Goal: Task Accomplishment & Management: Manage account settings

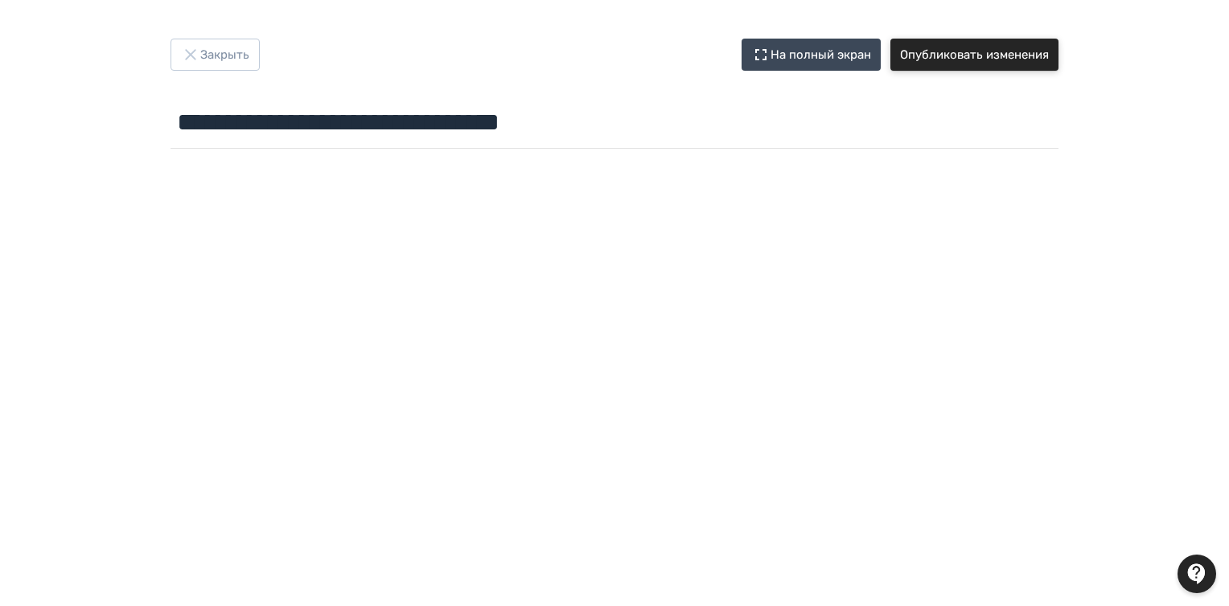
click at [970, 47] on button "Опубликовать изменения" at bounding box center [974, 55] width 168 height 32
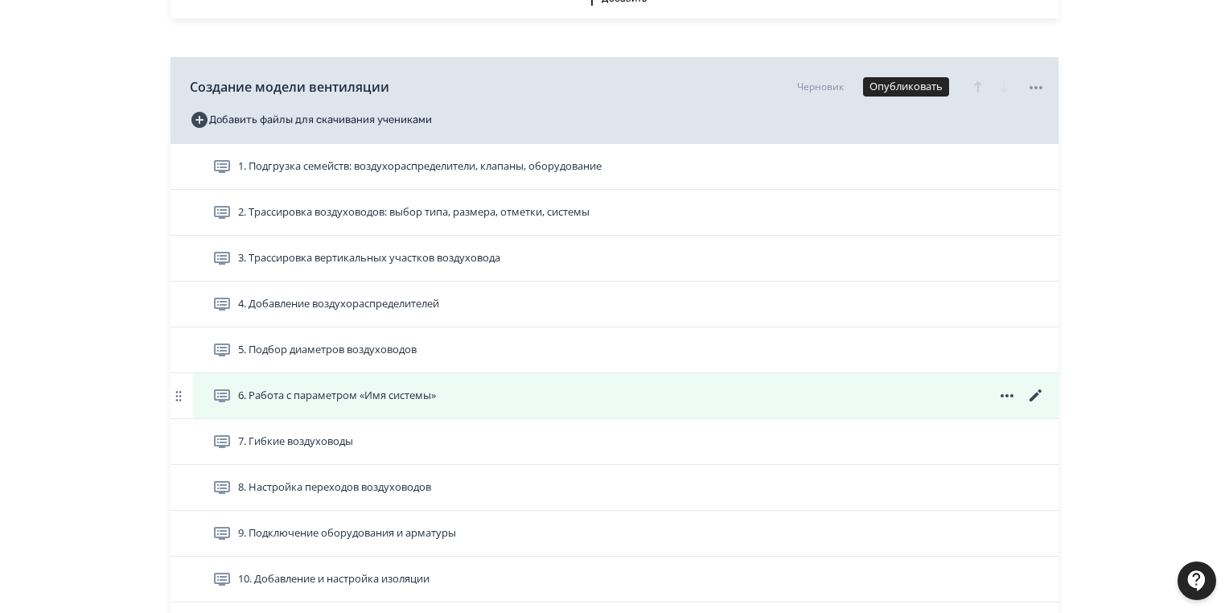
scroll to position [870, 0]
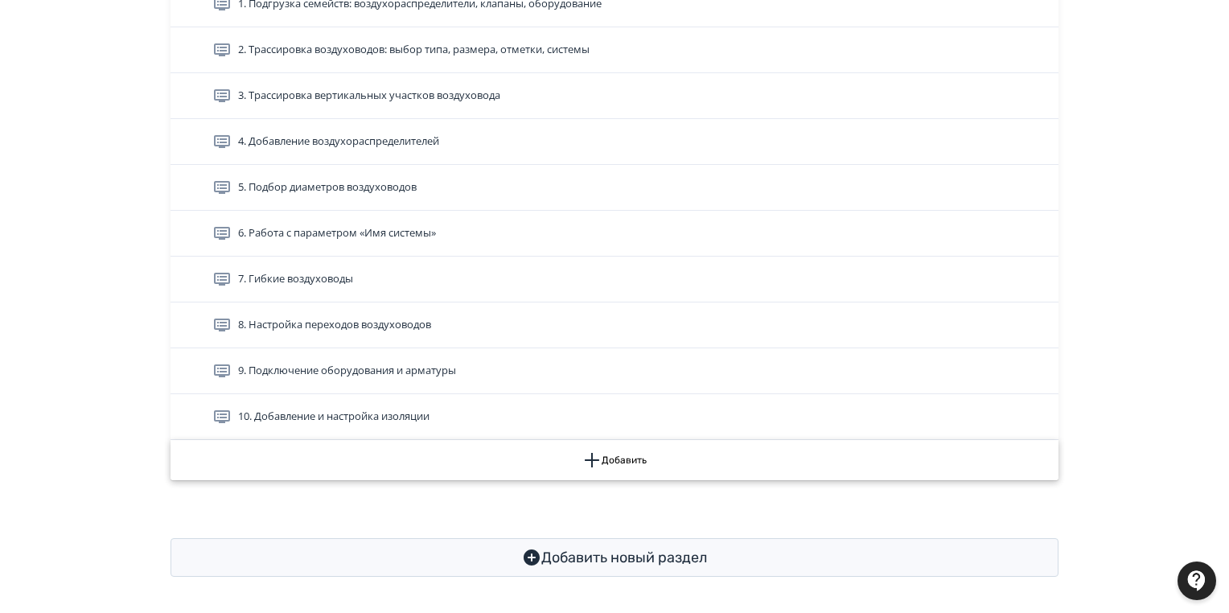
click at [602, 463] on button "Добавить" at bounding box center [614, 460] width 888 height 40
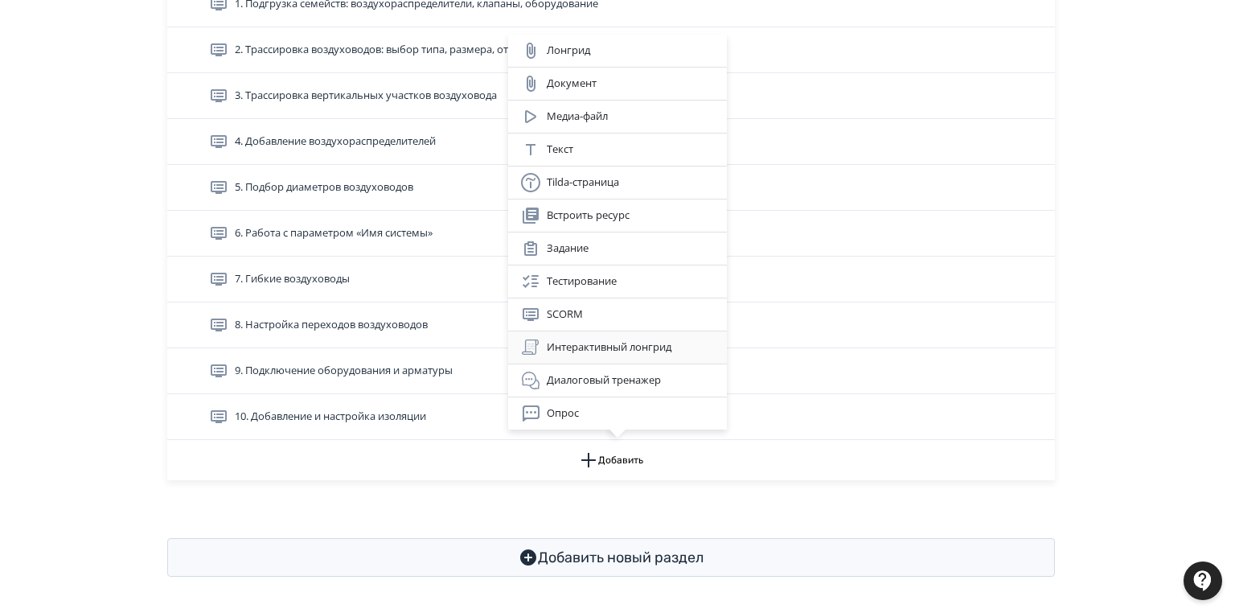
click at [626, 344] on div "Интерактивный лонгрид" at bounding box center [617, 347] width 193 height 19
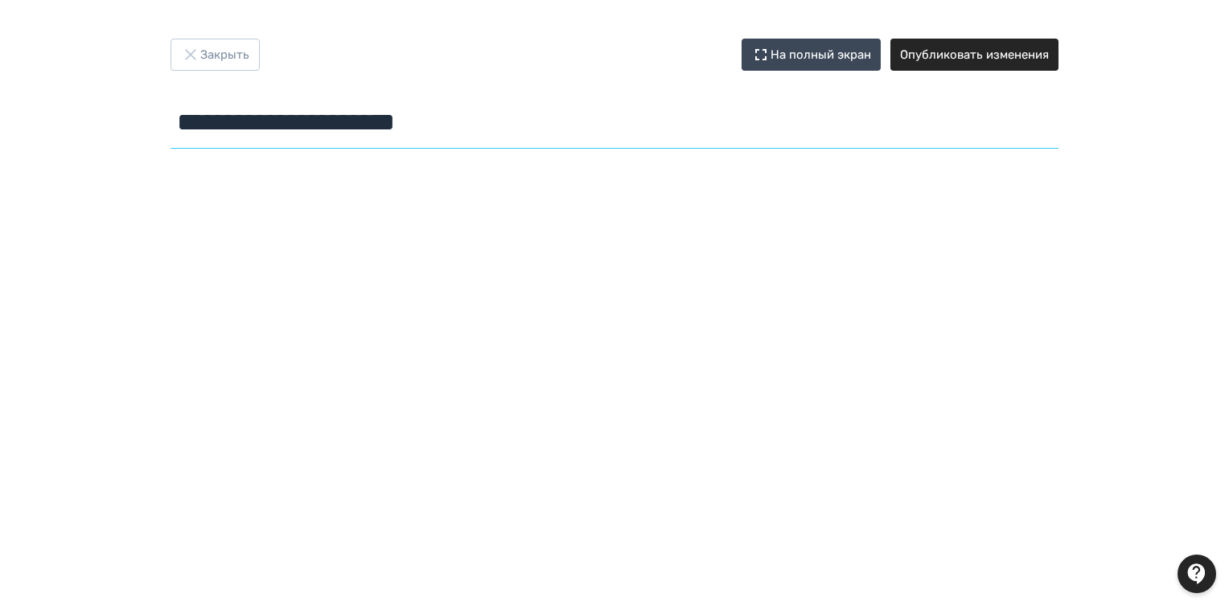
drag, startPoint x: 502, startPoint y: 121, endPoint x: 180, endPoint y: 121, distance: 321.6
click at [180, 121] on input "**********" at bounding box center [614, 122] width 888 height 52
paste input "*******"
type input "**********"
click at [417, 52] on div "Закрыть На полный экран Опубликовать изменения" at bounding box center [614, 55] width 888 height 32
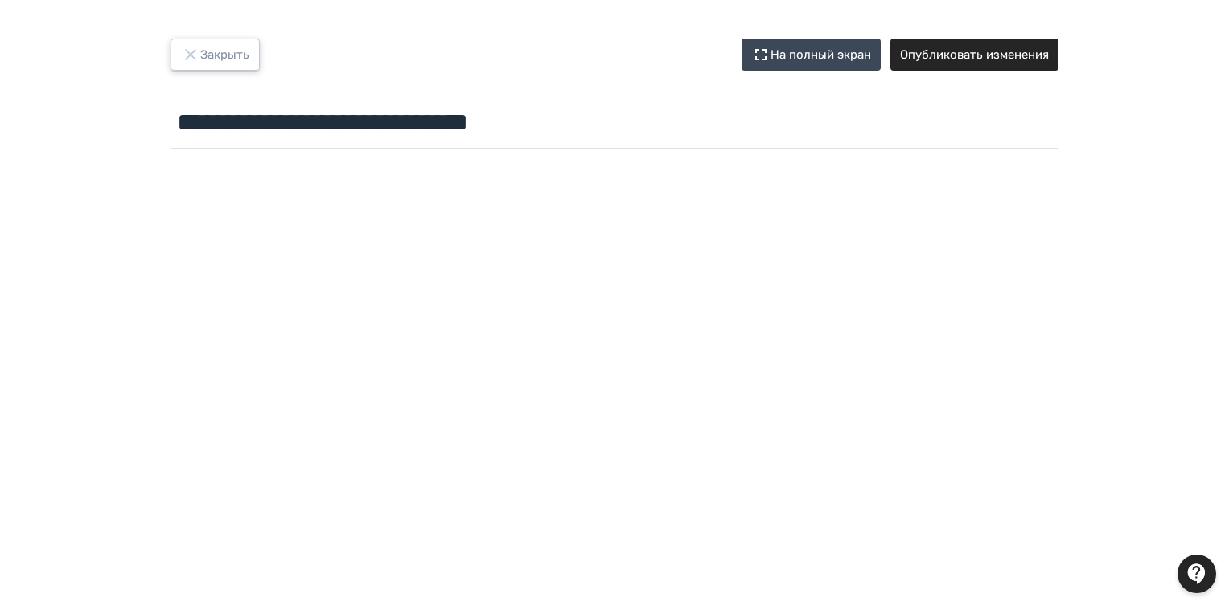
click at [220, 52] on button "Закрыть" at bounding box center [214, 55] width 89 height 32
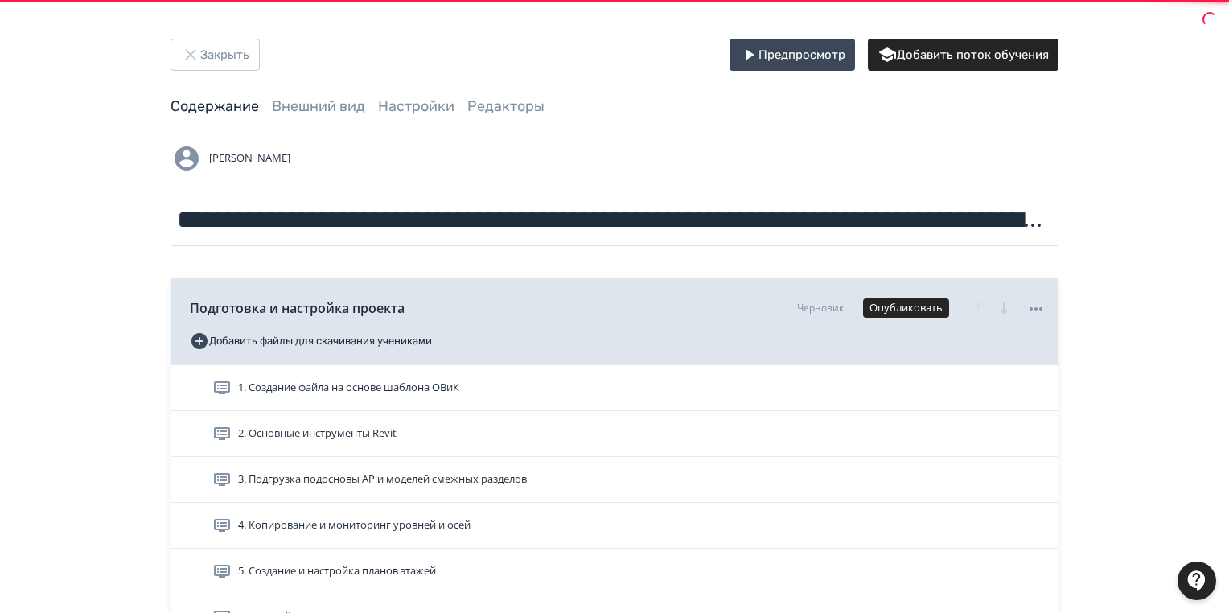
click at [291, 282] on div "Подготовка и настройка проекта Черновик Опубликовать Добавить файлы для скачива…" at bounding box center [614, 321] width 888 height 87
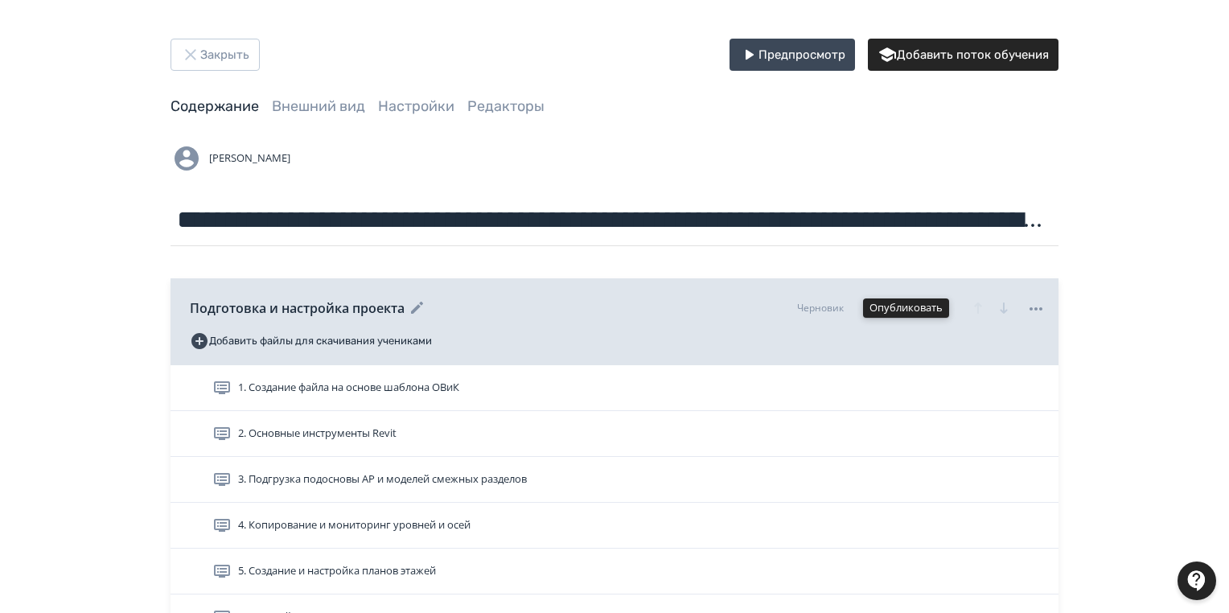
click at [920, 306] on button "Опубликовать" at bounding box center [906, 307] width 86 height 19
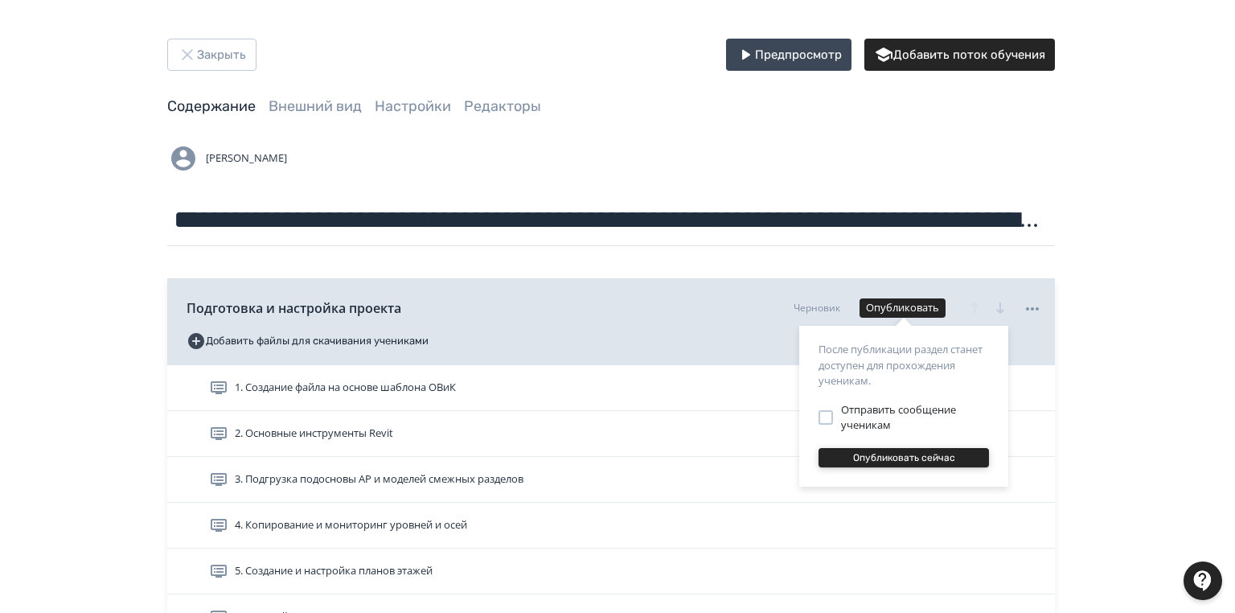
click at [887, 457] on button "Опубликовать сейчас" at bounding box center [904, 457] width 170 height 19
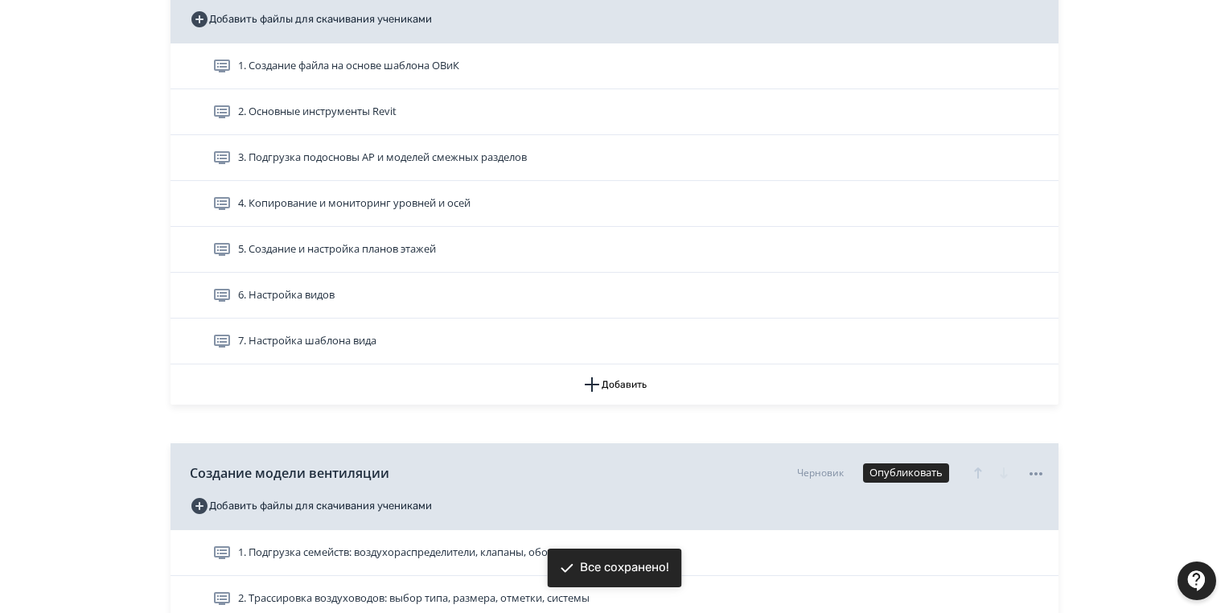
scroll to position [386, 0]
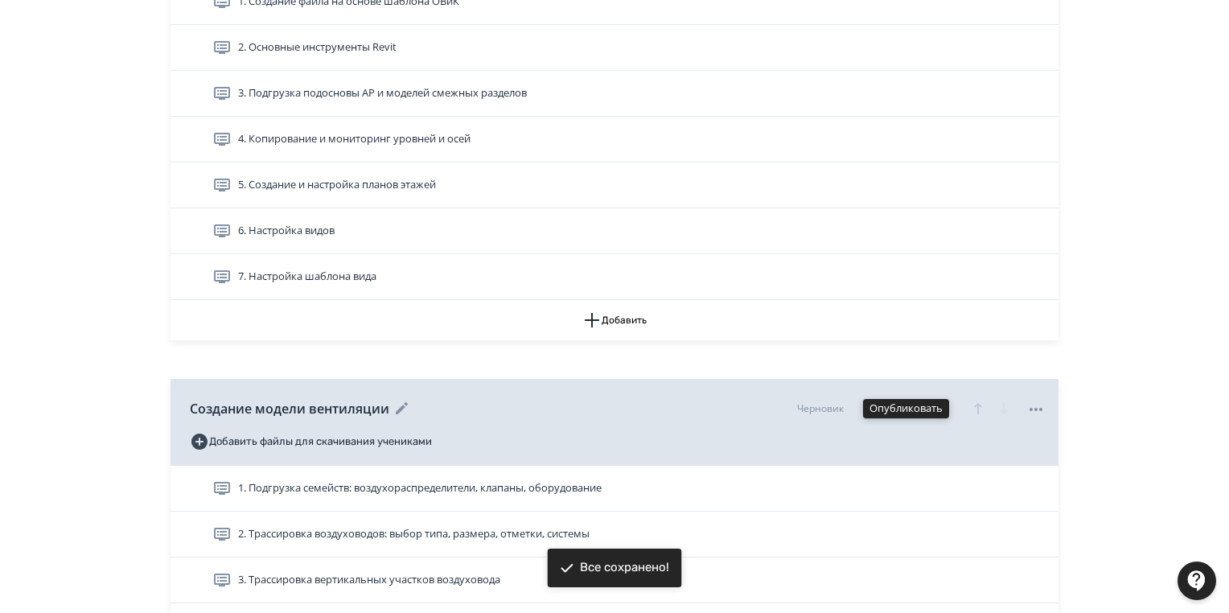
click at [927, 401] on button "Опубликовать" at bounding box center [906, 408] width 86 height 19
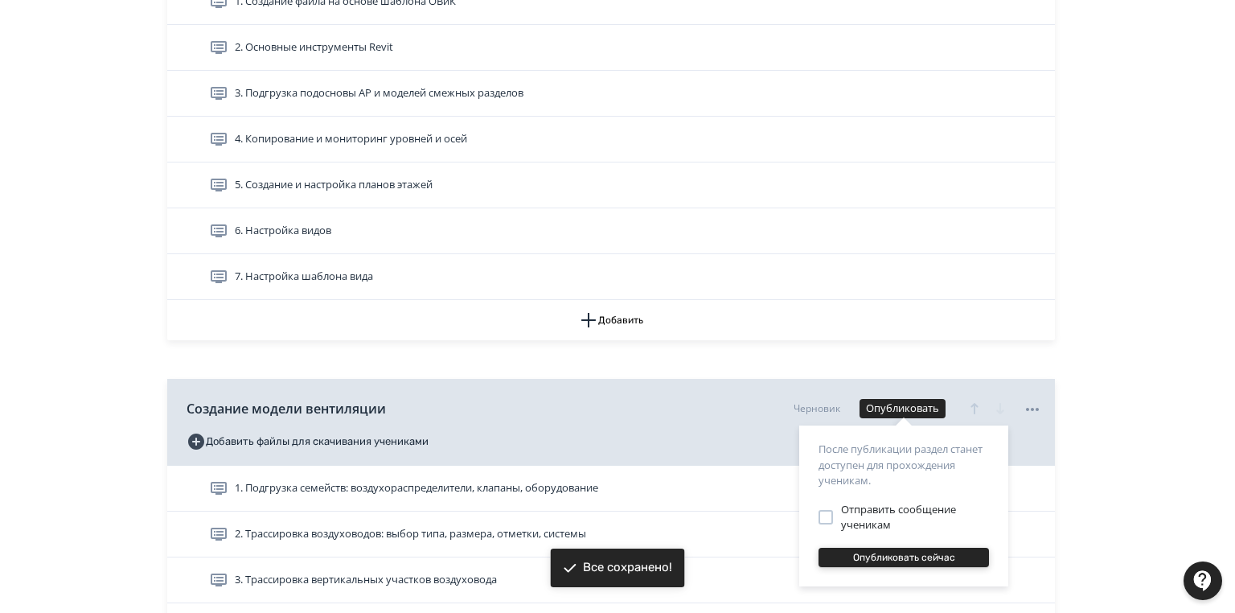
click at [893, 559] on button "Опубликовать сейчас" at bounding box center [904, 557] width 170 height 19
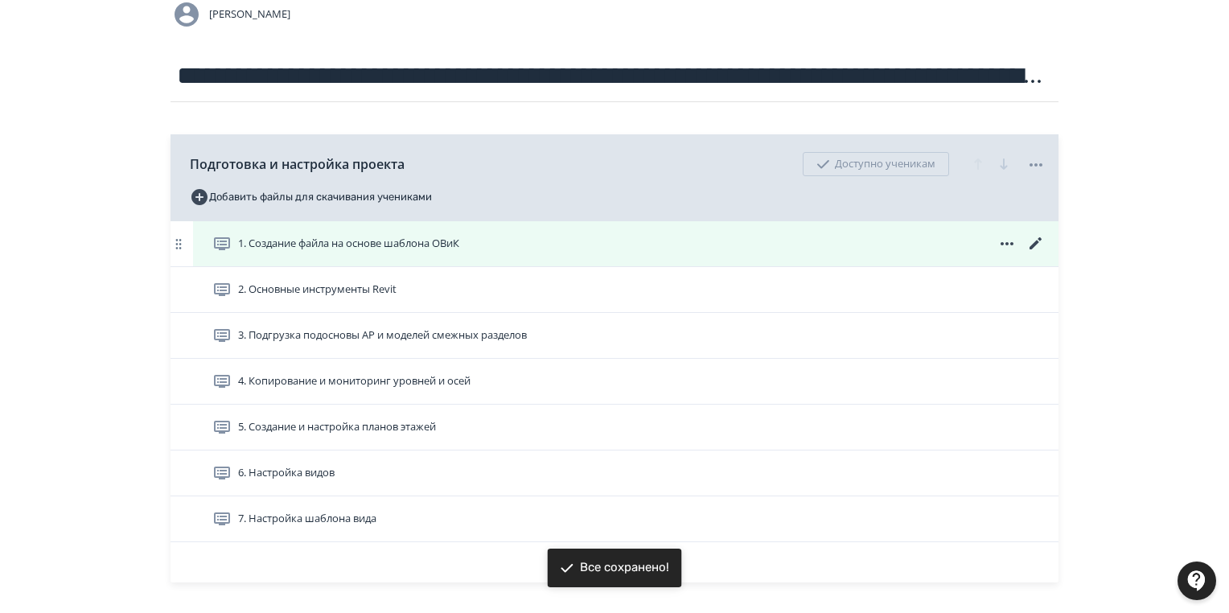
scroll to position [0, 0]
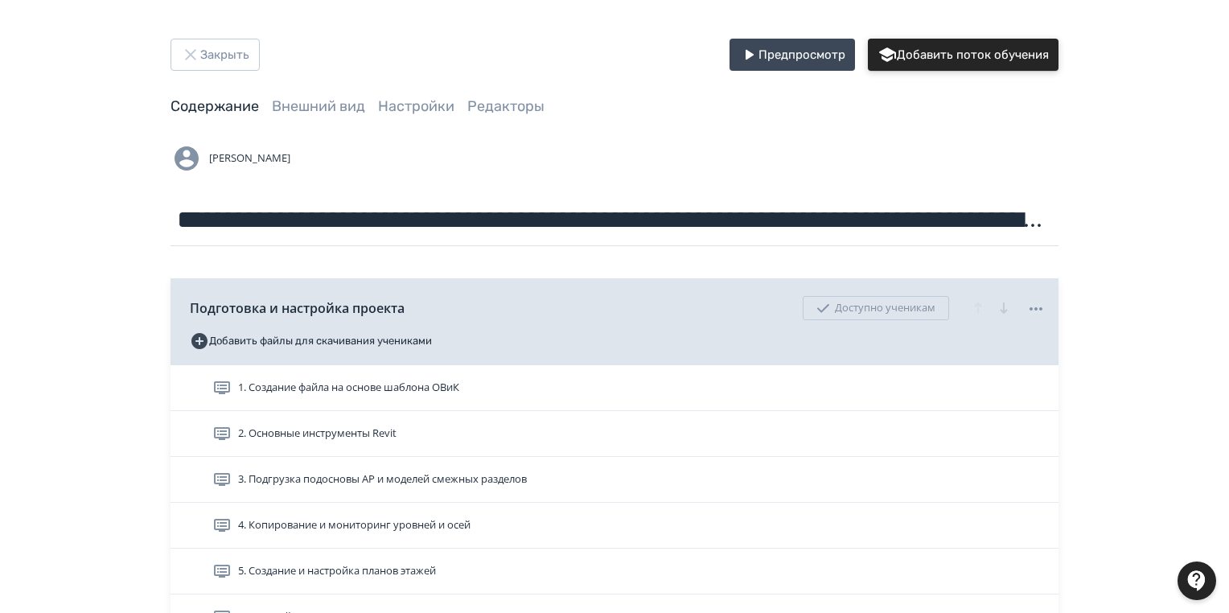
click at [948, 58] on button "Добавить поток обучения" at bounding box center [963, 55] width 191 height 32
drag, startPoint x: 180, startPoint y: 217, endPoint x: 1201, endPoint y: 222, distance: 1021.2
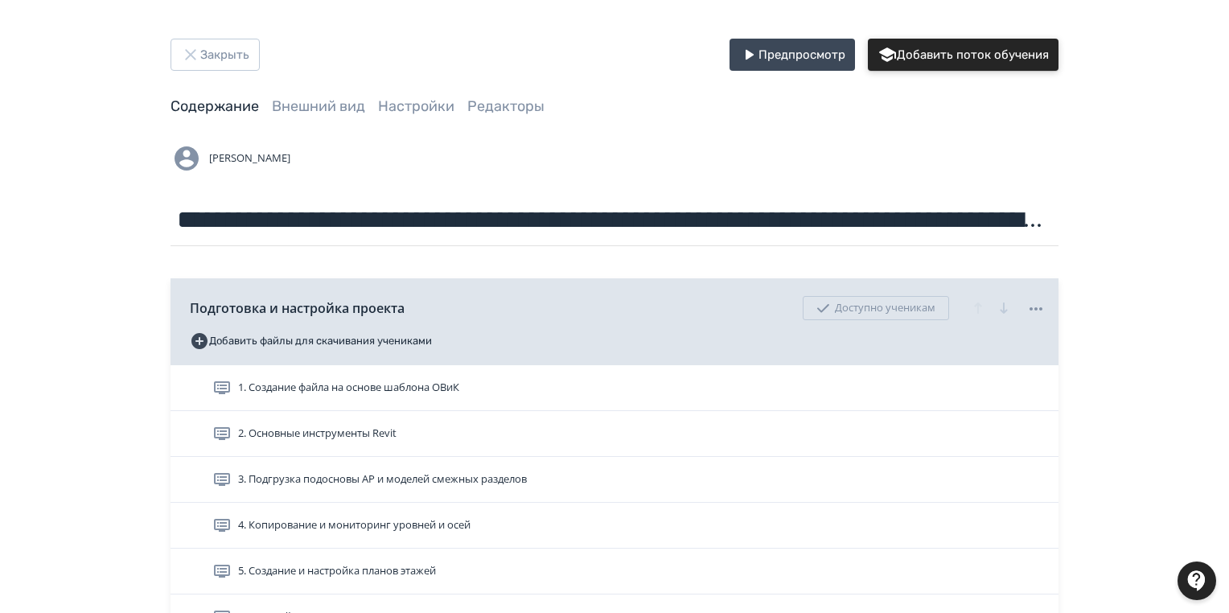
click at [1014, 53] on button "Добавить поток обучения" at bounding box center [963, 55] width 191 height 32
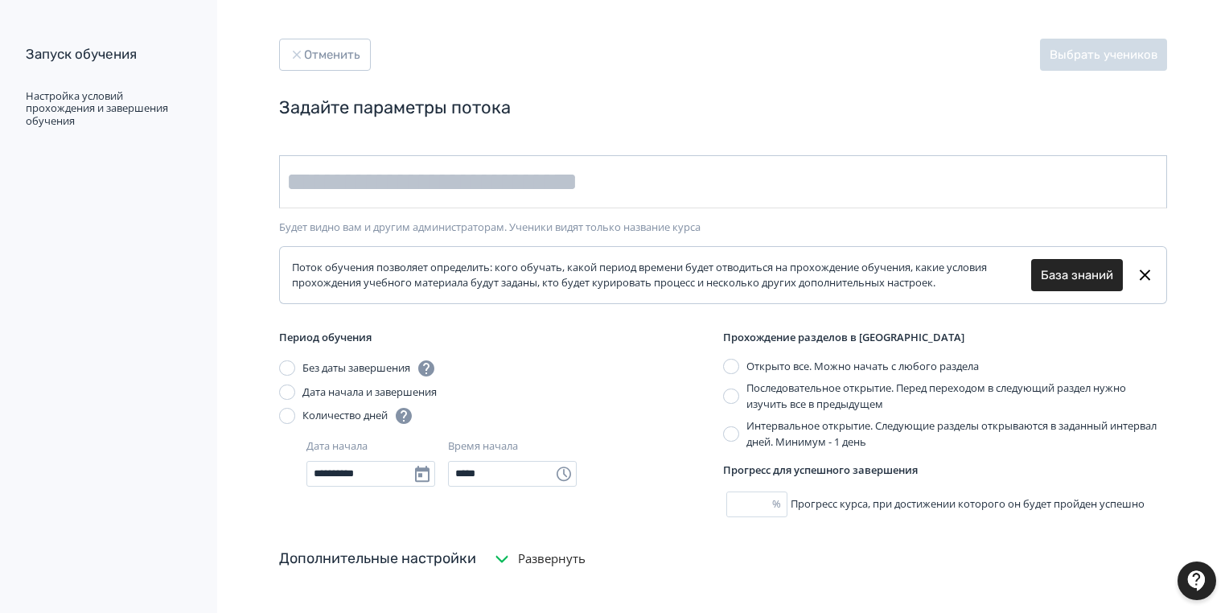
click at [293, 184] on input "text" at bounding box center [723, 181] width 888 height 53
drag, startPoint x: 293, startPoint y: 184, endPoint x: 314, endPoint y: 170, distance: 25.4
click at [314, 170] on input "text" at bounding box center [723, 181] width 888 height 53
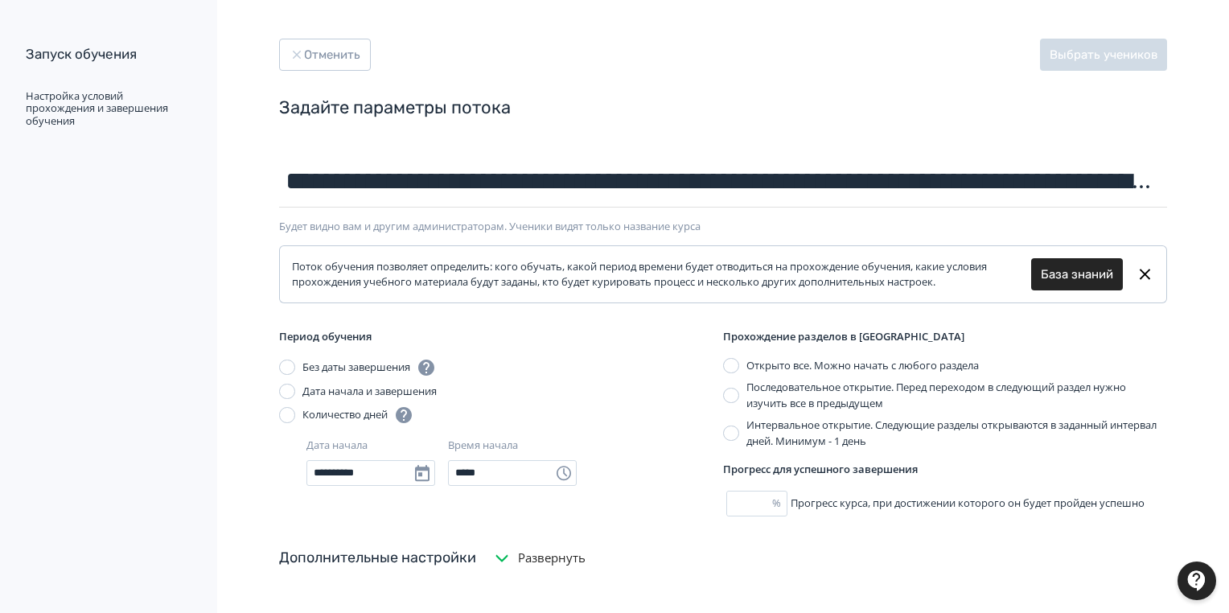
scroll to position [0, 268]
type input "**********"
click at [1089, 60] on button "Выбрать учеников" at bounding box center [1103, 55] width 127 height 32
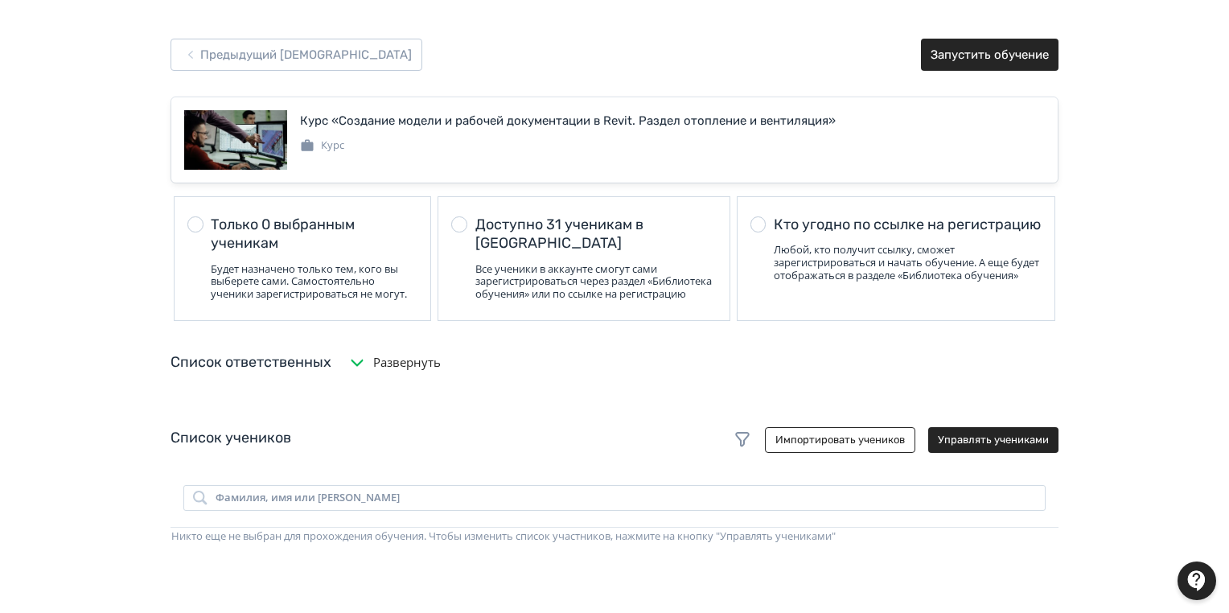
click at [462, 222] on div at bounding box center [459, 224] width 16 height 16
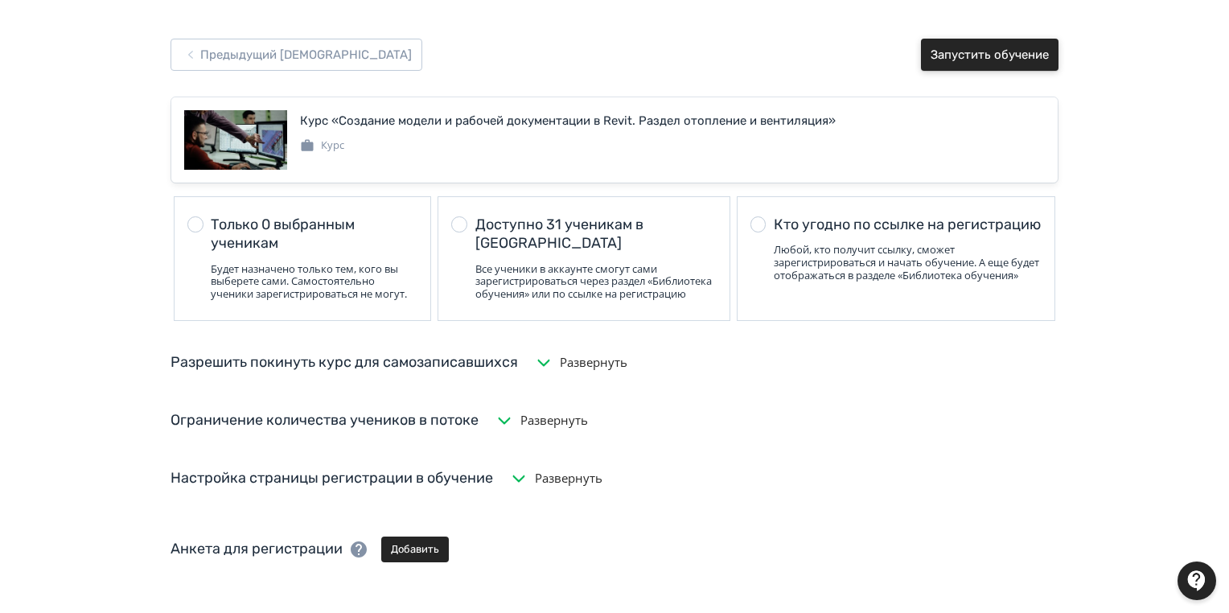
click at [966, 55] on button "Запустить обучение" at bounding box center [989, 55] width 137 height 32
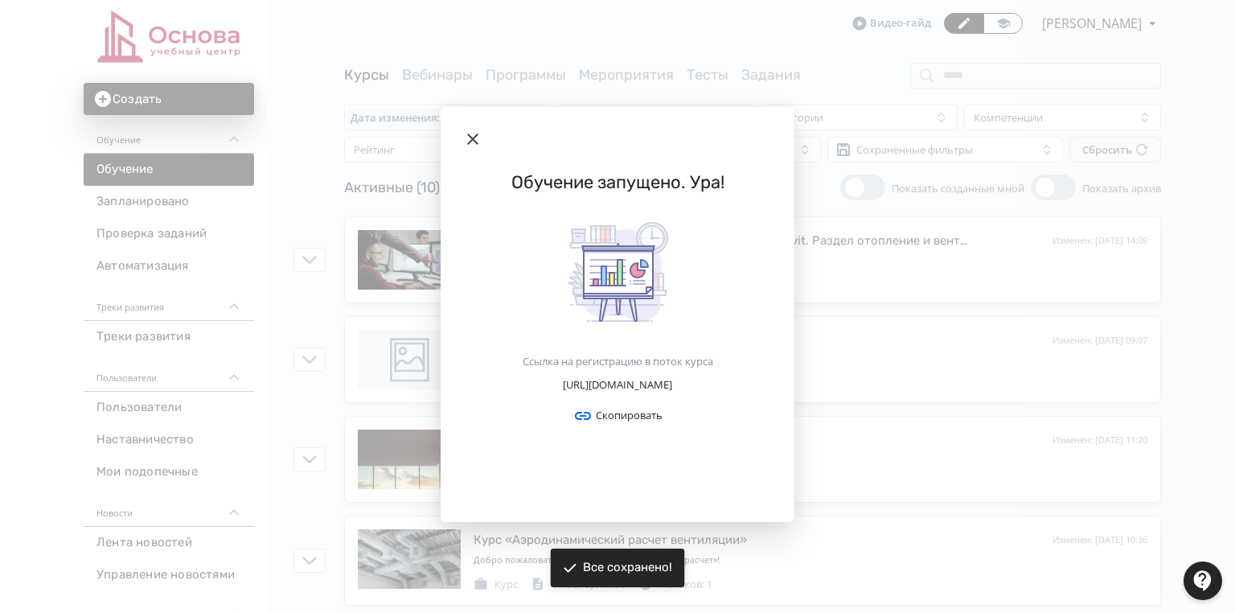
click at [467, 133] on icon "Modal" at bounding box center [472, 138] width 11 height 11
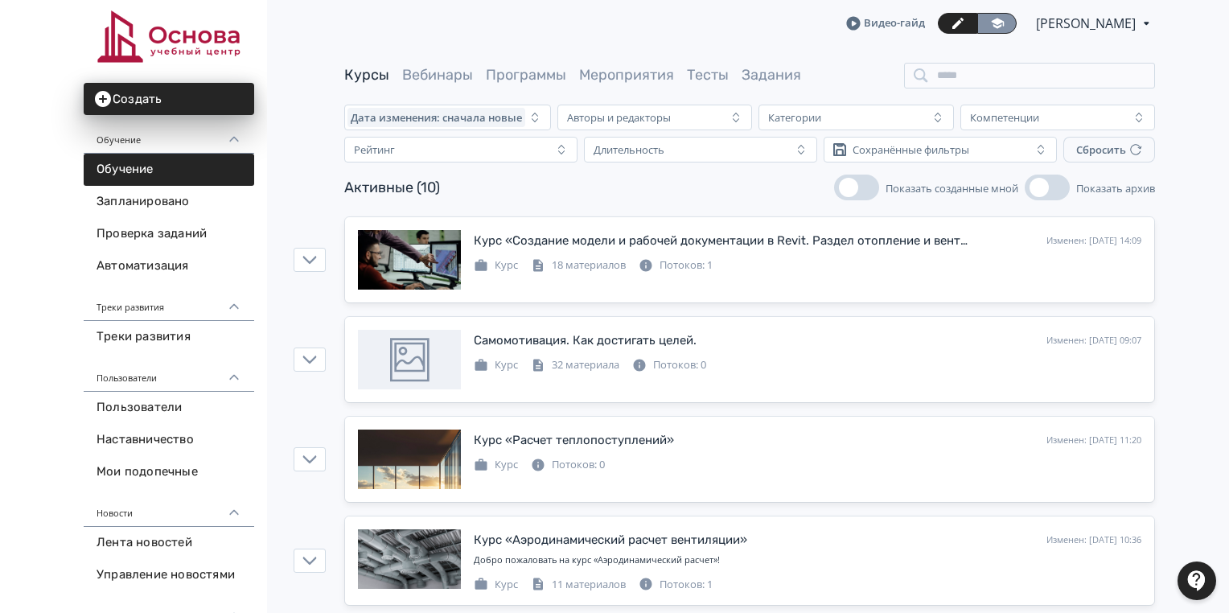
click at [987, 23] on link at bounding box center [996, 23] width 39 height 21
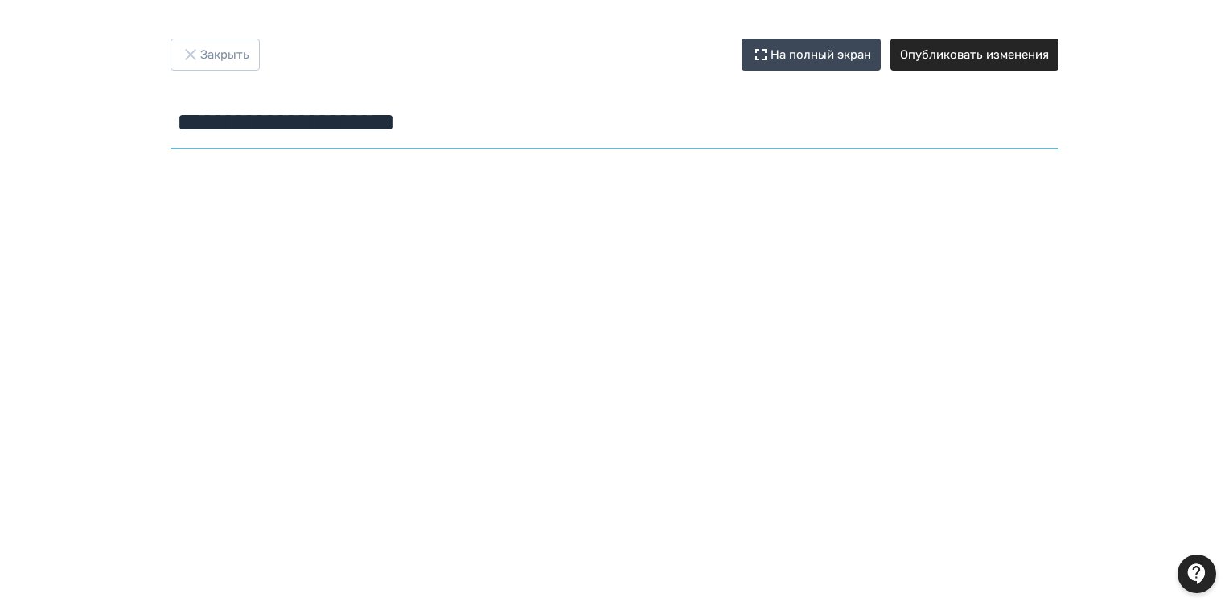
click at [486, 130] on input "**********" at bounding box center [614, 122] width 888 height 52
drag, startPoint x: 494, startPoint y: 125, endPoint x: 162, endPoint y: 137, distance: 331.5
click at [162, 137] on div "**********" at bounding box center [614, 97] width 965 height 117
paste input "*******"
click at [617, 124] on input "**********" at bounding box center [614, 122] width 888 height 52
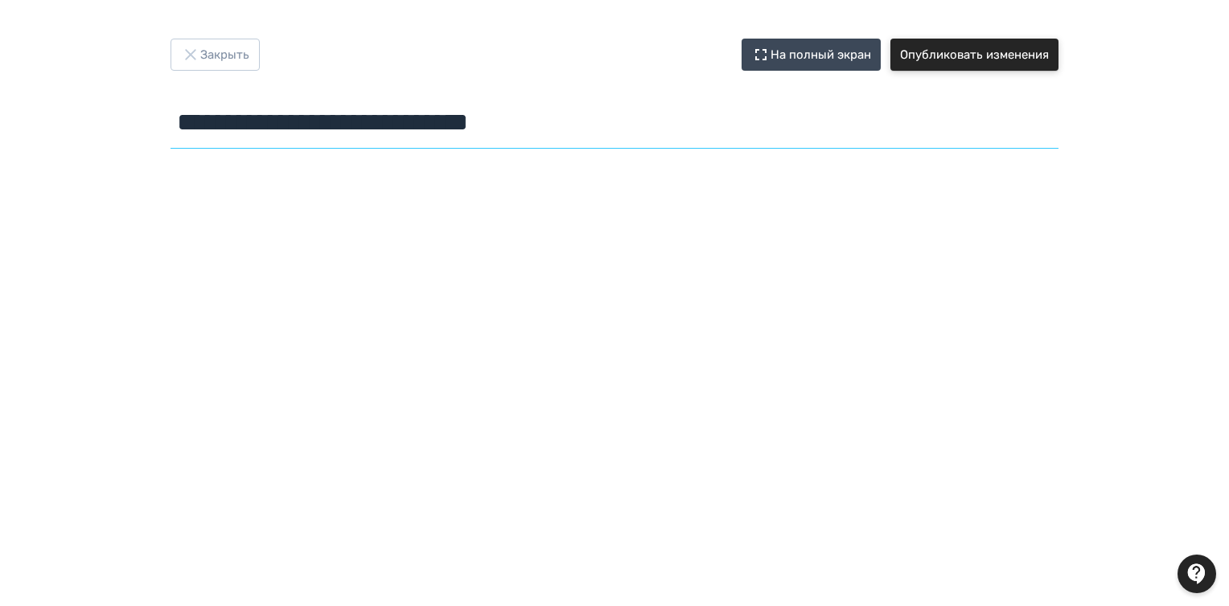
type input "**********"
click at [1020, 61] on button "Опубликовать изменения" at bounding box center [974, 55] width 168 height 32
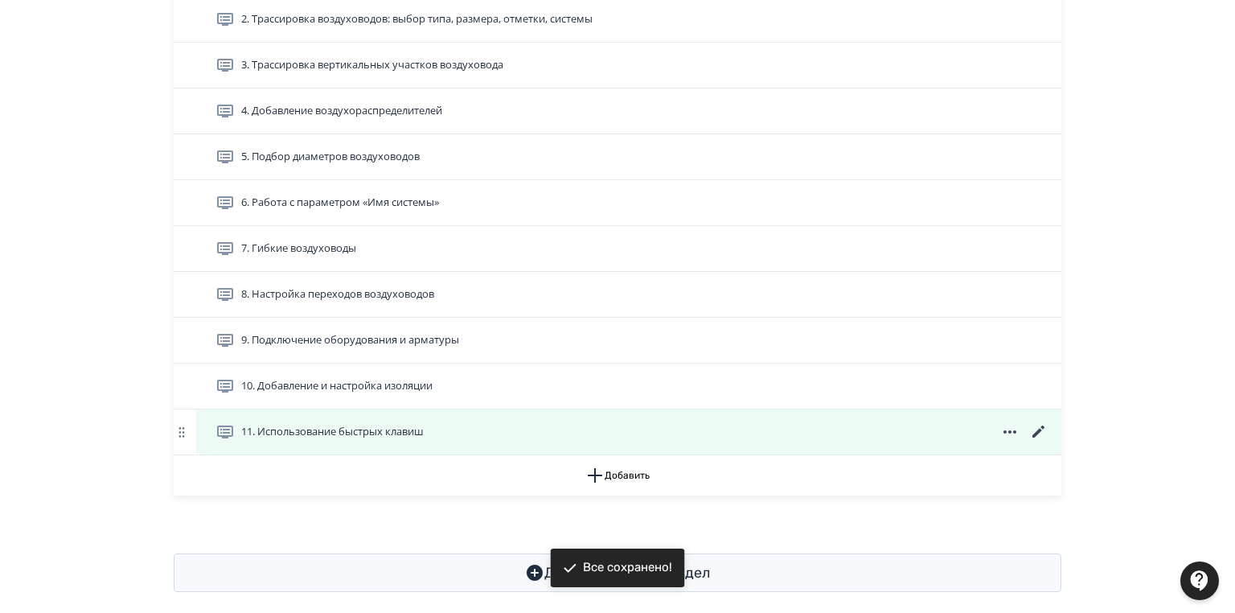
scroll to position [916, 0]
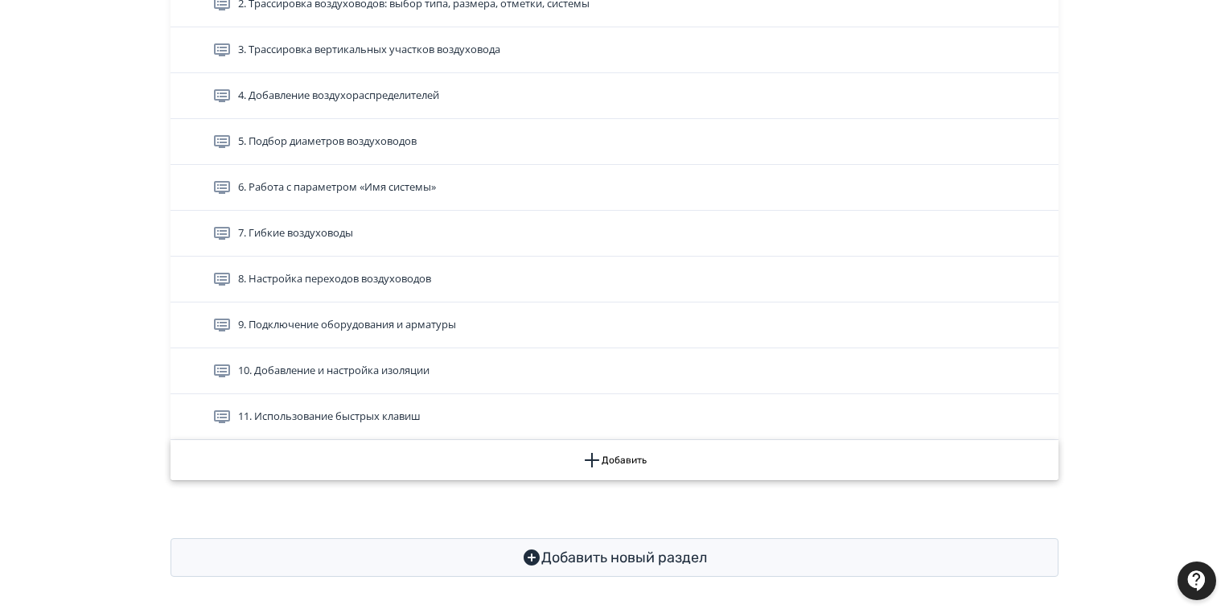
click at [608, 453] on button "Добавить" at bounding box center [614, 460] width 888 height 40
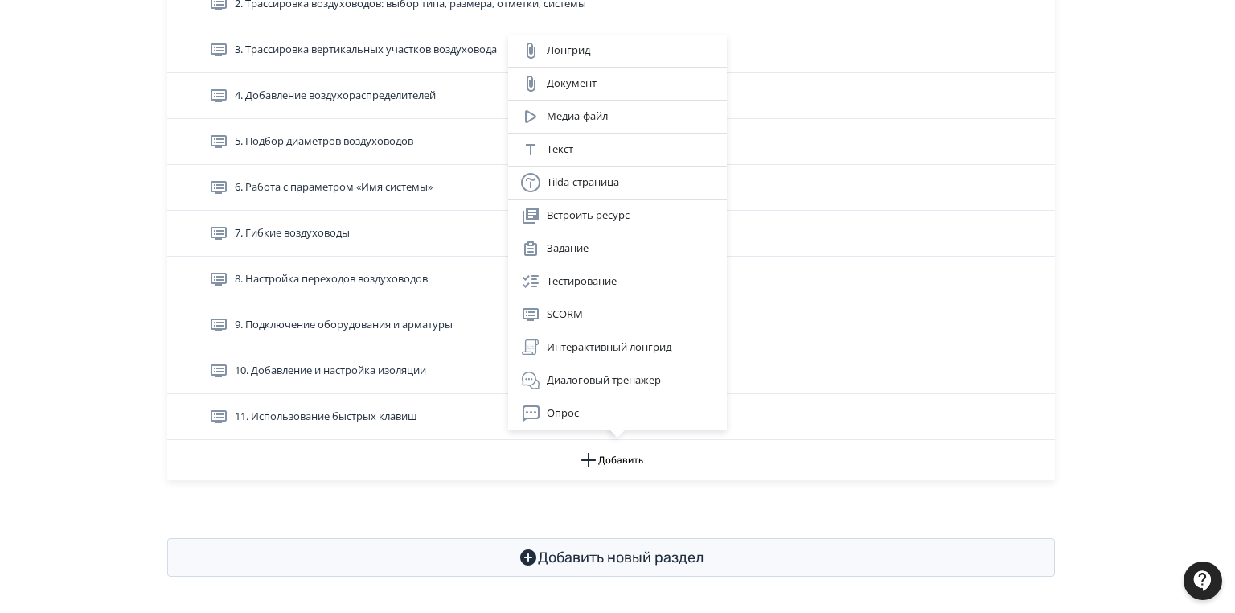
click at [587, 507] on div "Лонгрид Документ Медиа-файл Текст Tilda-страница Встроить ресурс Задание Тестир…" at bounding box center [617, 306] width 1235 height 613
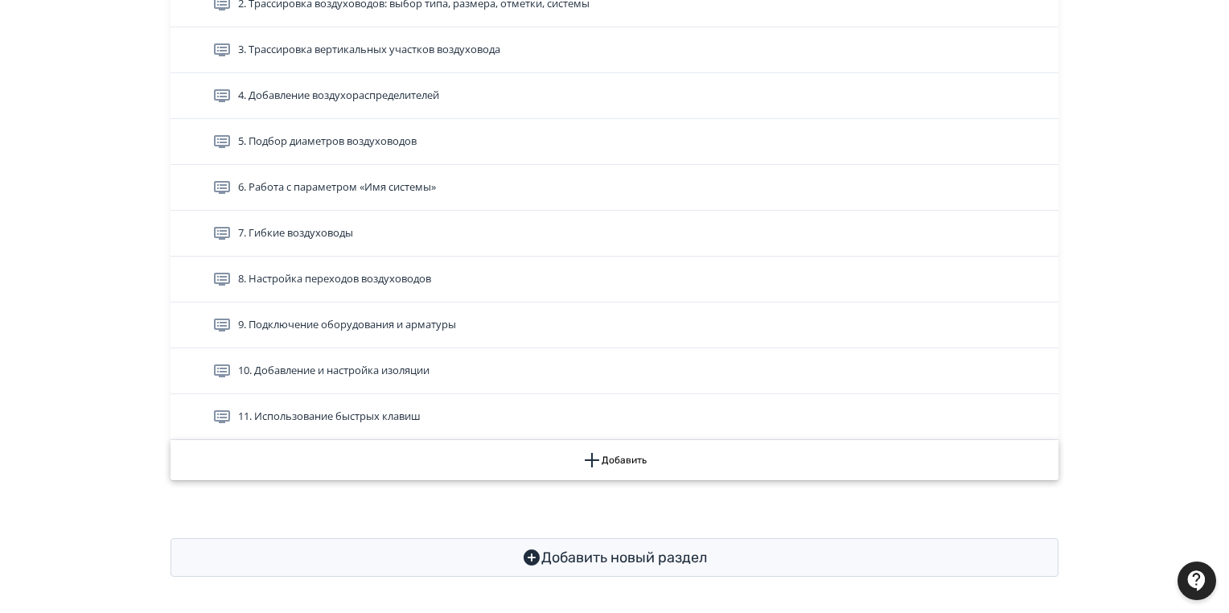
click at [618, 457] on button "Добавить" at bounding box center [614, 460] width 888 height 40
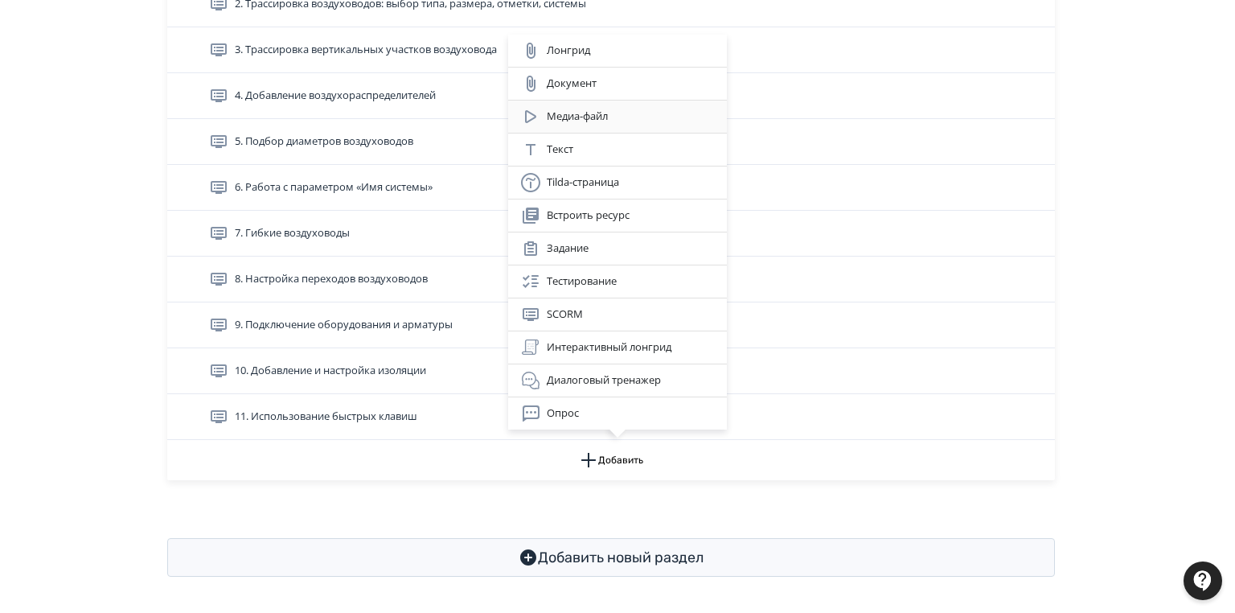
click at [595, 118] on div "Медиа-файл" at bounding box center [617, 116] width 193 height 19
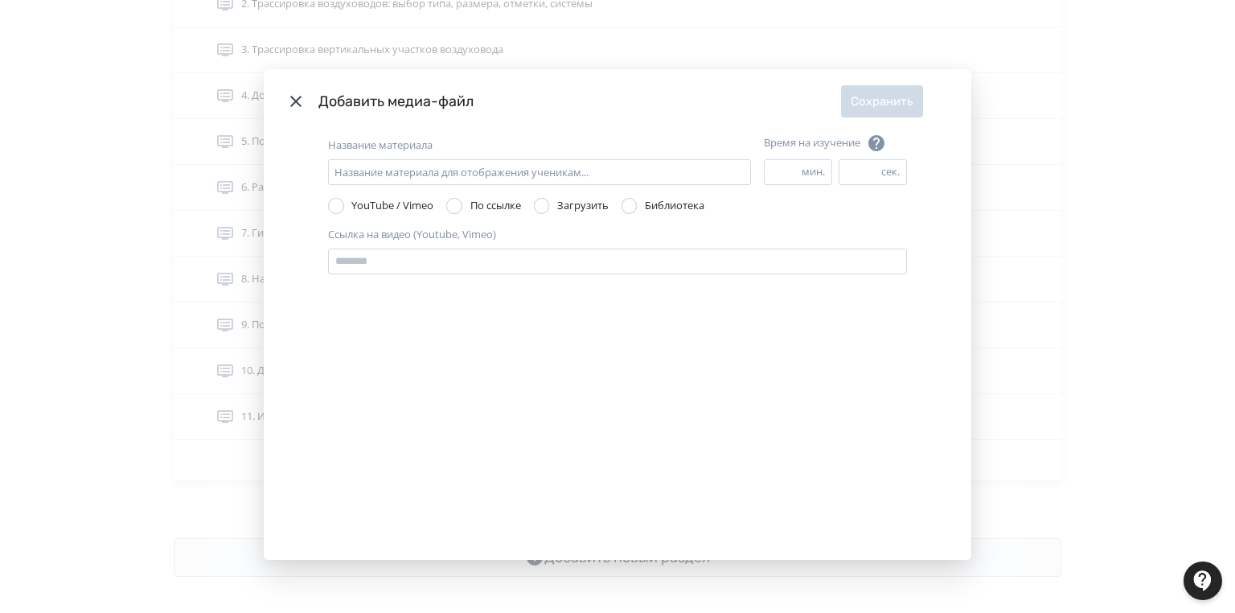
drag, startPoint x: 291, startPoint y: 105, endPoint x: 495, endPoint y: 127, distance: 205.5
click at [290, 105] on icon "Modal" at bounding box center [295, 101] width 19 height 19
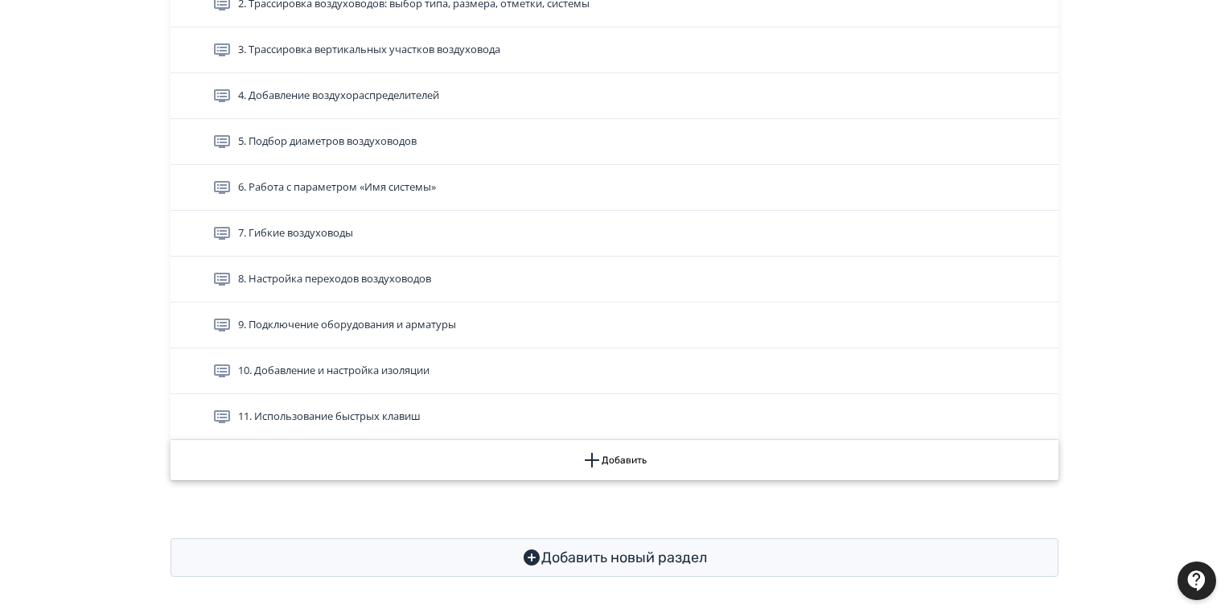
click at [596, 460] on icon "button" at bounding box center [591, 459] width 19 height 19
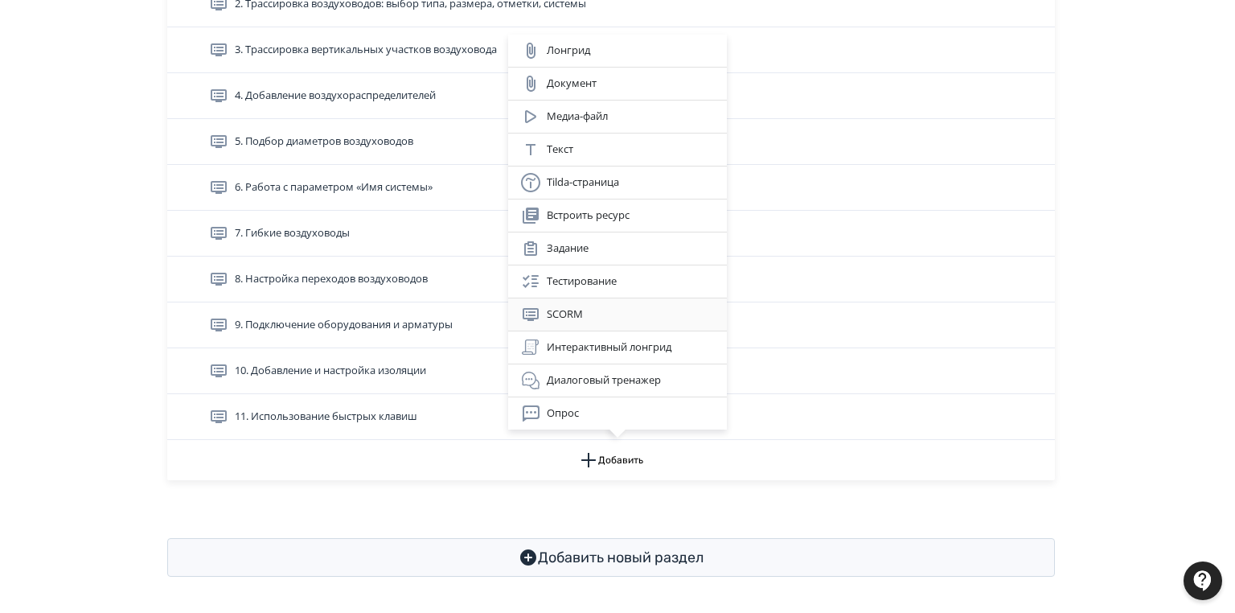
click at [624, 315] on div "SCORM" at bounding box center [617, 314] width 193 height 19
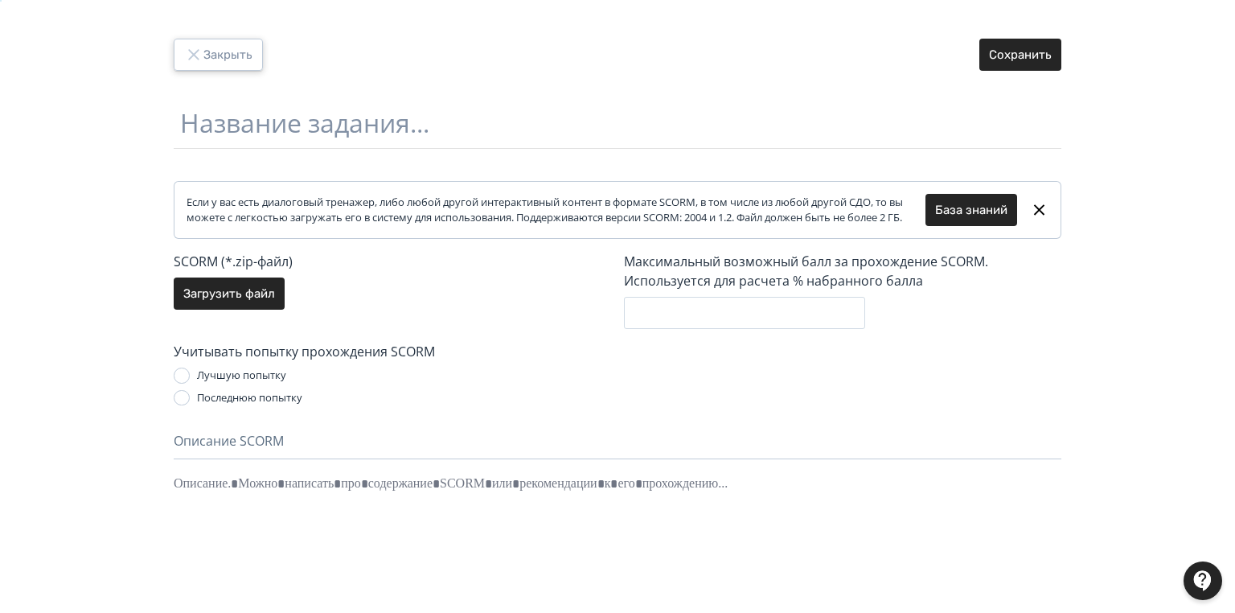
click at [224, 55] on button "Закрыть" at bounding box center [218, 55] width 89 height 32
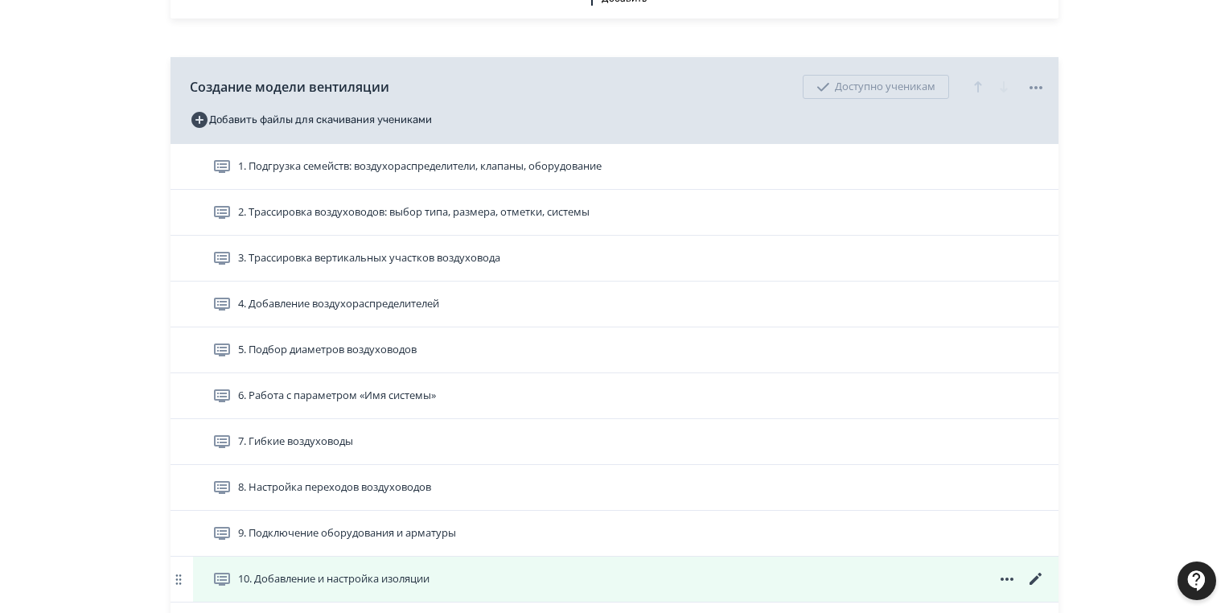
scroll to position [916, 0]
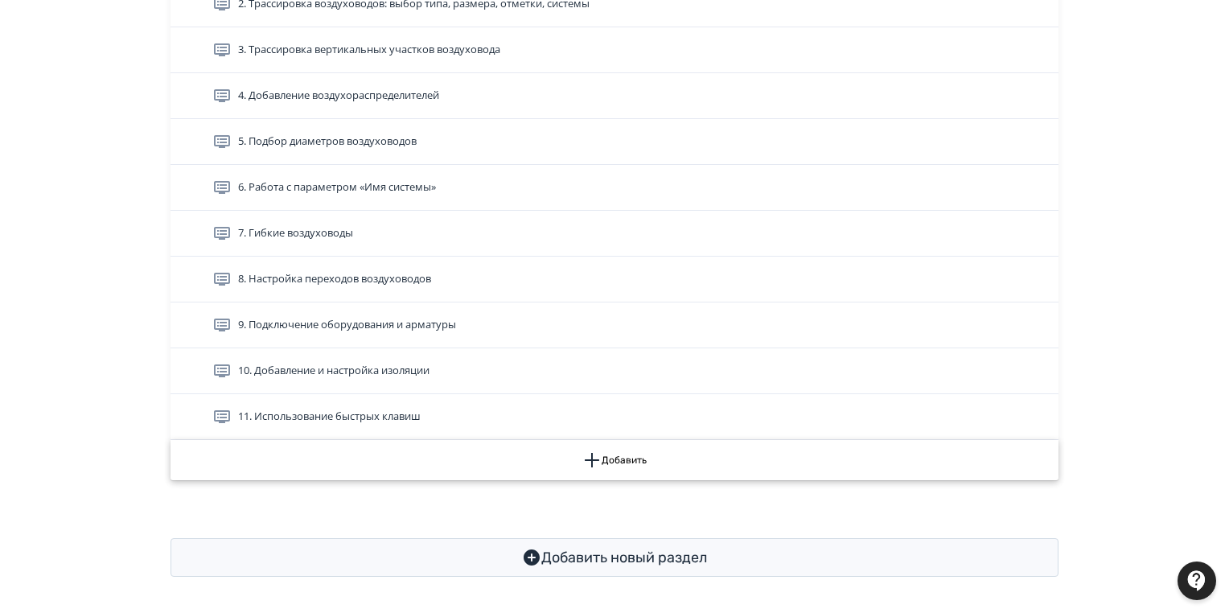
click at [635, 460] on button "Добавить" at bounding box center [614, 460] width 888 height 40
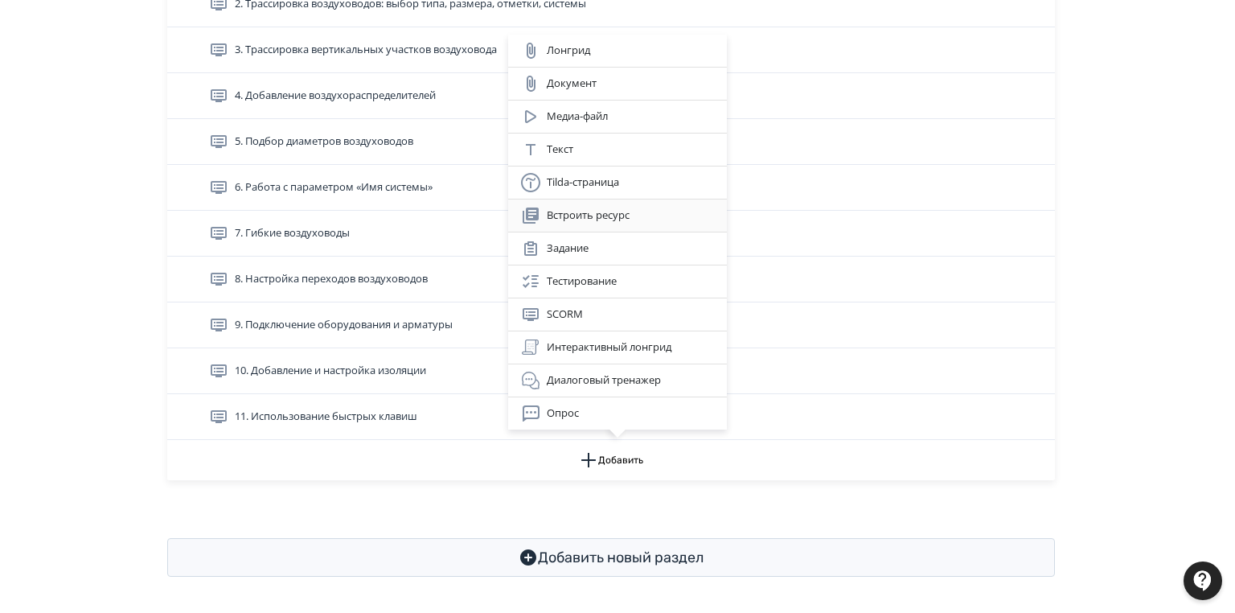
click at [607, 223] on div "Встроить ресурс" at bounding box center [617, 215] width 193 height 19
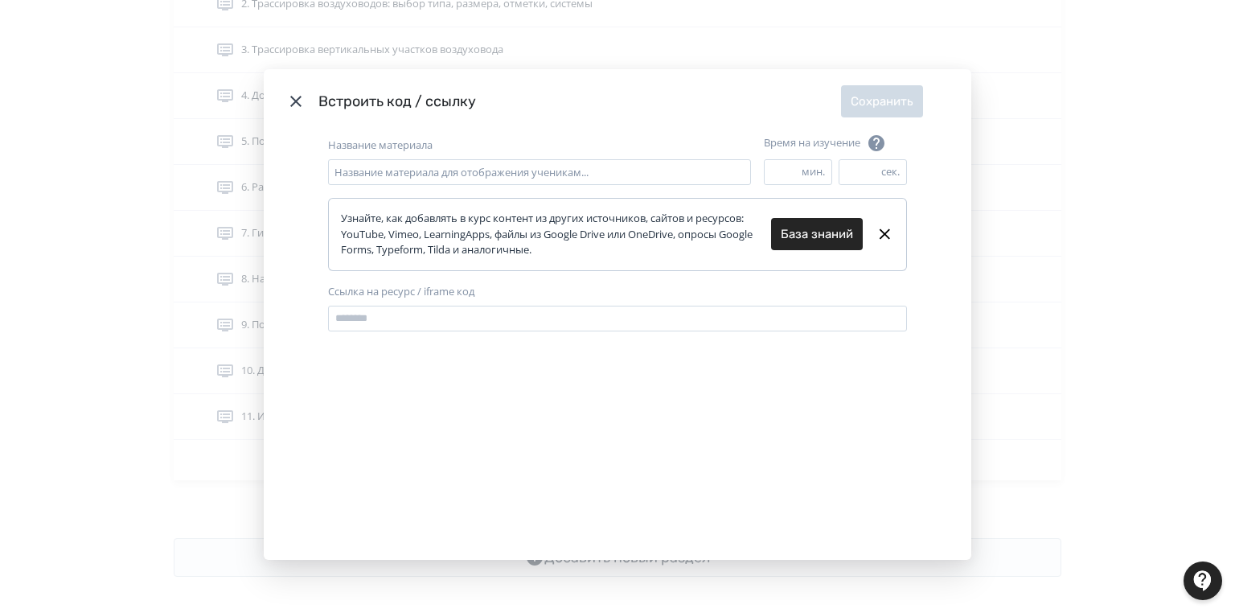
click at [290, 103] on icon "Modal" at bounding box center [295, 101] width 11 height 11
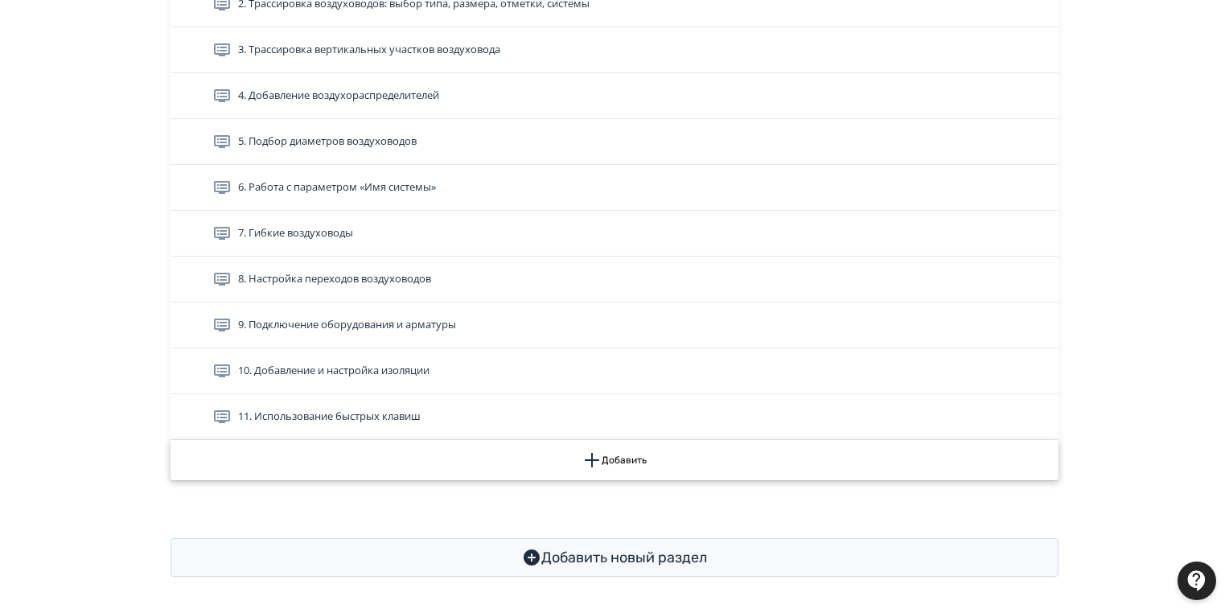
click at [608, 450] on button "Добавить" at bounding box center [614, 460] width 888 height 40
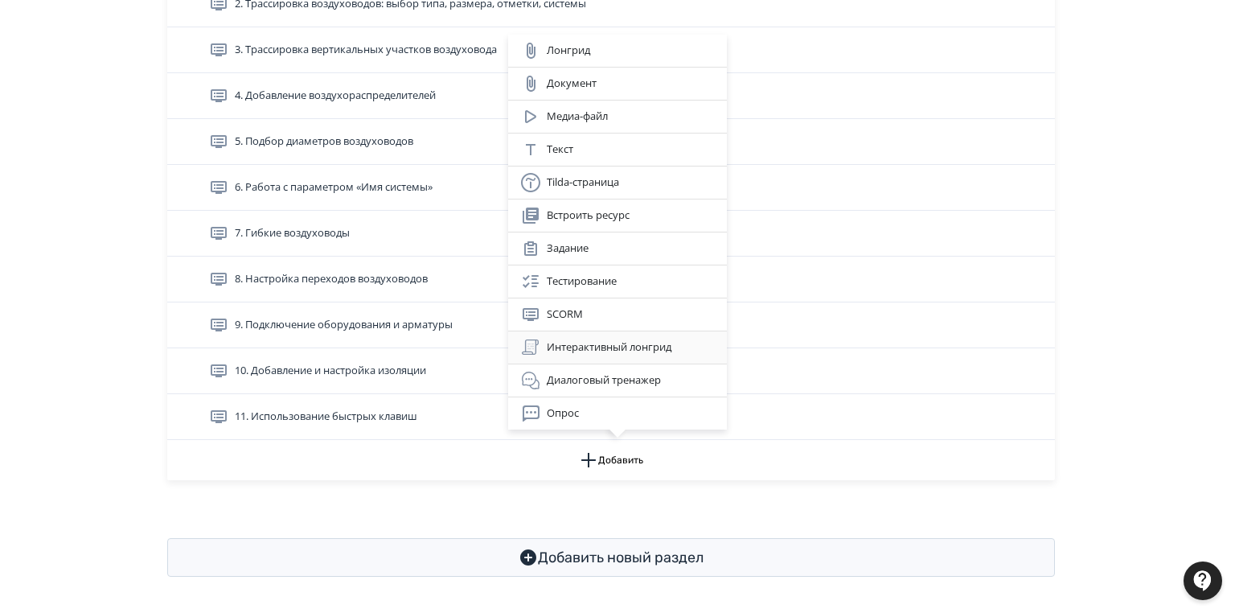
click at [604, 350] on div "Интерактивный лонгрид" at bounding box center [617, 347] width 193 height 19
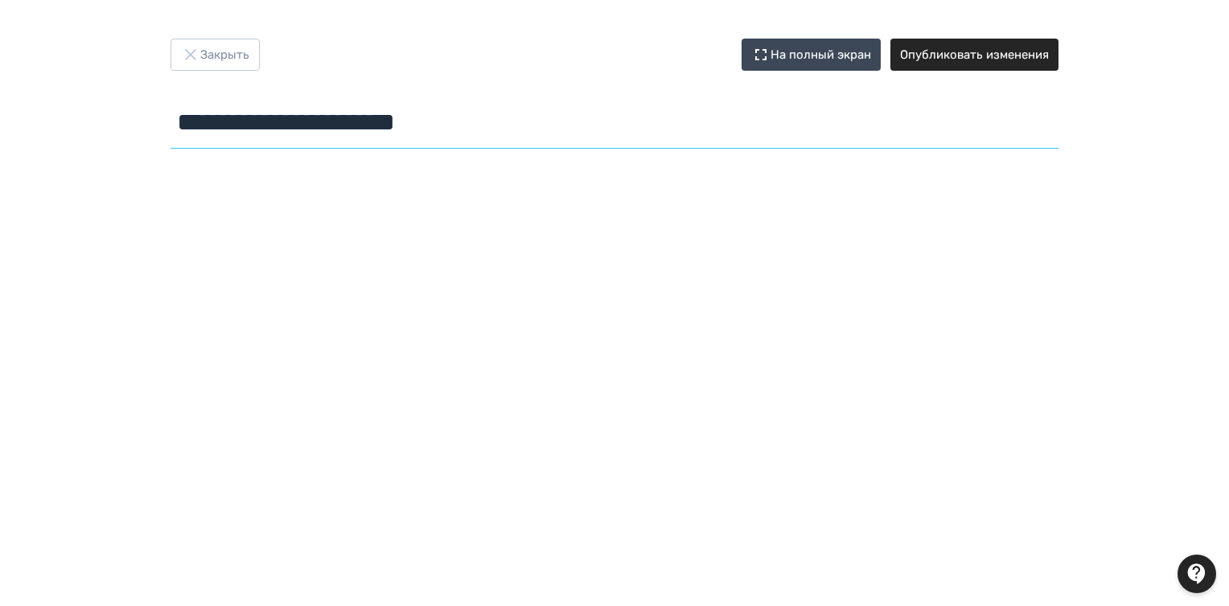
drag, startPoint x: 505, startPoint y: 123, endPoint x: 167, endPoint y: 124, distance: 337.7
click at [167, 124] on div "**********" at bounding box center [614, 97] width 965 height 117
paste input "**********"
click at [365, 117] on input "**********" at bounding box center [614, 122] width 888 height 52
click at [358, 125] on input "**********" at bounding box center [614, 122] width 888 height 52
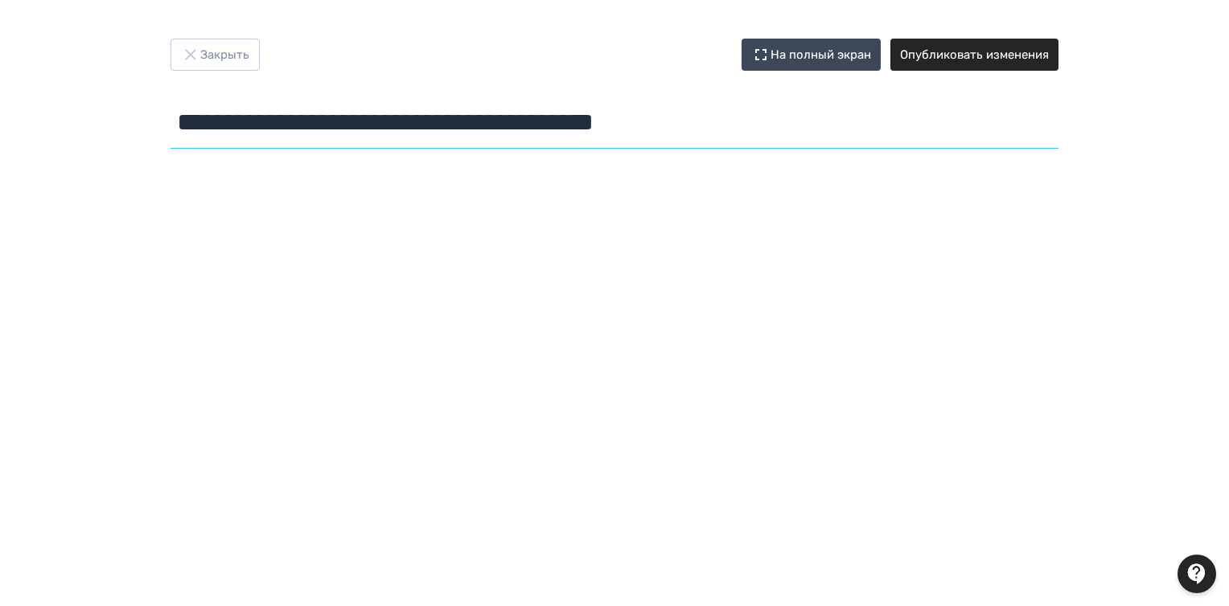
drag, startPoint x: 177, startPoint y: 116, endPoint x: 717, endPoint y: 118, distance: 540.3
click at [771, 116] on input "**********" at bounding box center [614, 122] width 888 height 52
click at [361, 119] on input "**********" at bounding box center [614, 122] width 888 height 52
paste input "*"
click at [367, 121] on input "**********" at bounding box center [614, 122] width 888 height 52
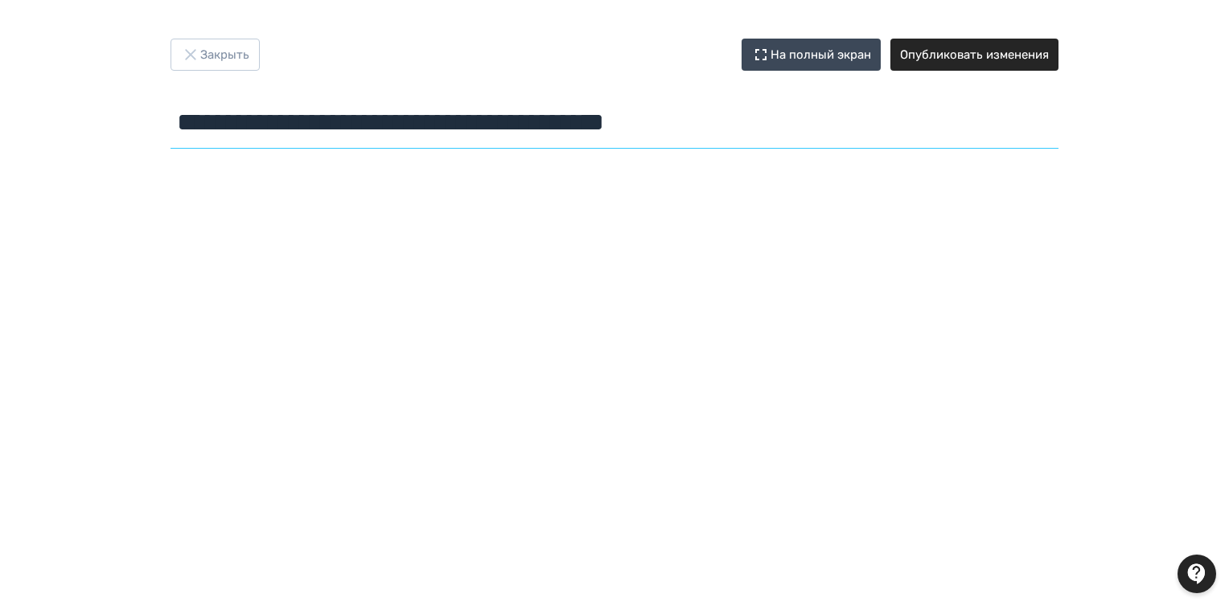
drag, startPoint x: 277, startPoint y: 3, endPoint x: 742, endPoint y: 127, distance: 481.0
click at [741, 117] on input "**********" at bounding box center [614, 122] width 888 height 52
paste input "*"
click at [745, 124] on input "**********" at bounding box center [614, 122] width 888 height 52
type input "**********"
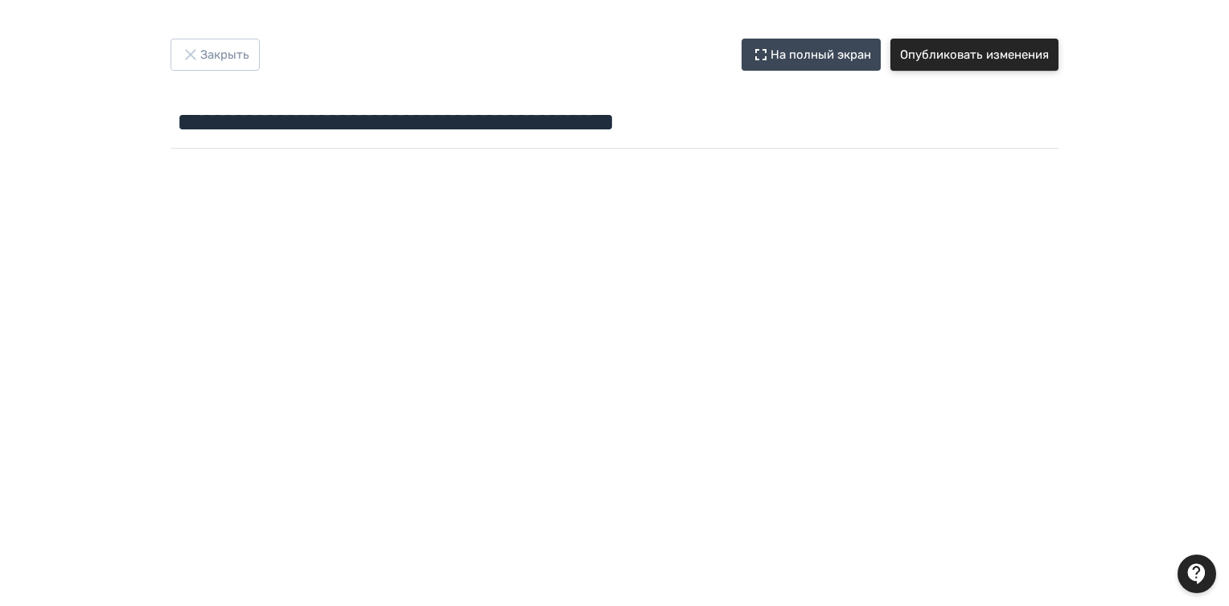
click at [1013, 51] on button "Опубликовать изменения" at bounding box center [974, 55] width 168 height 32
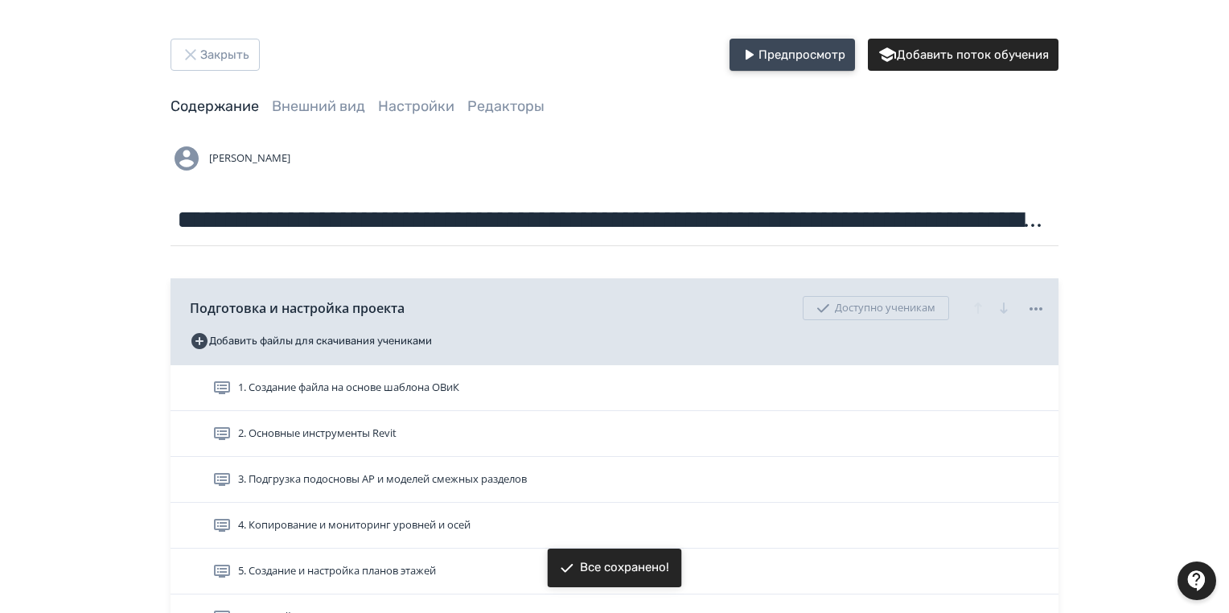
click at [810, 51] on button "Предпросмотр" at bounding box center [791, 55] width 125 height 32
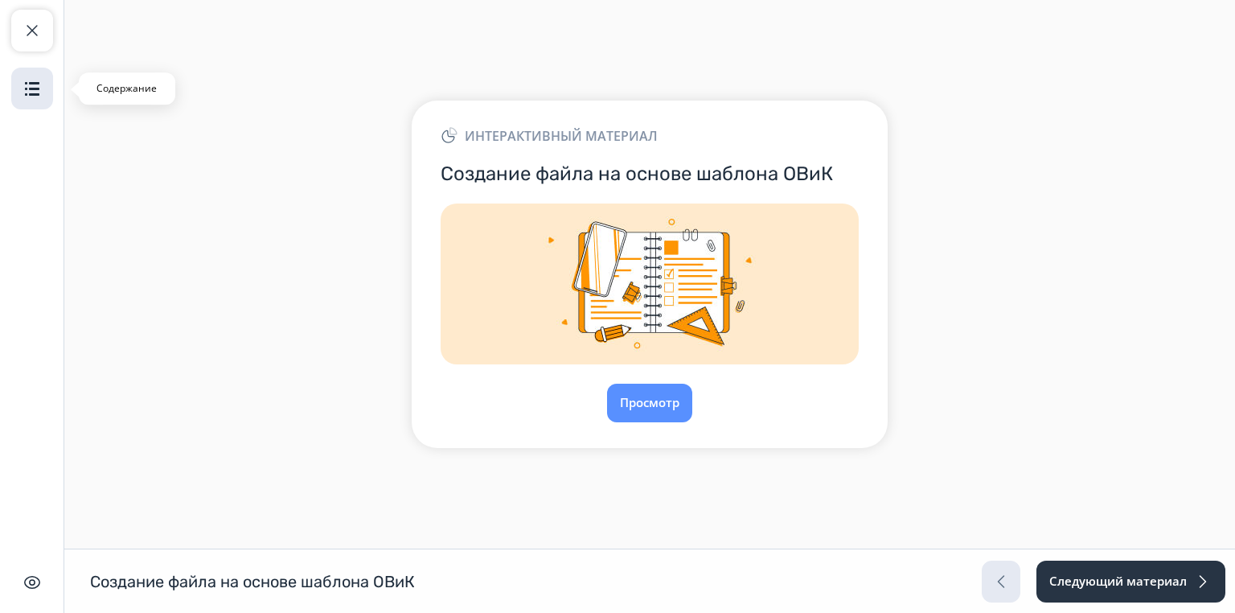
click at [38, 89] on img "button" at bounding box center [32, 88] width 19 height 19
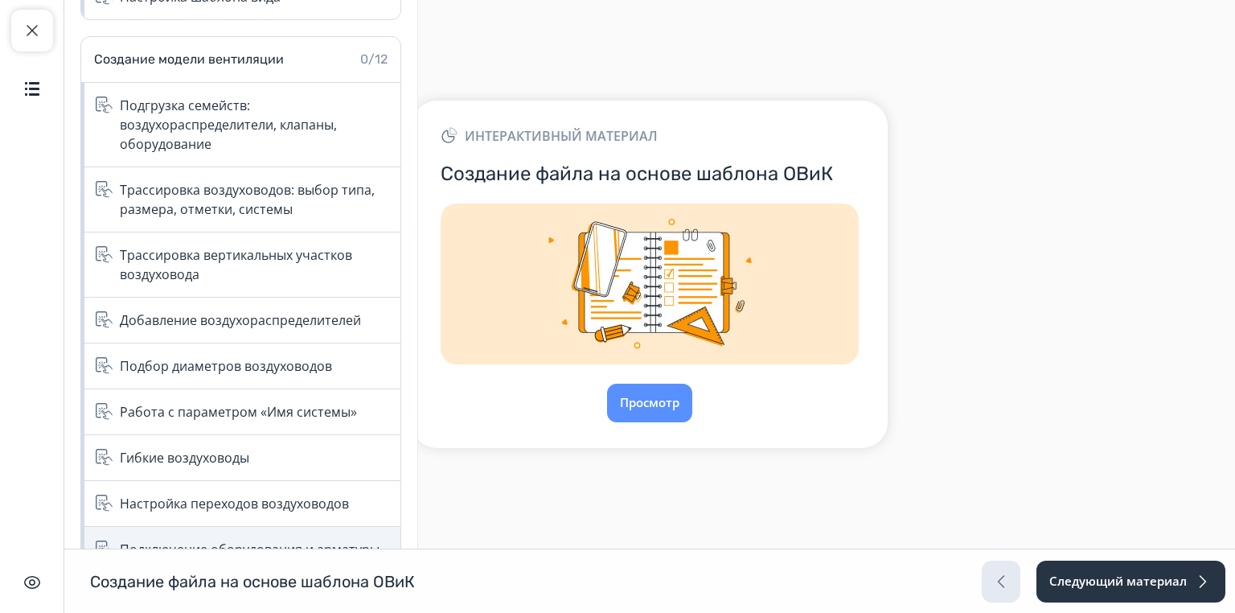
scroll to position [653, 0]
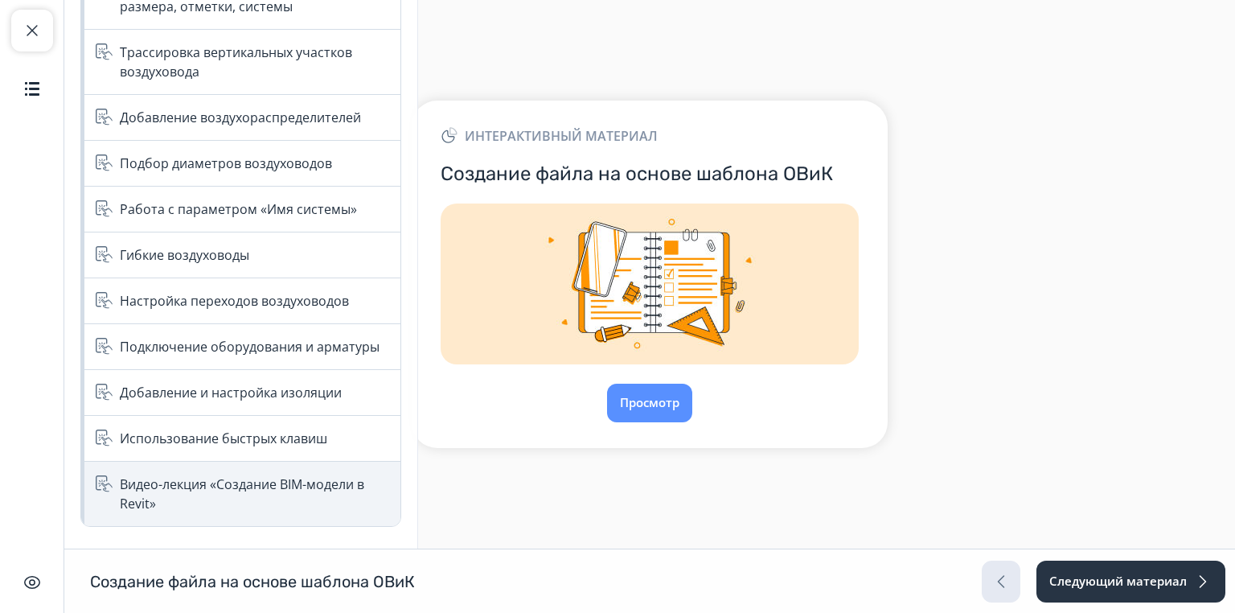
click at [189, 489] on div "Видео-лекция «Создание BIM-модели в Revit»" at bounding box center [255, 493] width 271 height 39
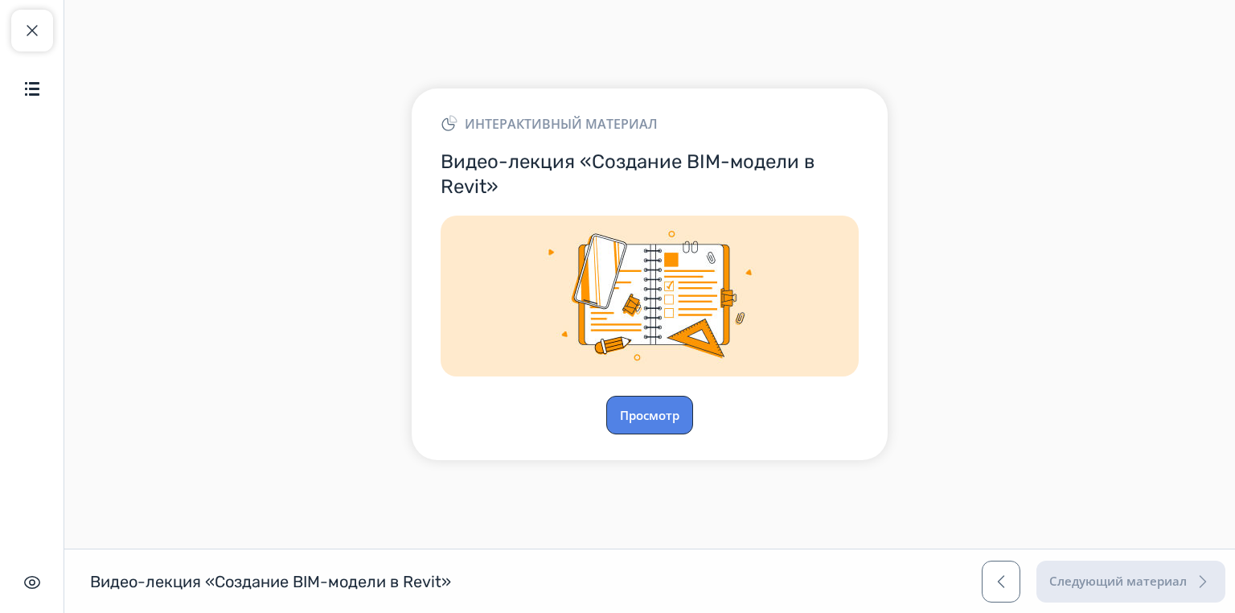
click at [659, 418] on button "Просмотр" at bounding box center [649, 415] width 87 height 39
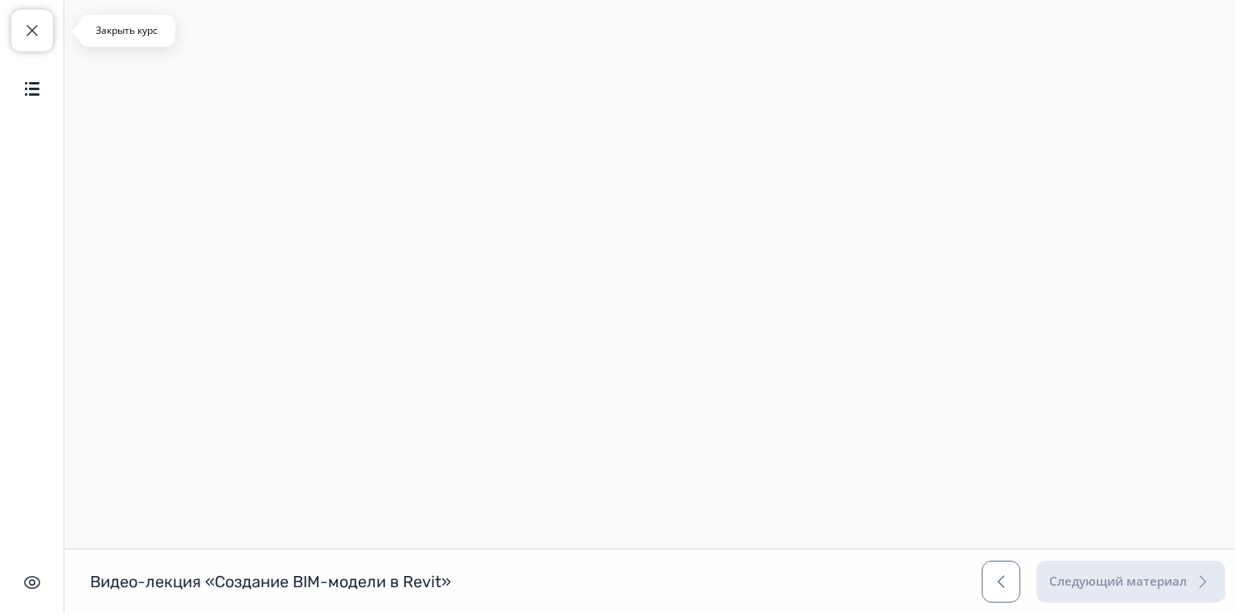
click at [34, 31] on span "button" at bounding box center [32, 30] width 19 height 19
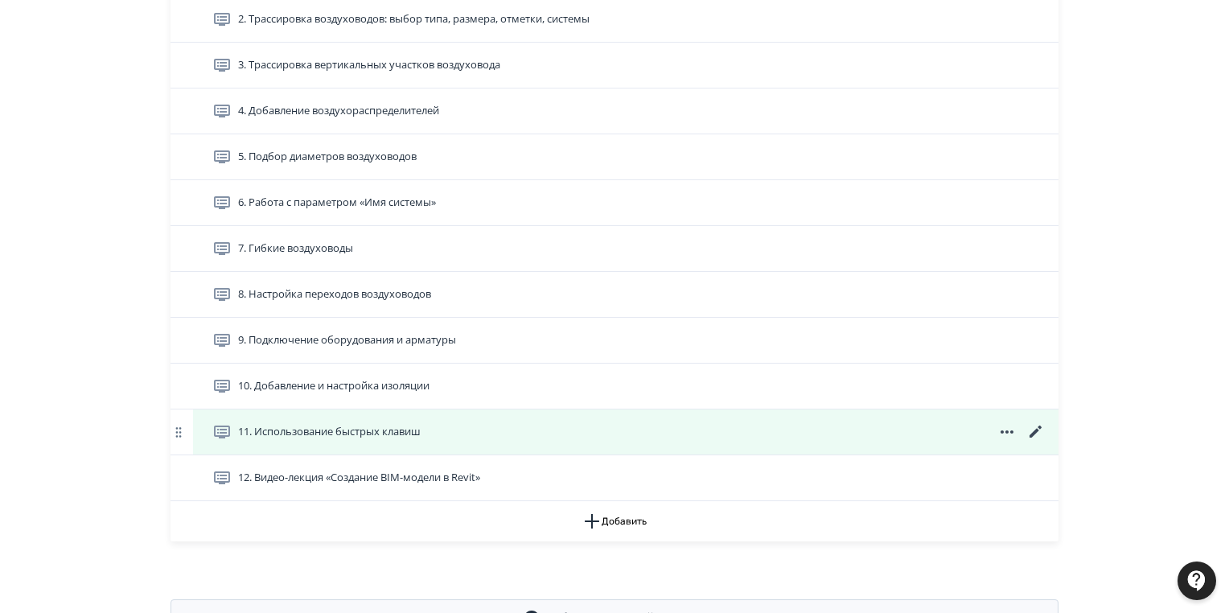
scroll to position [962, 0]
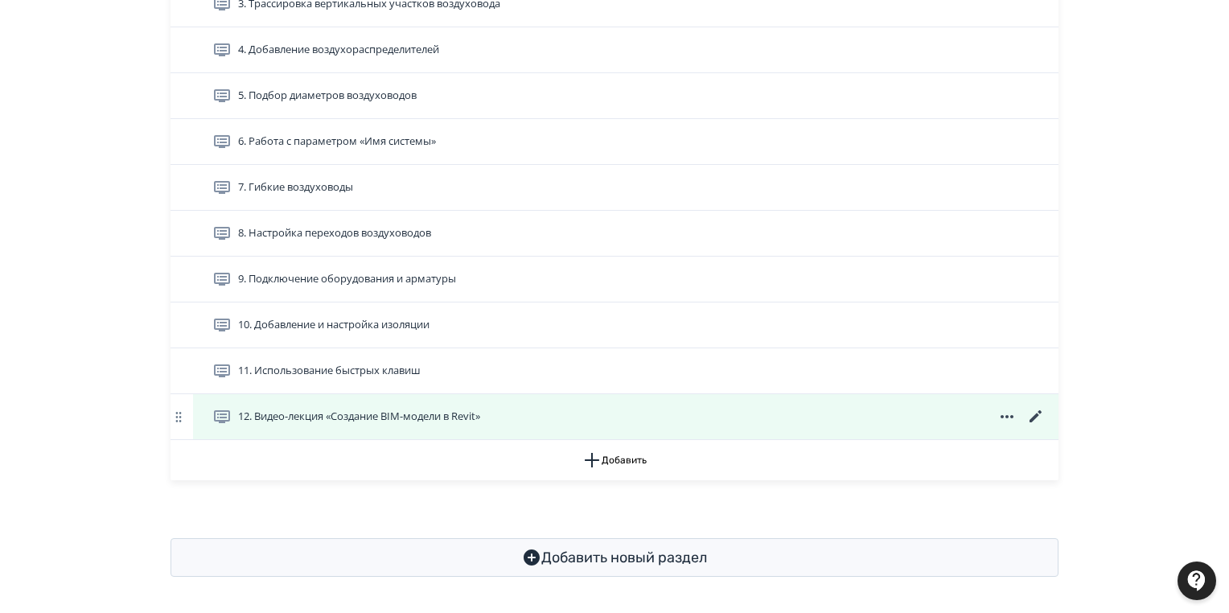
click at [1035, 412] on icon at bounding box center [1035, 416] width 19 height 19
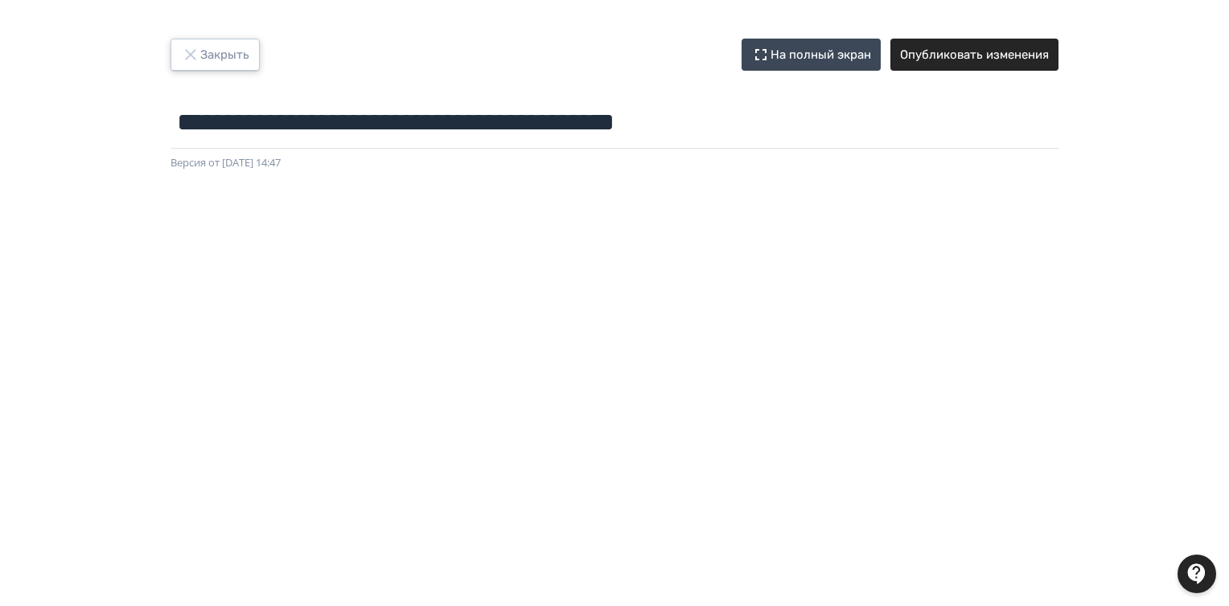
click at [203, 53] on button "Закрыть" at bounding box center [214, 55] width 89 height 32
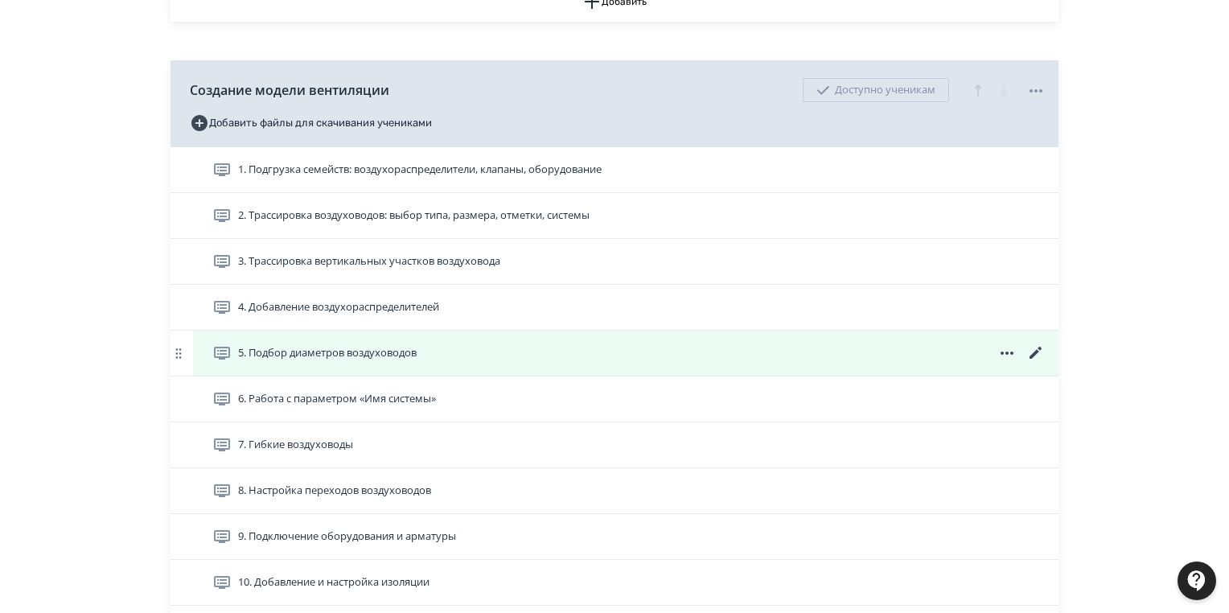
scroll to position [962, 0]
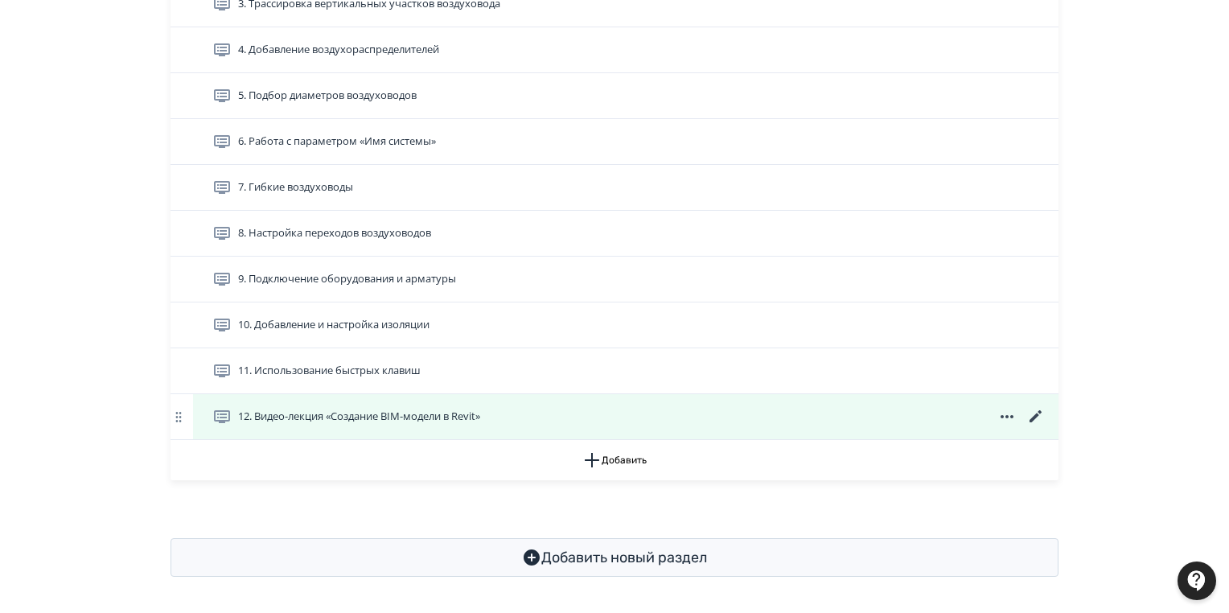
click at [1037, 410] on icon at bounding box center [1035, 416] width 19 height 19
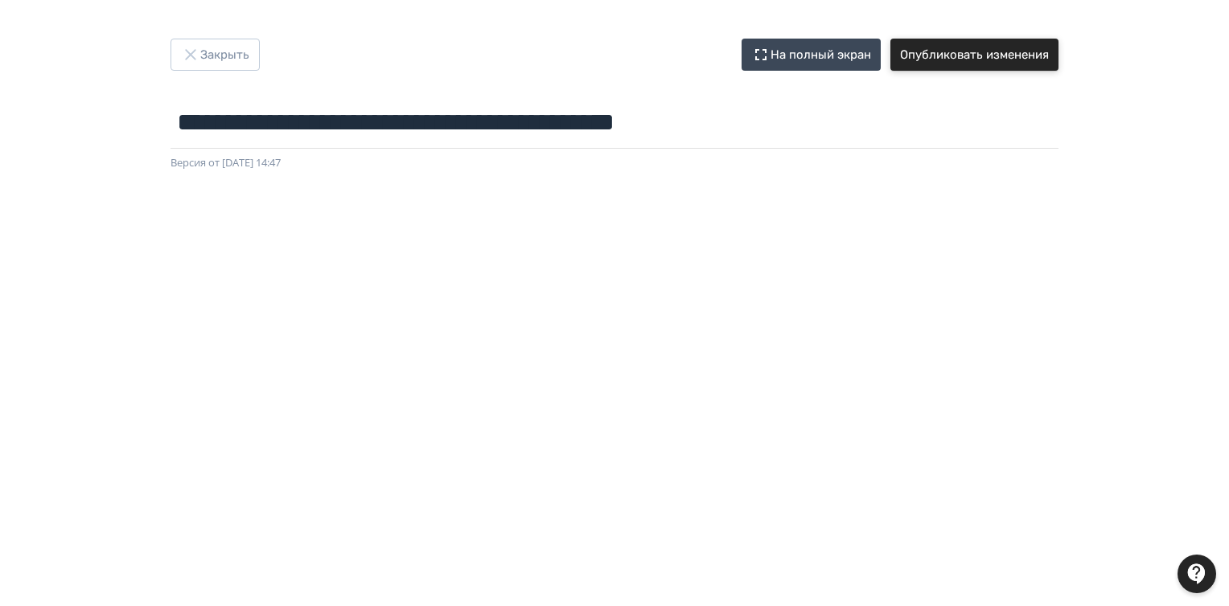
click at [919, 55] on button "Опубликовать изменения" at bounding box center [974, 55] width 168 height 32
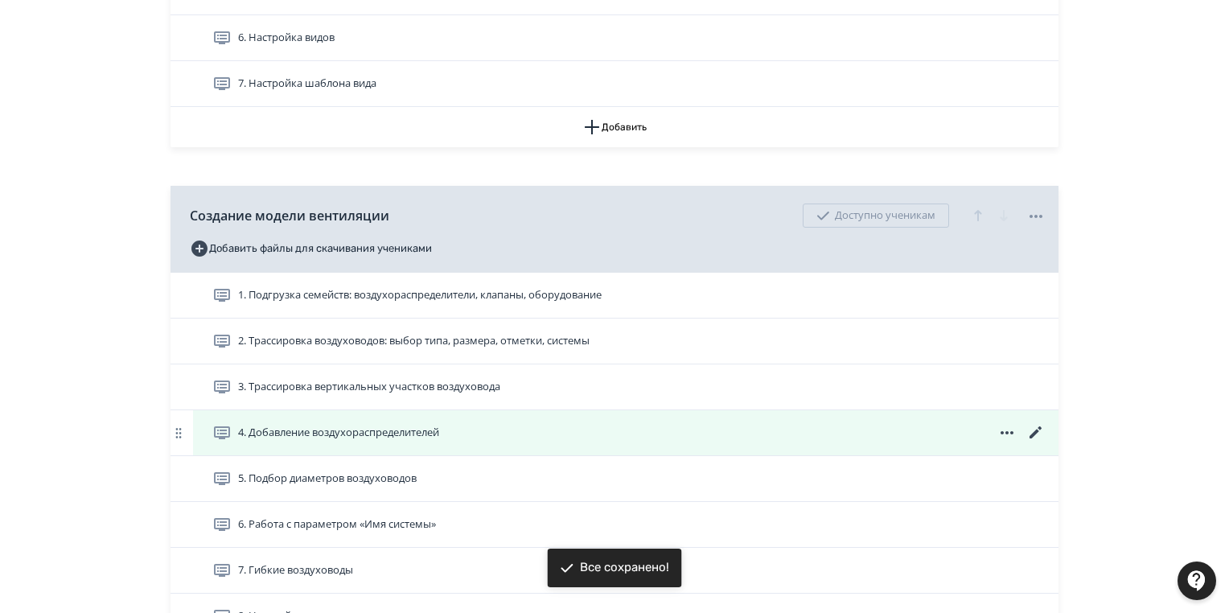
scroll to position [836, 0]
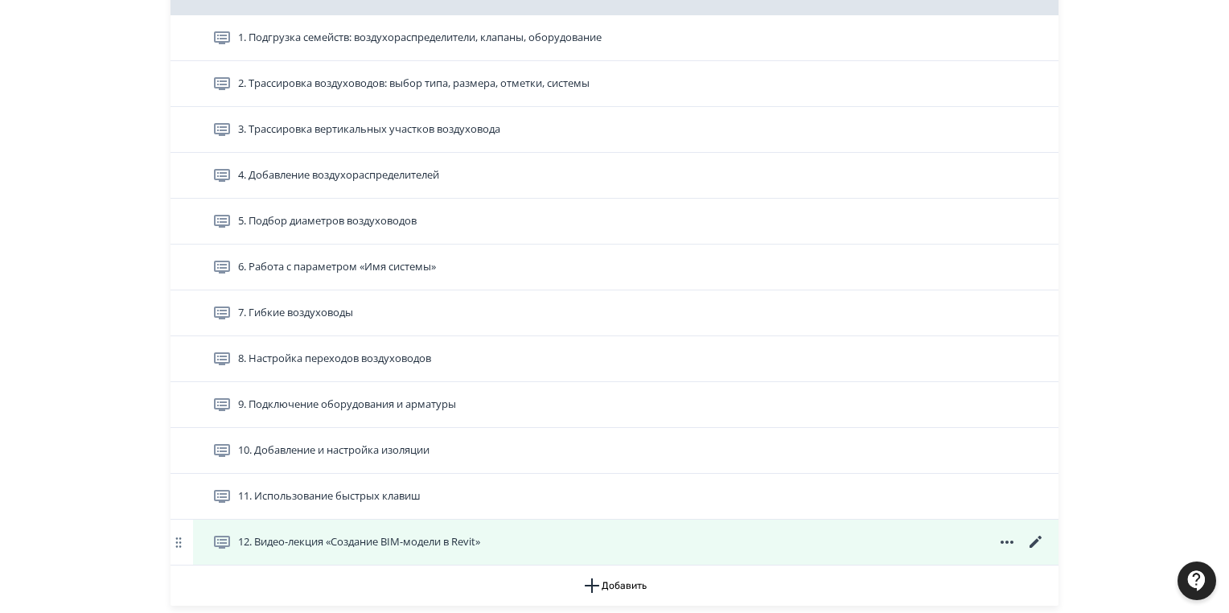
click at [1028, 541] on icon at bounding box center [1035, 541] width 19 height 19
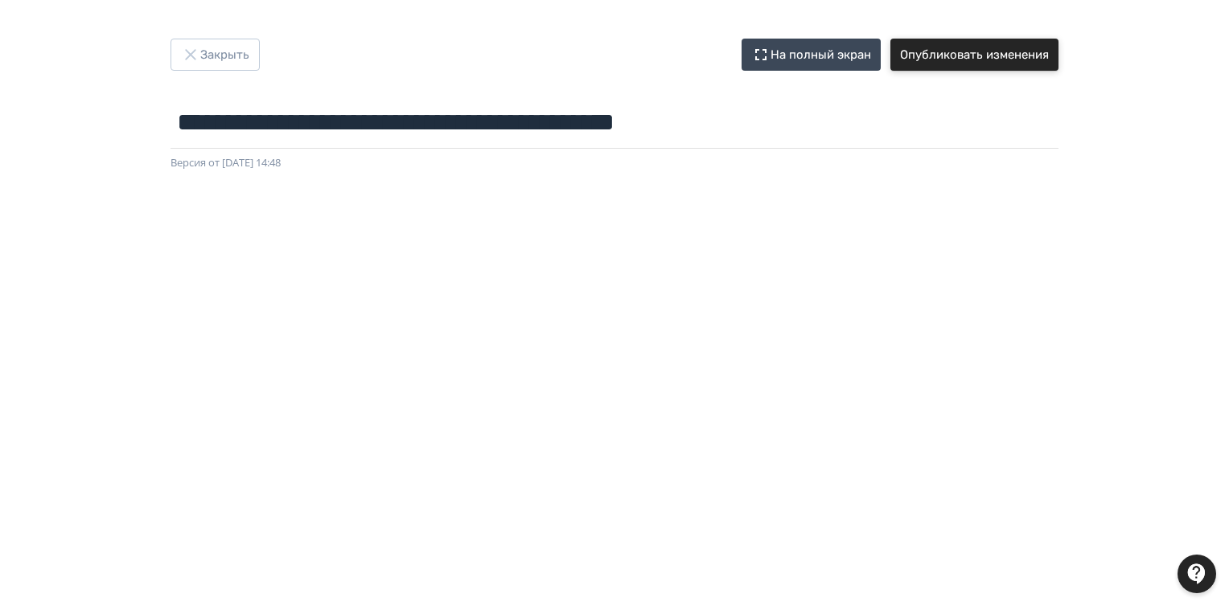
click at [936, 50] on button "Опубликовать изменения" at bounding box center [974, 55] width 168 height 32
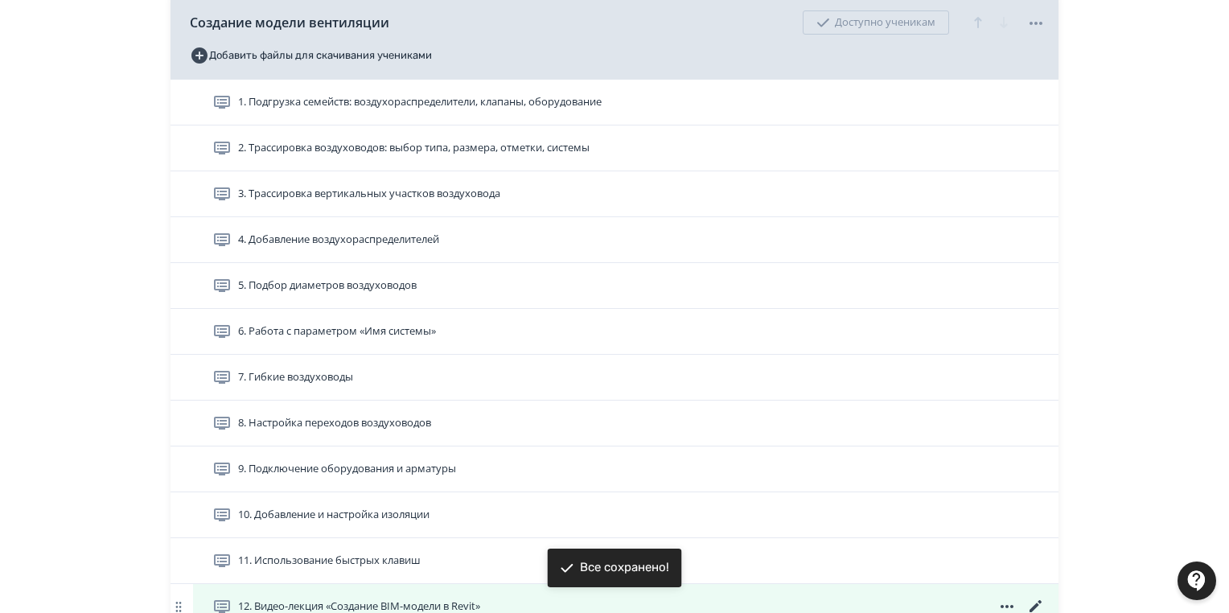
scroll to position [962, 0]
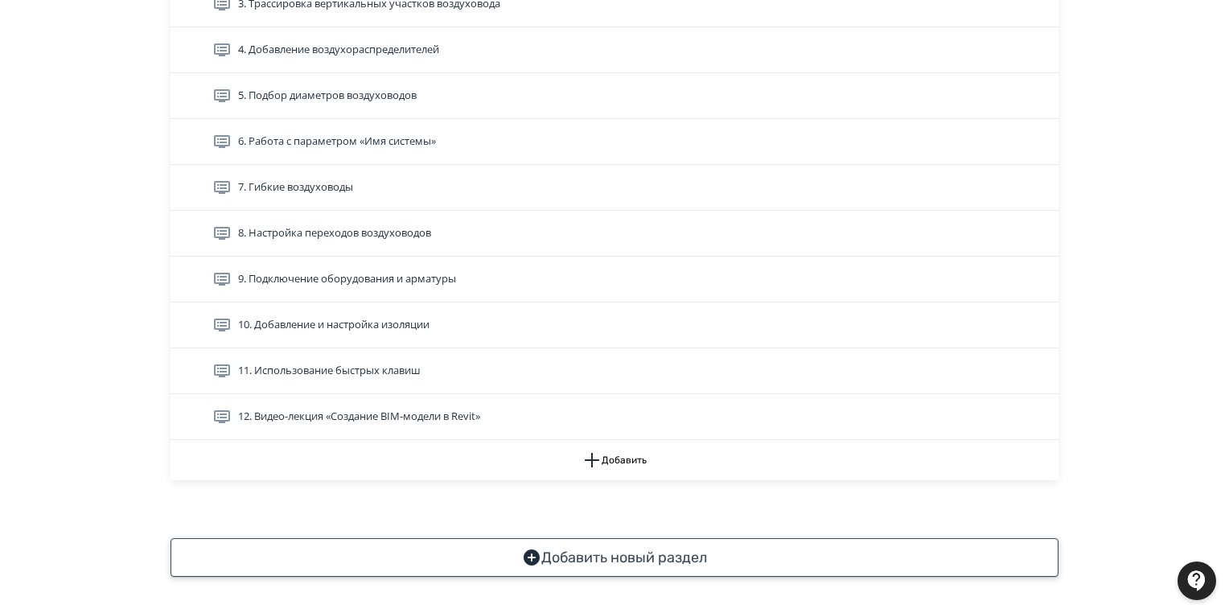
click at [769, 553] on button "Добавить новый раздел" at bounding box center [614, 557] width 888 height 39
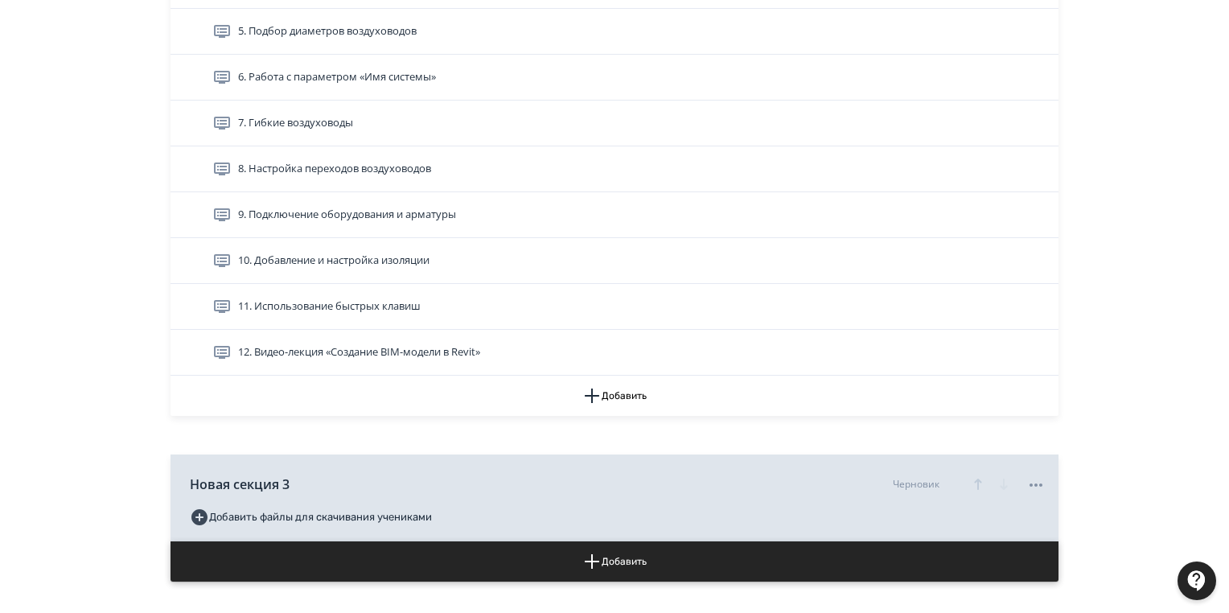
scroll to position [1127, 0]
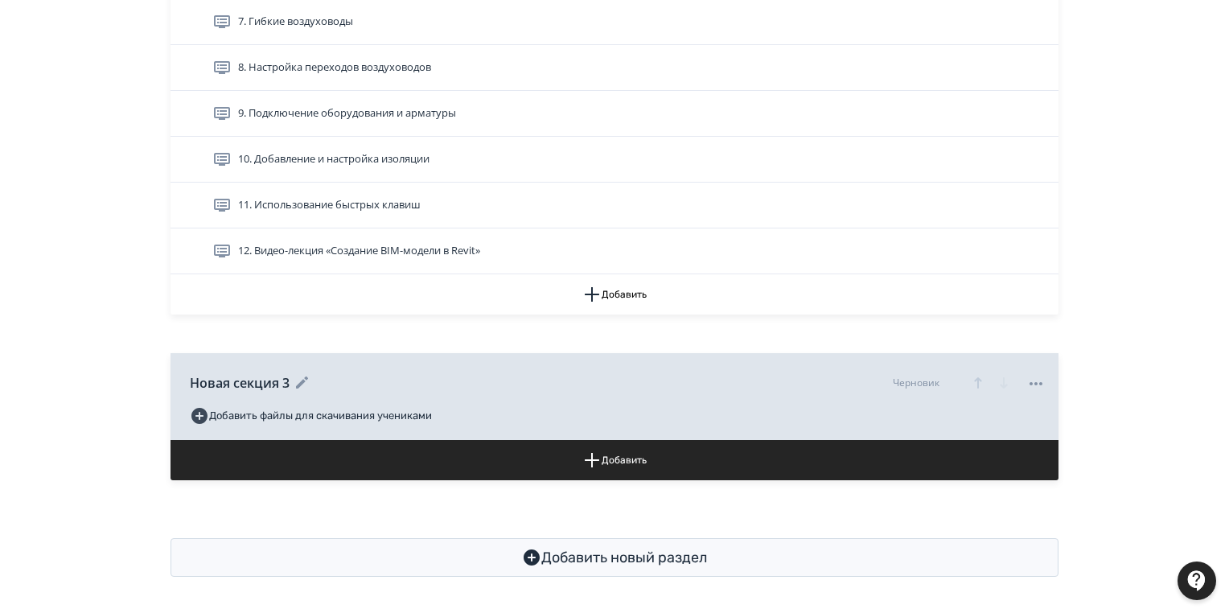
click at [302, 376] on icon at bounding box center [302, 382] width 12 height 12
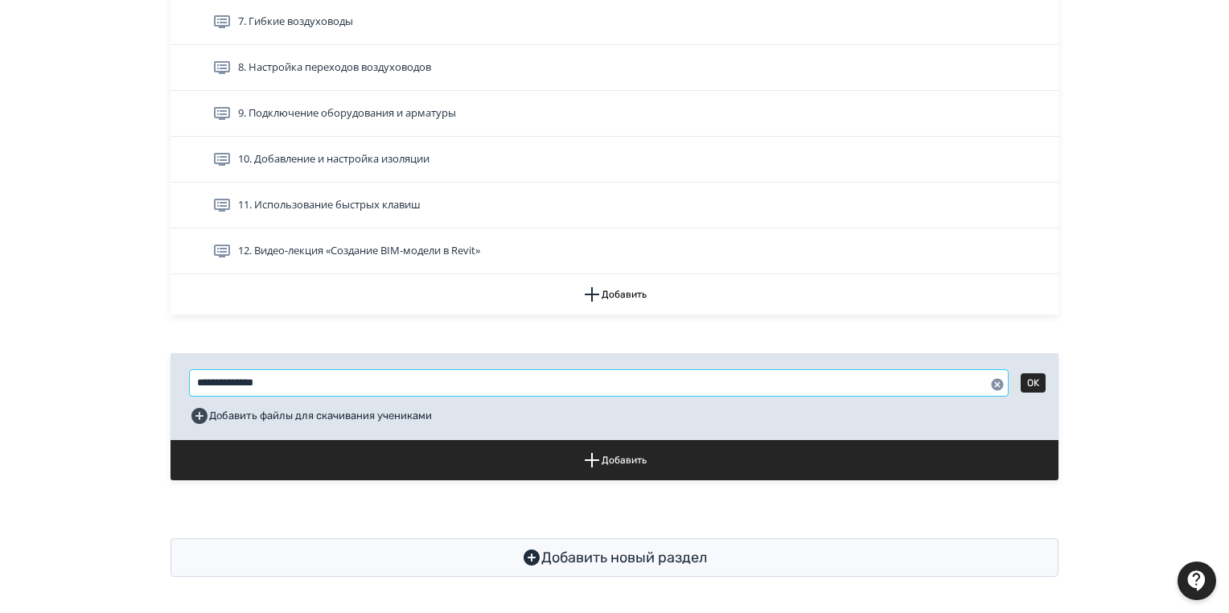
drag, startPoint x: 298, startPoint y: 376, endPoint x: 234, endPoint y: 383, distance: 63.8
click at [173, 373] on div "**********" at bounding box center [614, 396] width 888 height 87
paste input "**********"
type input "**********"
click at [1037, 376] on button "OK" at bounding box center [1032, 382] width 25 height 19
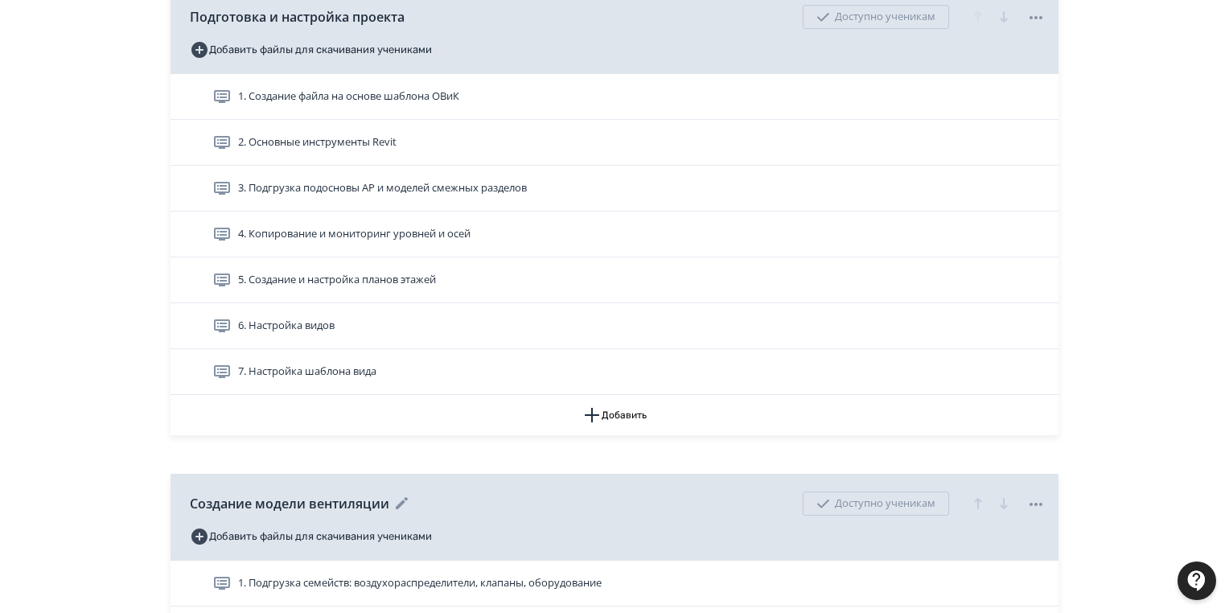
scroll to position [227, 0]
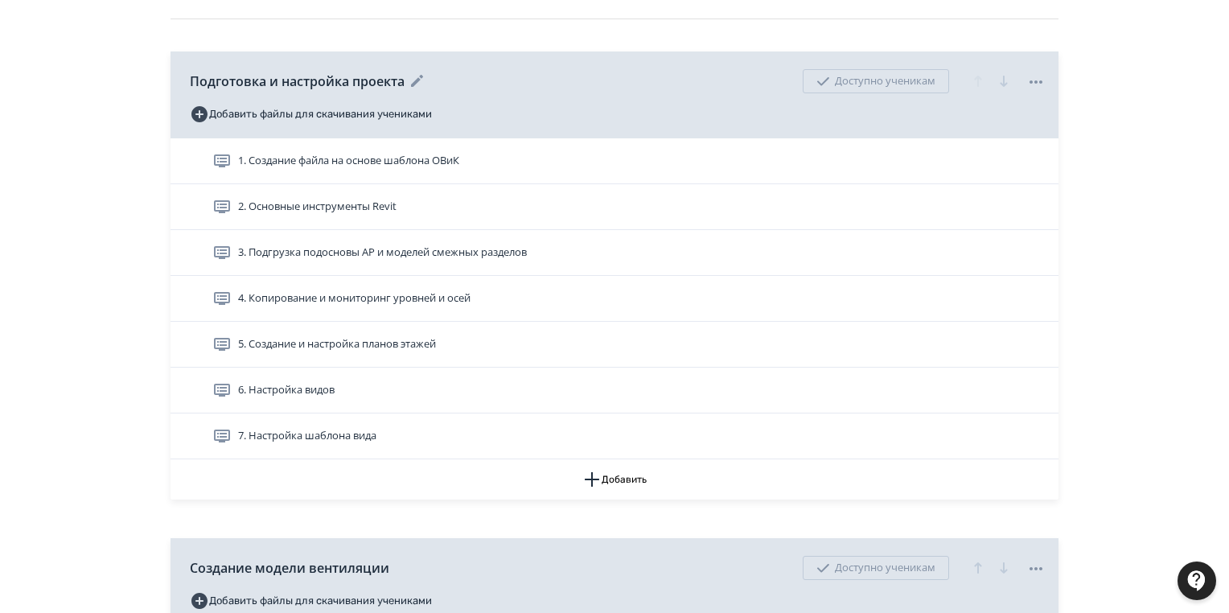
click at [1033, 77] on icon at bounding box center [1035, 81] width 19 height 19
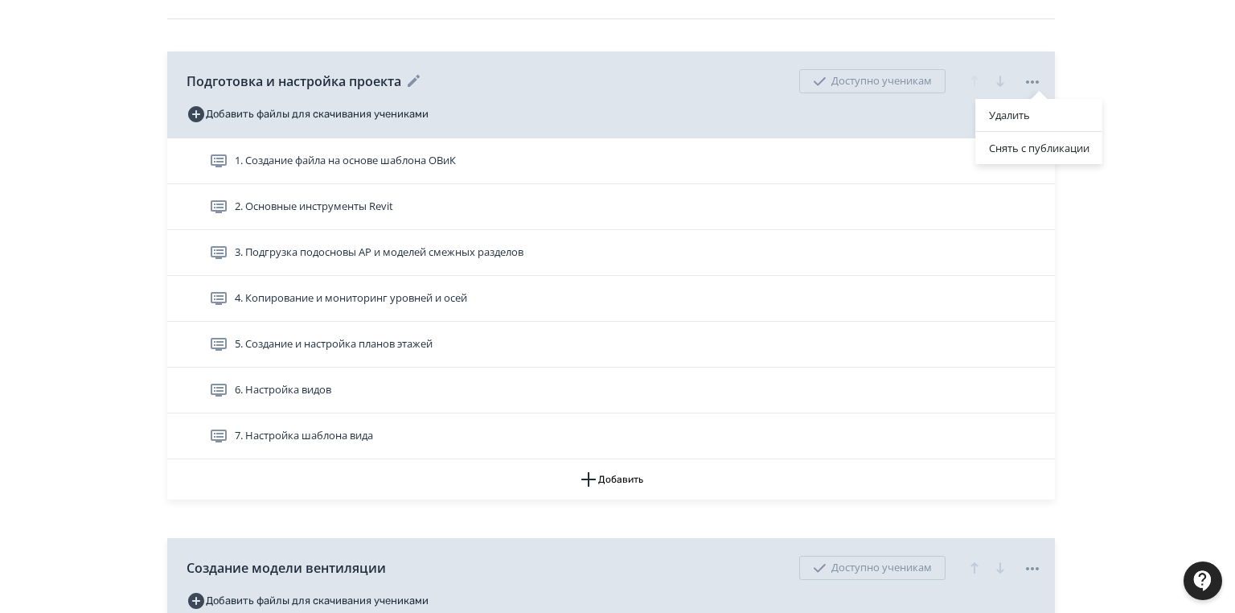
drag, startPoint x: 376, startPoint y: 46, endPoint x: 396, endPoint y: 61, distance: 25.2
click at [380, 49] on div "Удалить Снять с публикации" at bounding box center [617, 306] width 1235 height 613
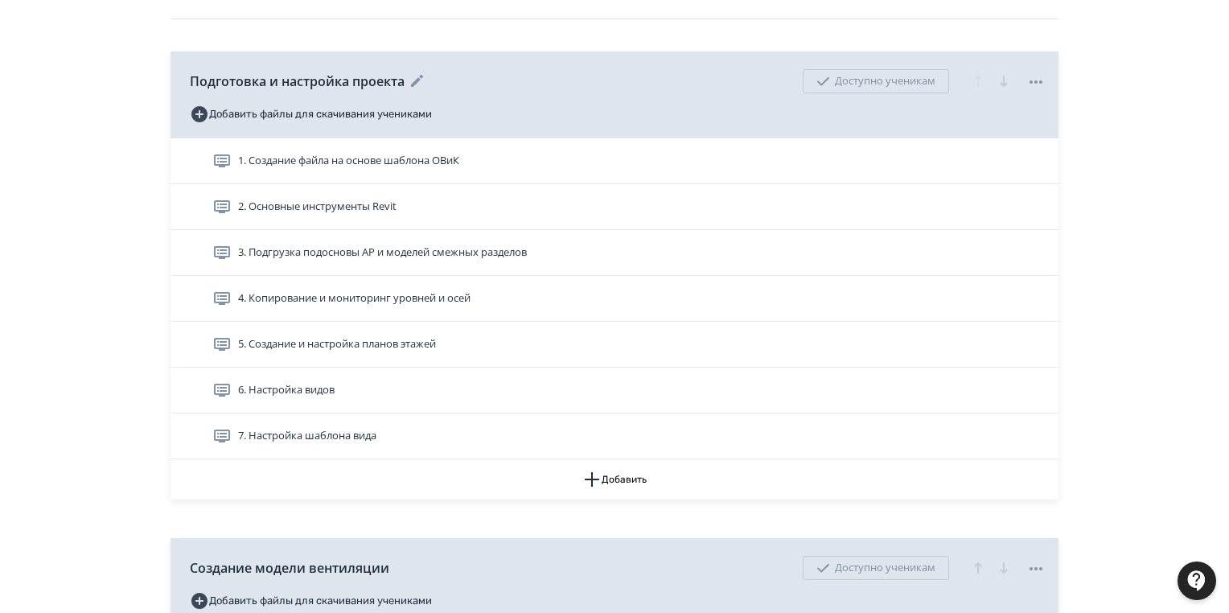
click at [418, 80] on icon at bounding box center [417, 81] width 12 height 12
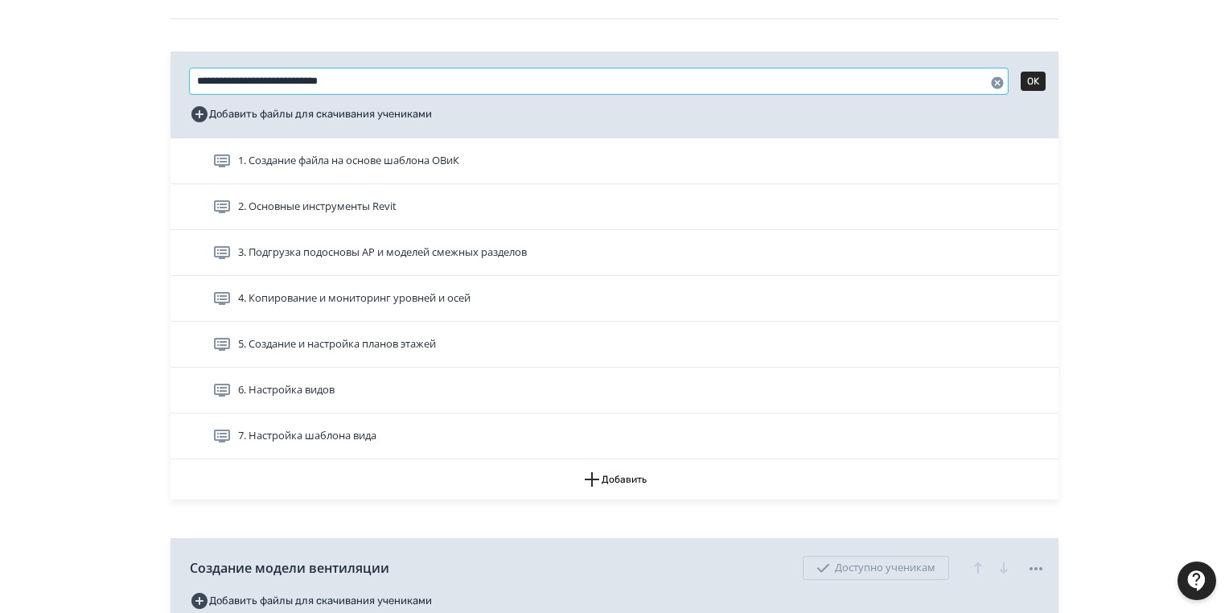
click at [415, 80] on input "**********" at bounding box center [599, 81] width 818 height 26
click at [1029, 76] on button "OK" at bounding box center [1032, 81] width 25 height 19
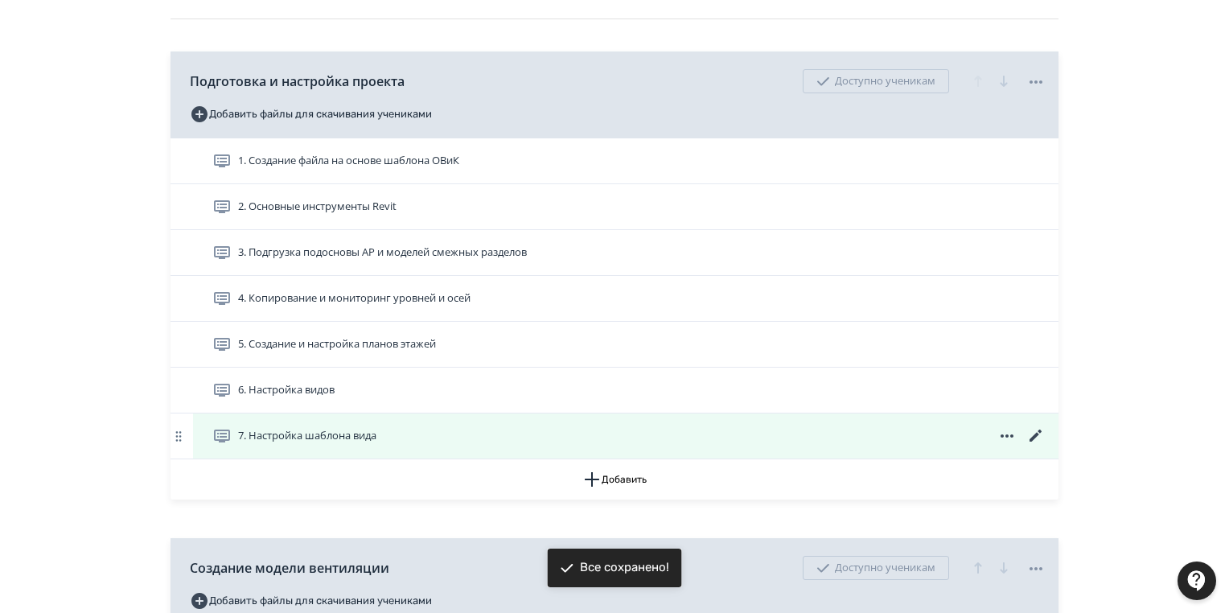
scroll to position [484, 0]
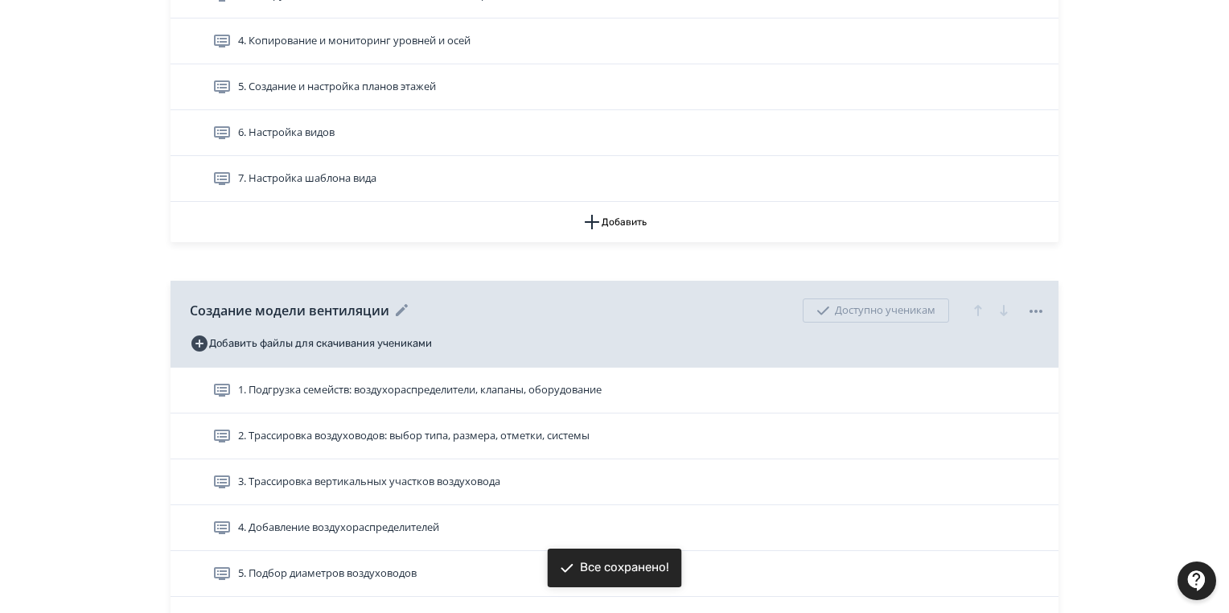
click at [403, 307] on icon at bounding box center [402, 310] width 12 height 12
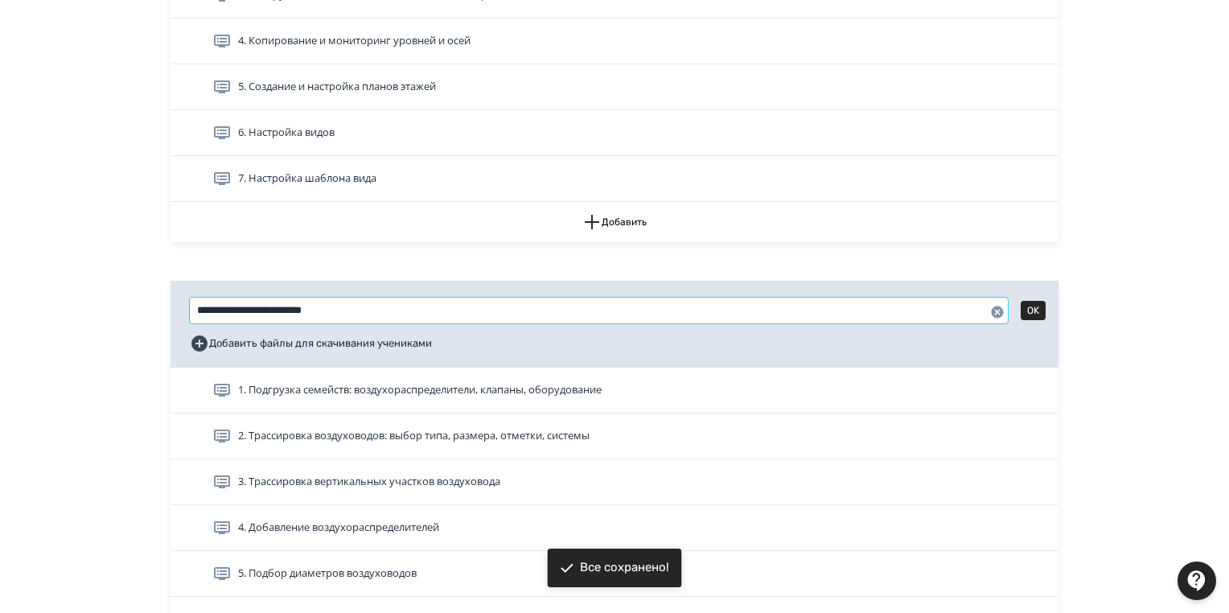
drag, startPoint x: 375, startPoint y: 311, endPoint x: 177, endPoint y: 306, distance: 197.9
click at [154, 303] on div "**********" at bounding box center [614, 387] width 965 height 1665
paste input "*****"
type input "**********"
click at [1032, 309] on button "OK" at bounding box center [1032, 310] width 25 height 19
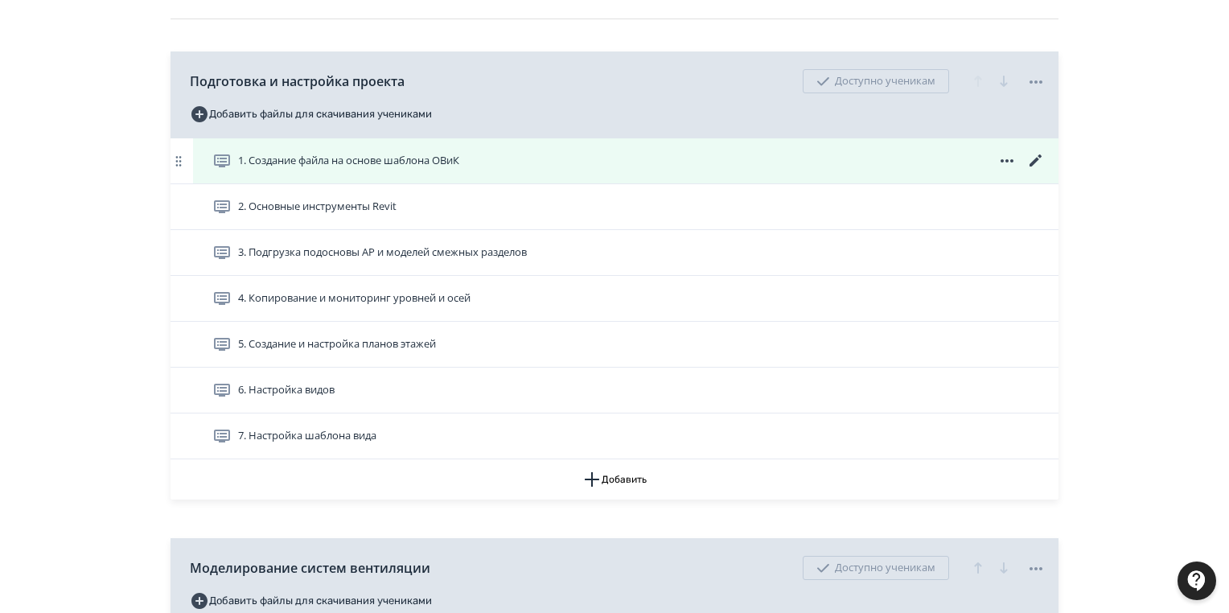
scroll to position [291, 0]
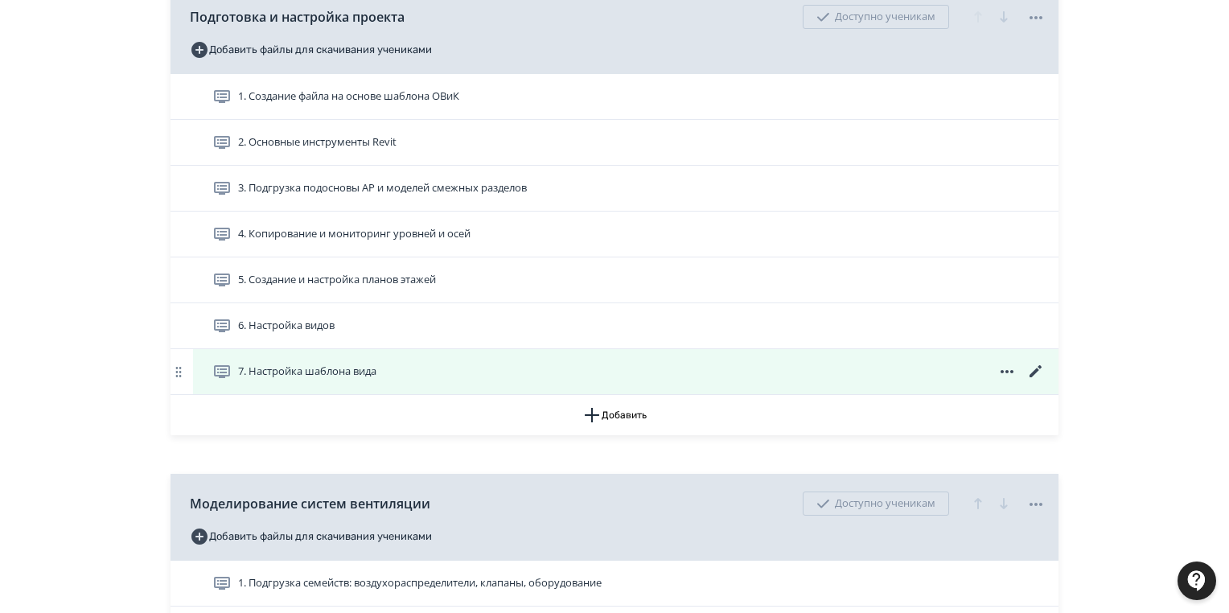
click at [1035, 369] on icon at bounding box center [1035, 371] width 12 height 12
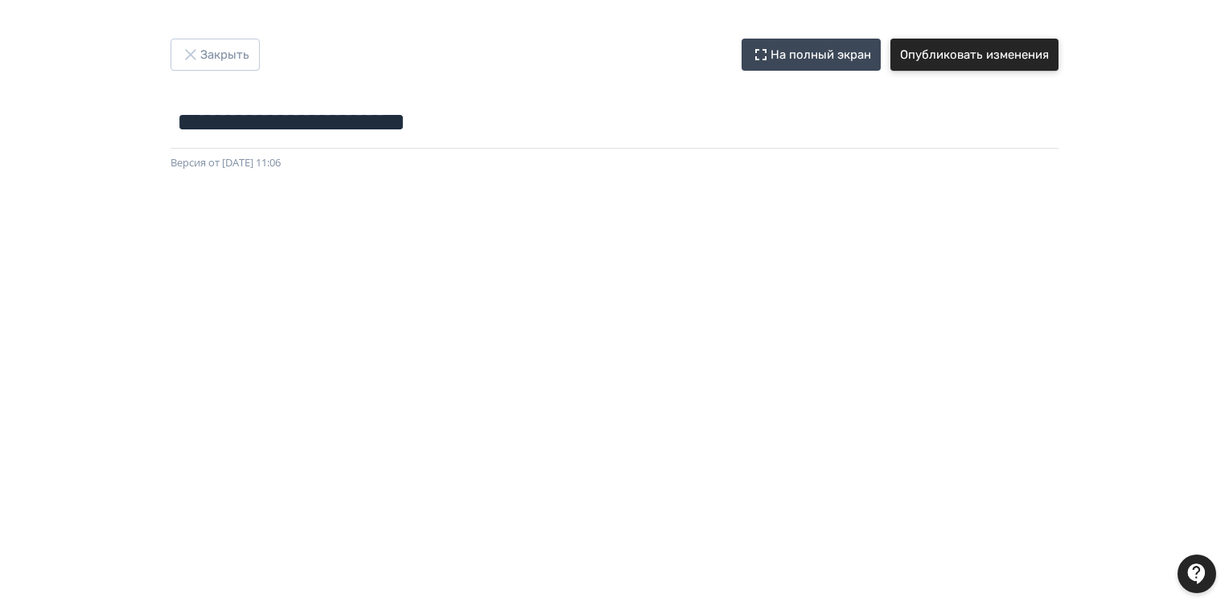
click at [986, 52] on button "Опубликовать изменения" at bounding box center [974, 55] width 168 height 32
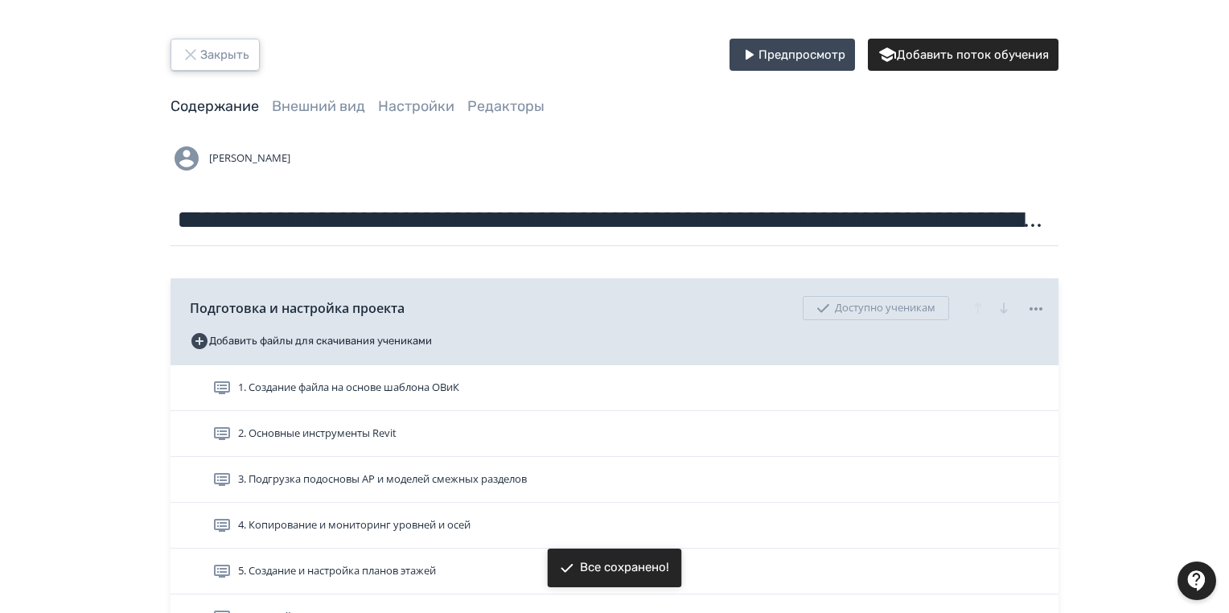
click at [212, 55] on button "Закрыть" at bounding box center [214, 55] width 89 height 32
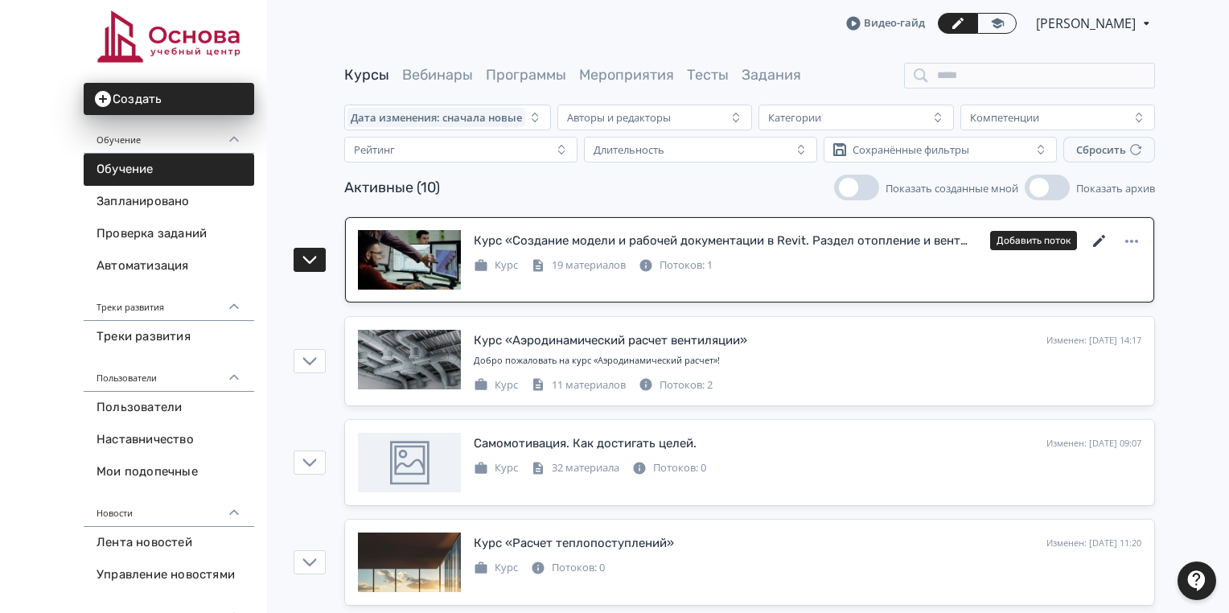
click at [1099, 240] on icon at bounding box center [1099, 241] width 12 height 12
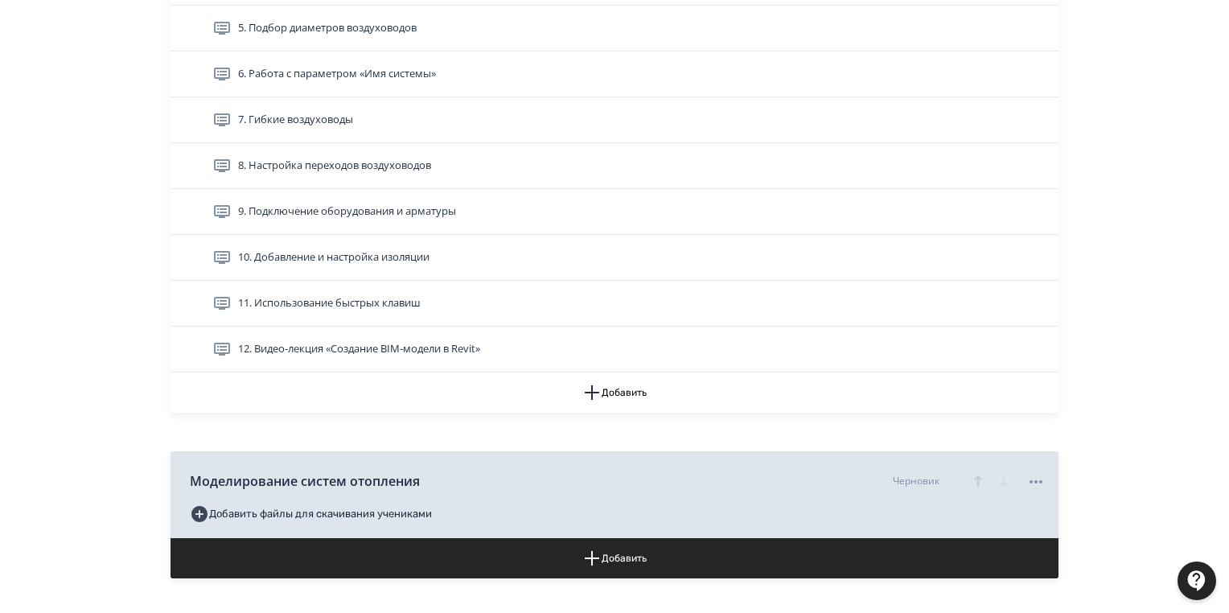
scroll to position [1127, 0]
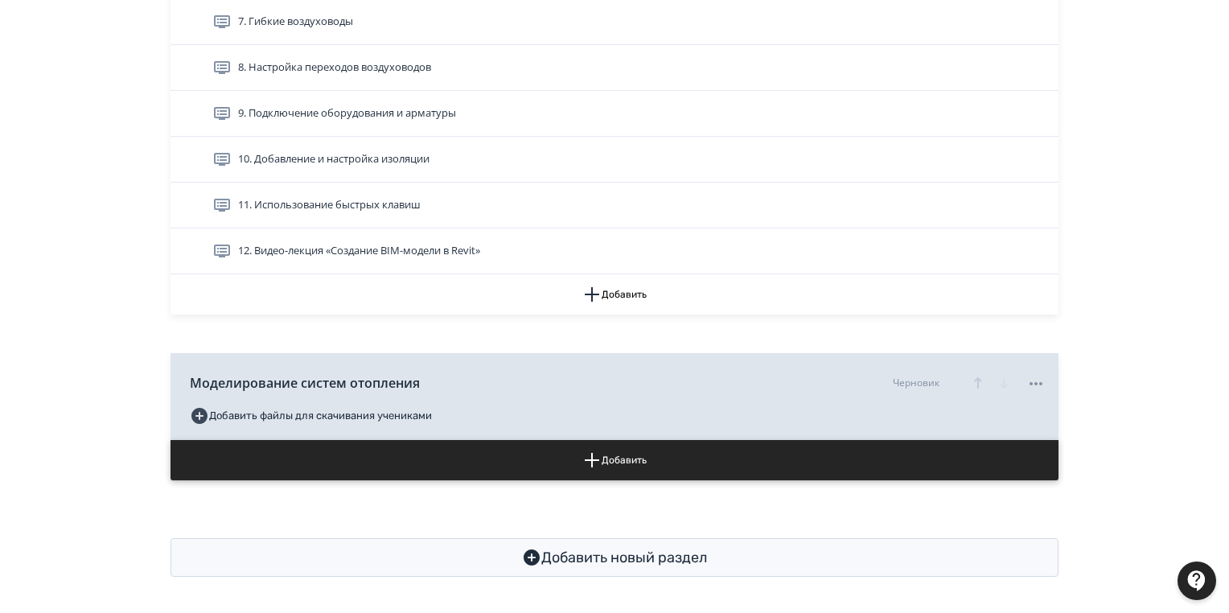
click at [634, 453] on button "Добавить" at bounding box center [614, 460] width 888 height 40
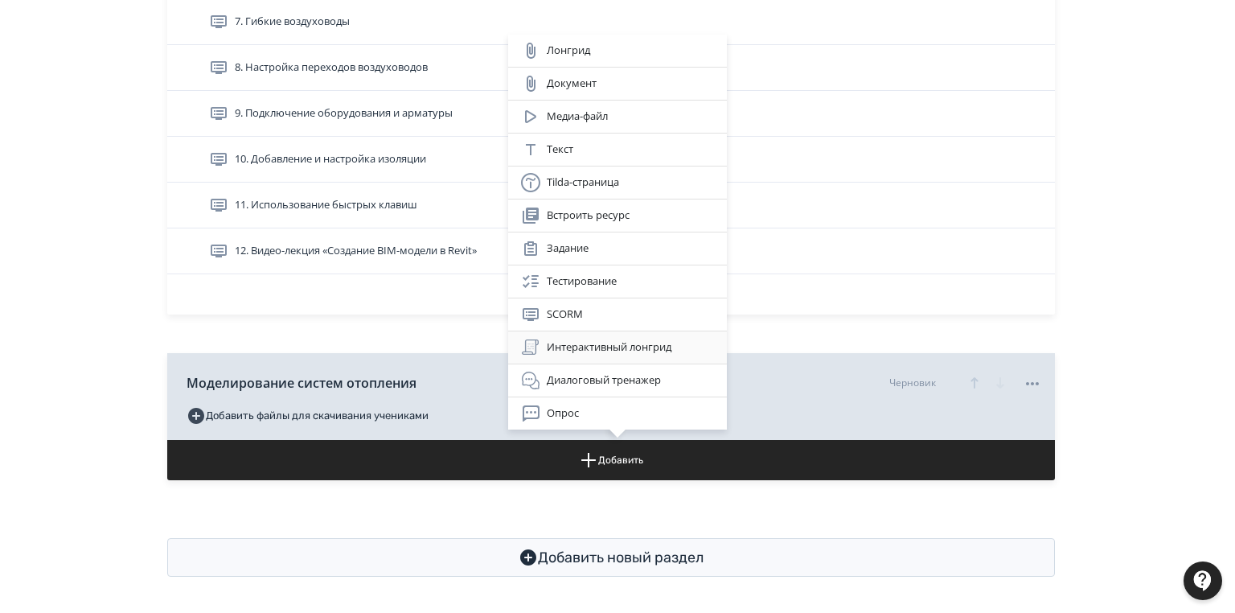
click at [617, 351] on div "Интерактивный лонгрид" at bounding box center [617, 347] width 193 height 19
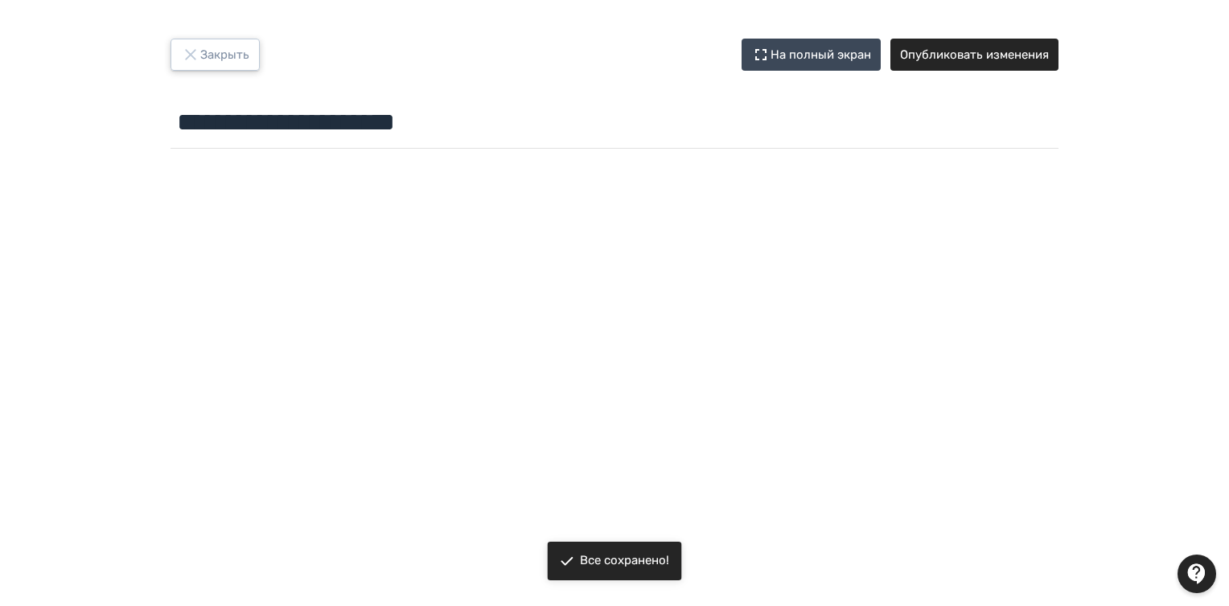
click at [247, 45] on button "Закрыть" at bounding box center [214, 55] width 89 height 32
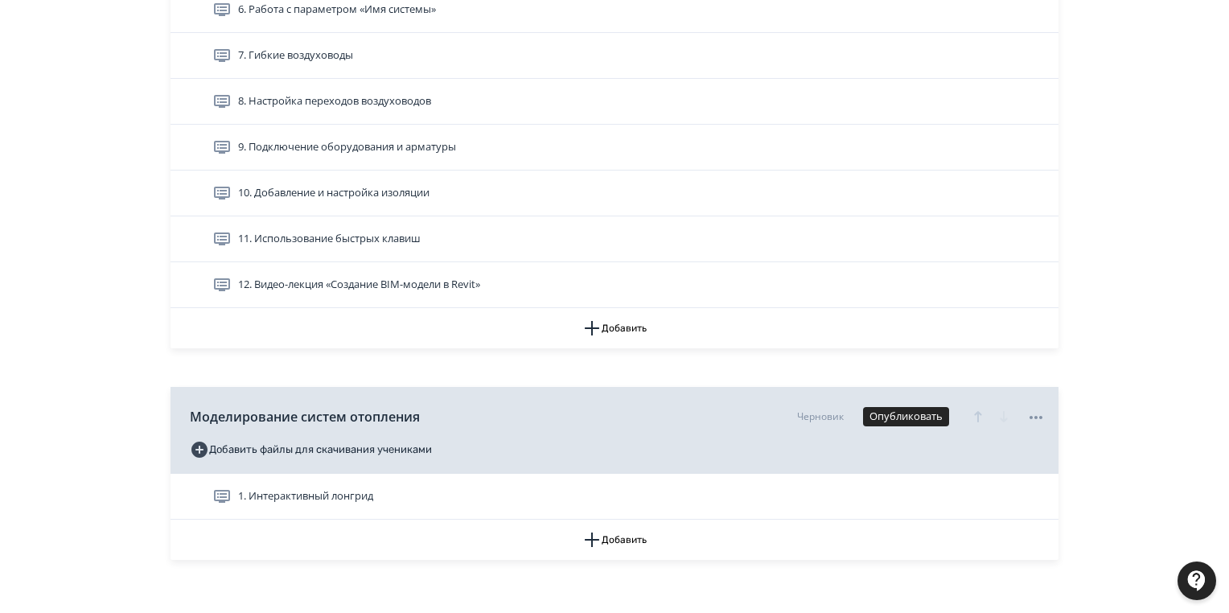
scroll to position [1173, 0]
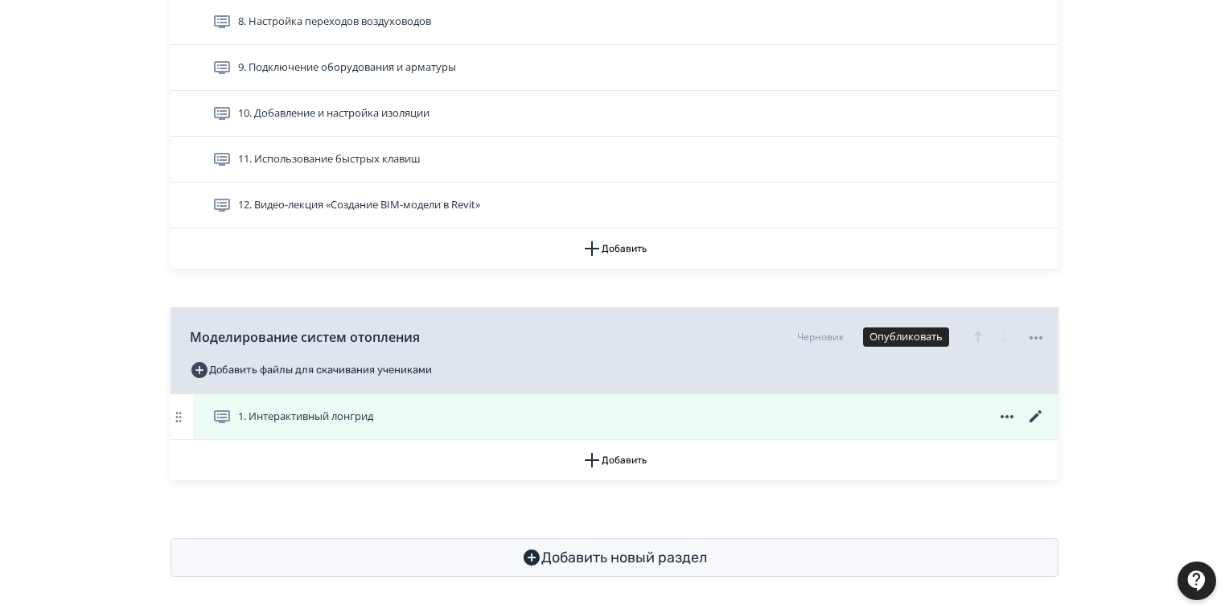
click at [1035, 408] on icon at bounding box center [1035, 416] width 19 height 19
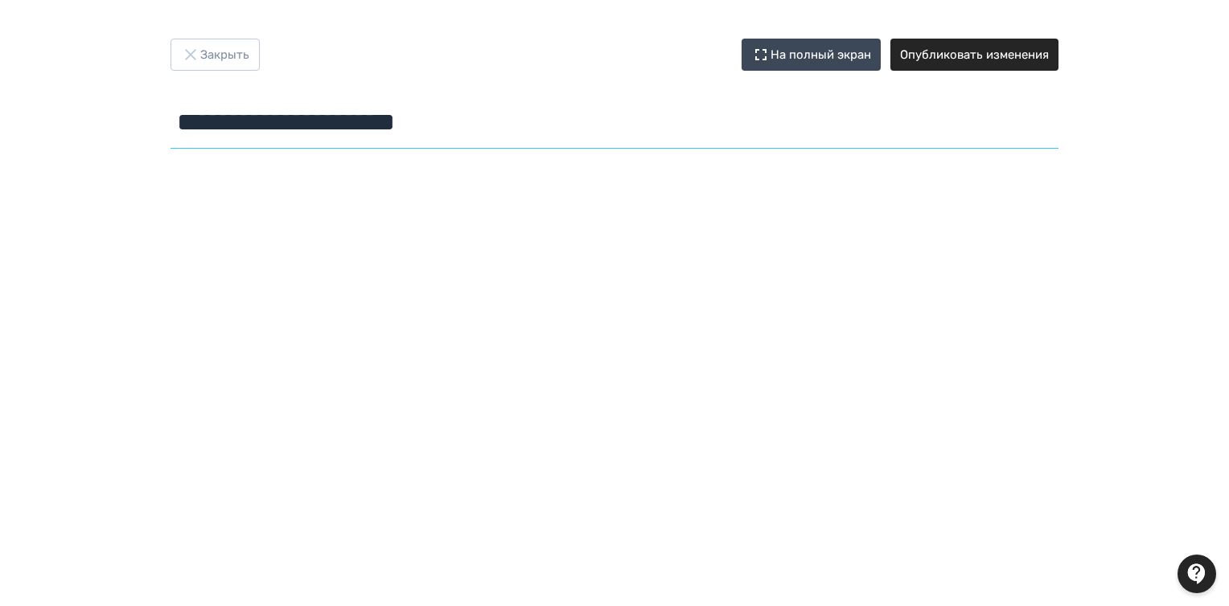
drag, startPoint x: 502, startPoint y: 118, endPoint x: 117, endPoint y: 90, distance: 386.2
click at [61, 74] on div "**********" at bounding box center [614, 303] width 1229 height 529
paste input "**********"
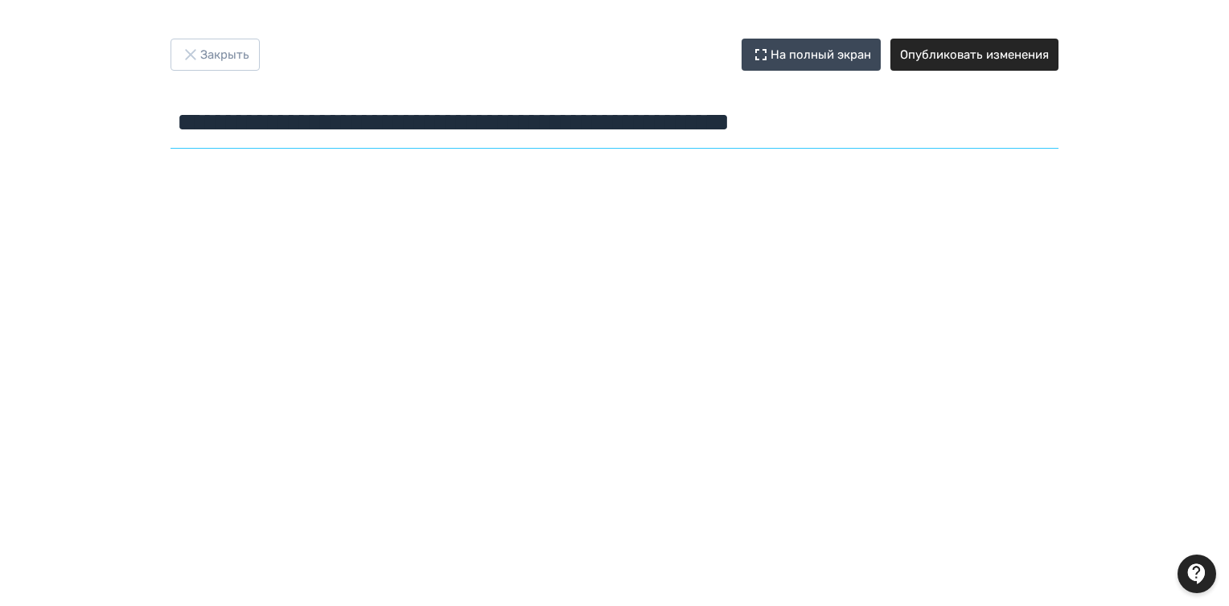
type input "**********"
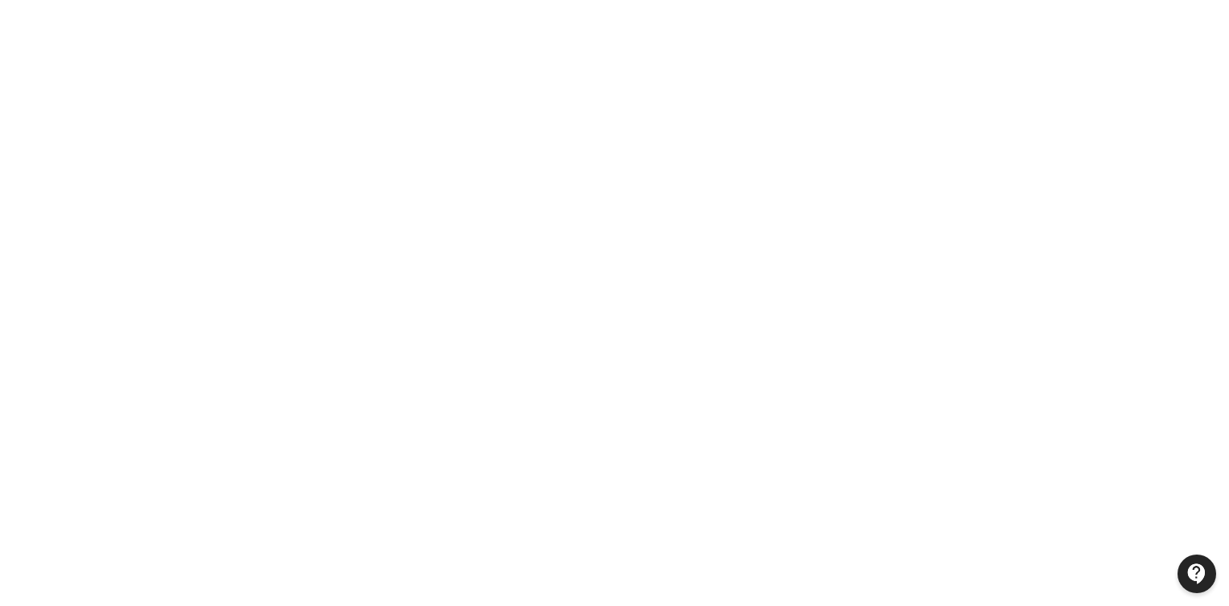
scroll to position [47, 0]
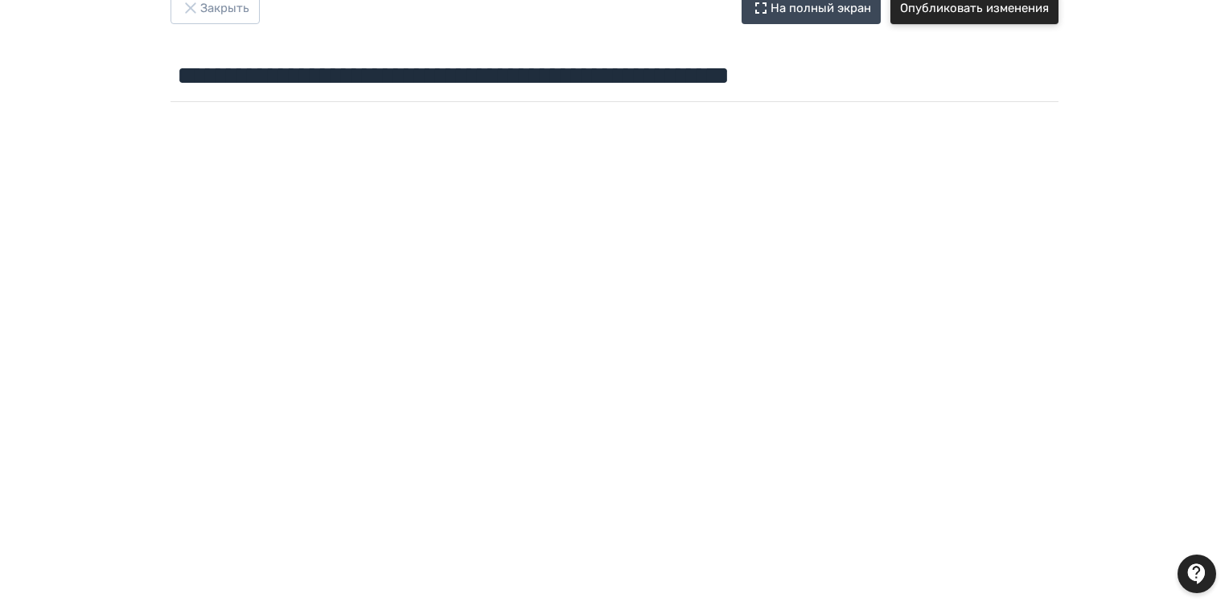
click at [959, 10] on button "Опубликовать изменения" at bounding box center [974, 8] width 168 height 32
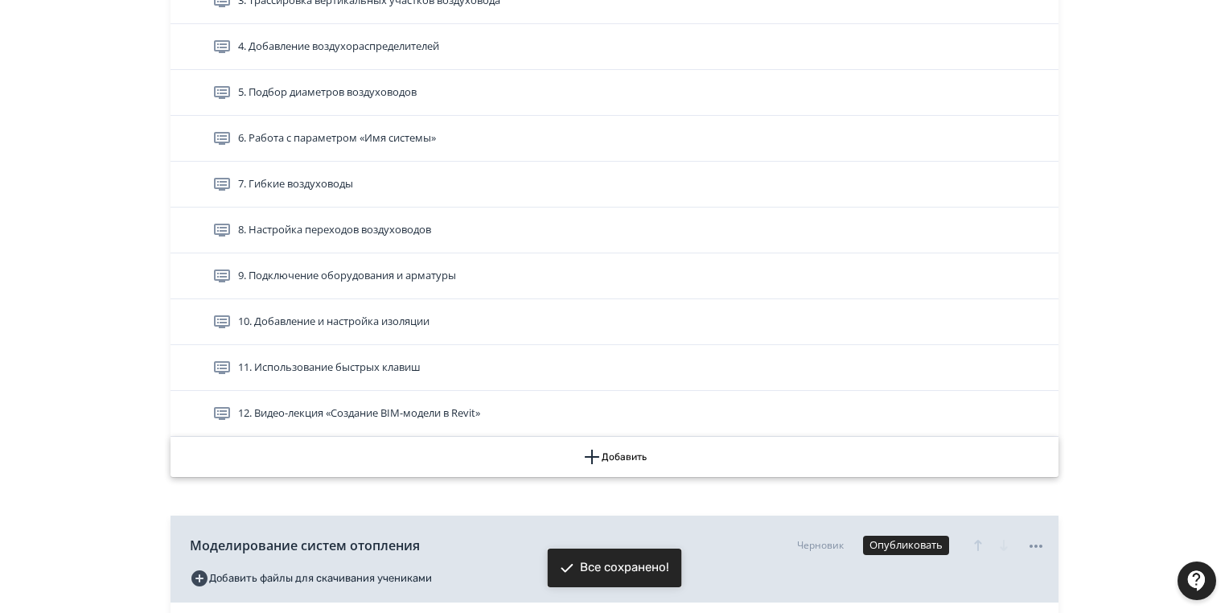
scroll to position [1094, 0]
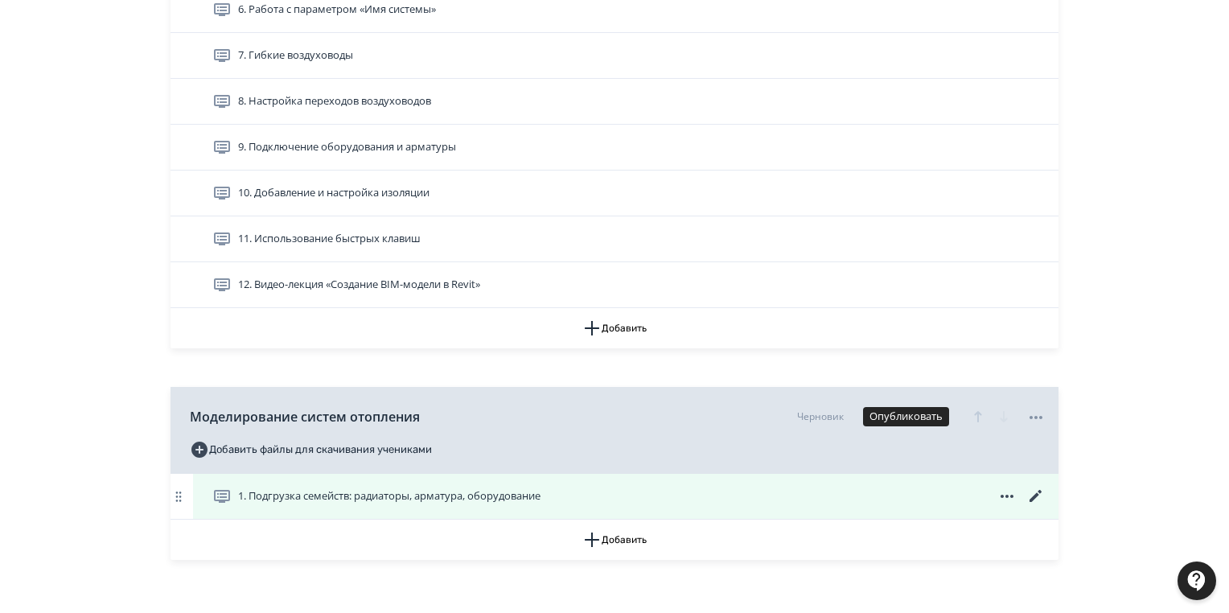
click at [1035, 489] on icon at bounding box center [1035, 495] width 19 height 19
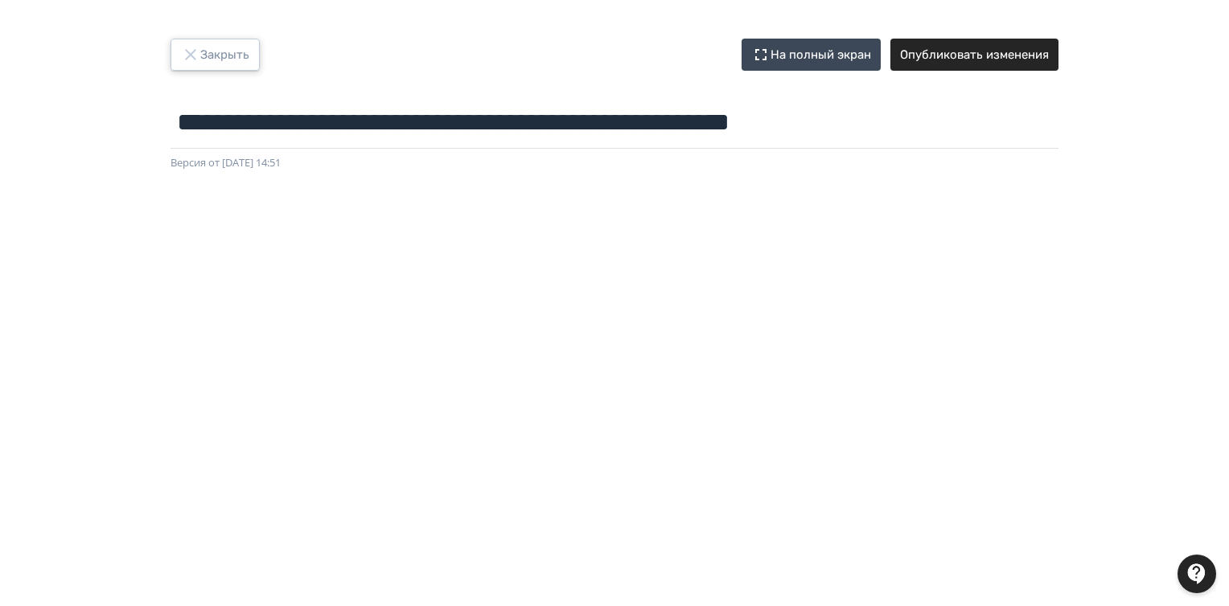
click at [235, 55] on button "Закрыть" at bounding box center [214, 55] width 89 height 32
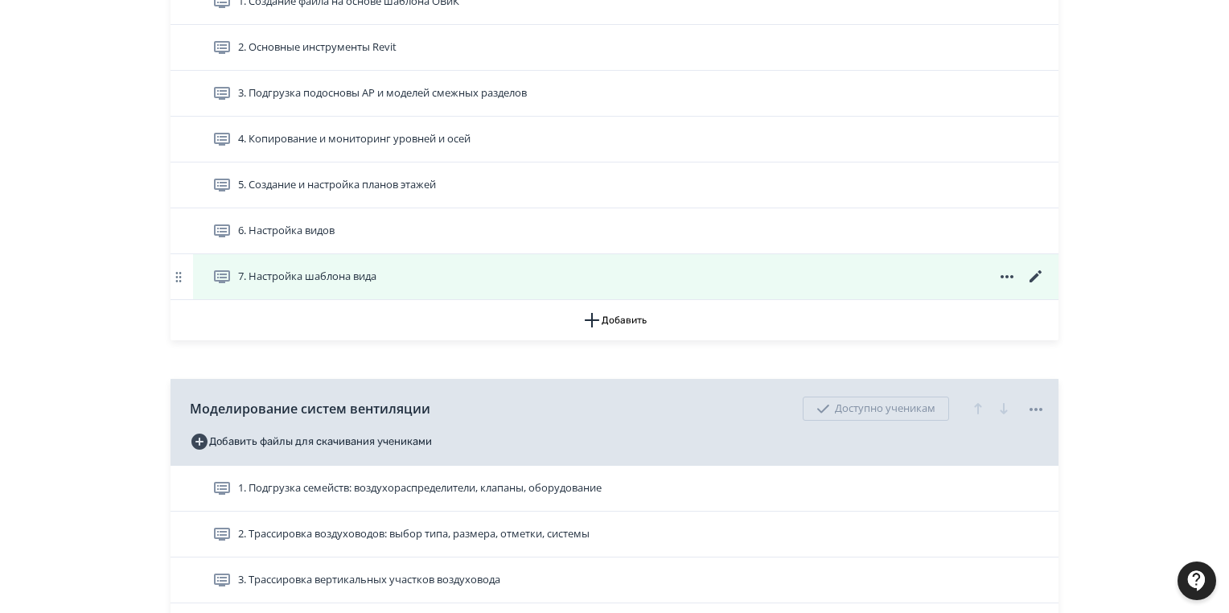
scroll to position [450, 0]
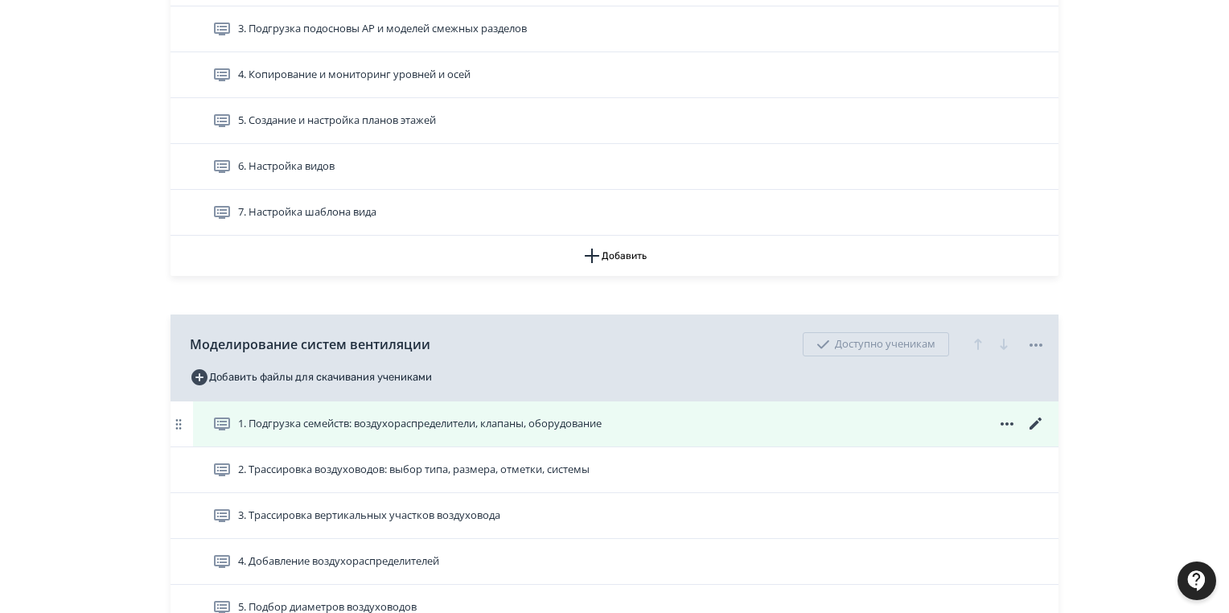
click at [511, 421] on span "1. Подгрузка семейств: воздухораспределители, клапаны, оборудование" at bounding box center [419, 424] width 363 height 16
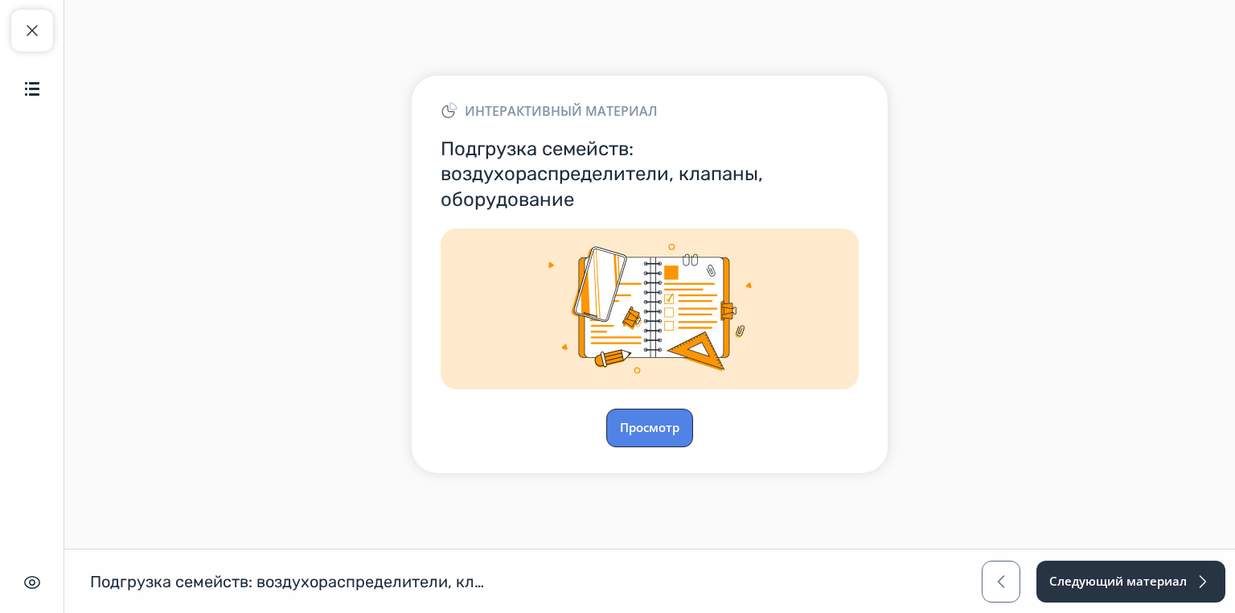
click at [655, 429] on button "Просмотр" at bounding box center [649, 427] width 87 height 39
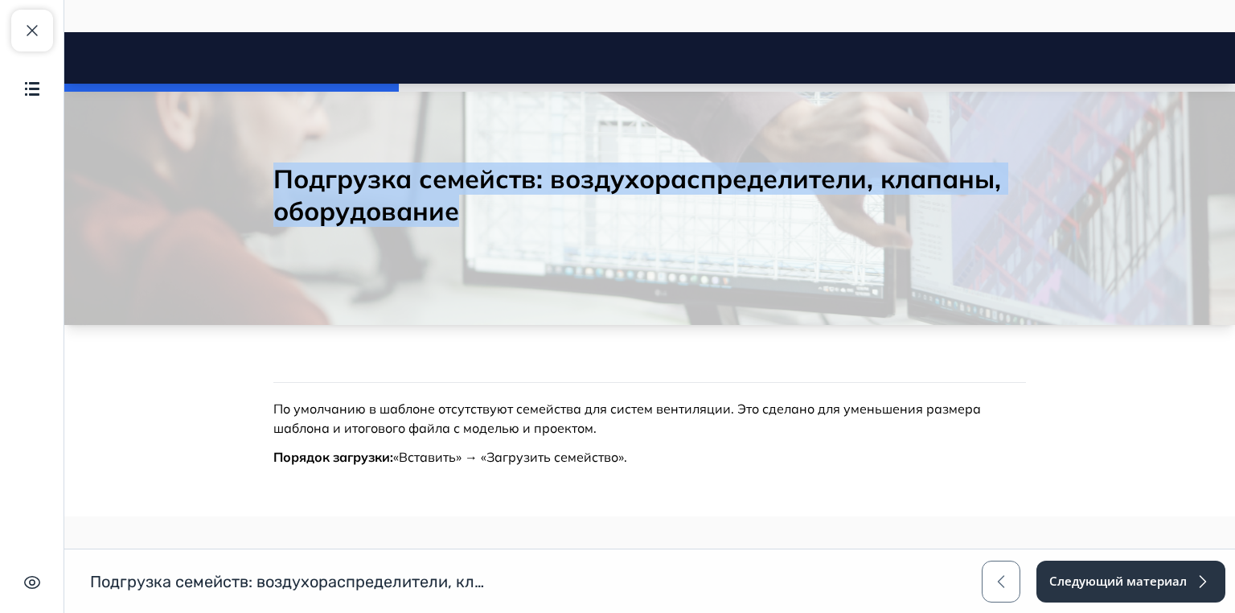
drag, startPoint x: 270, startPoint y: 177, endPoint x: 474, endPoint y: 220, distance: 207.8
click at [474, 220] on h2 "Подгрузка семейств: воздухораспределители, клапаны, оборудование" at bounding box center [649, 194] width 753 height 64
copy h2 "Подгрузка семейств: воздухораспределители, клапаны, оборудование"
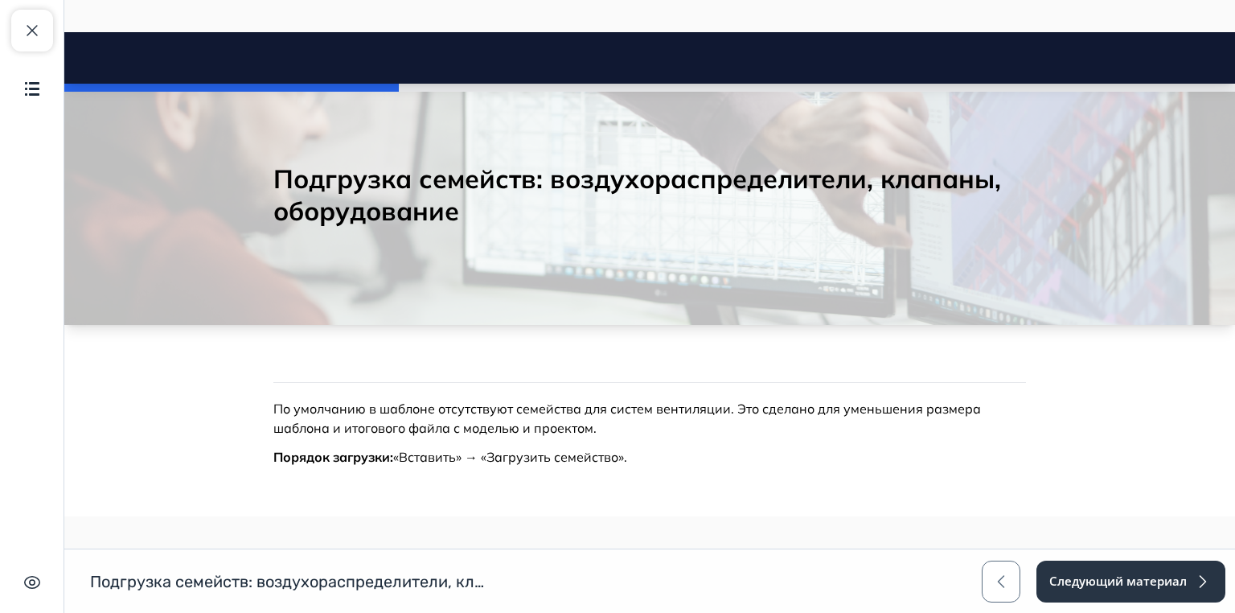
click at [796, 374] on body "Подгрузка семейств: воздухораспределители, клапаны, оборудование Close panel 28…" at bounding box center [649, 553] width 1171 height 938
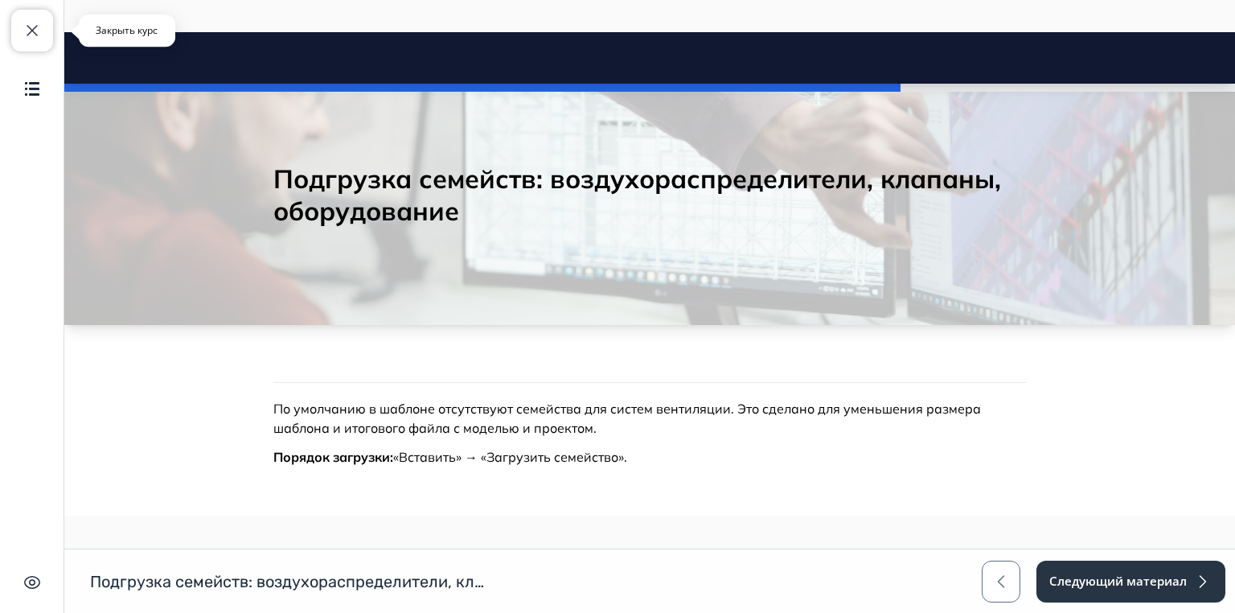
click at [28, 23] on span "button" at bounding box center [32, 30] width 19 height 19
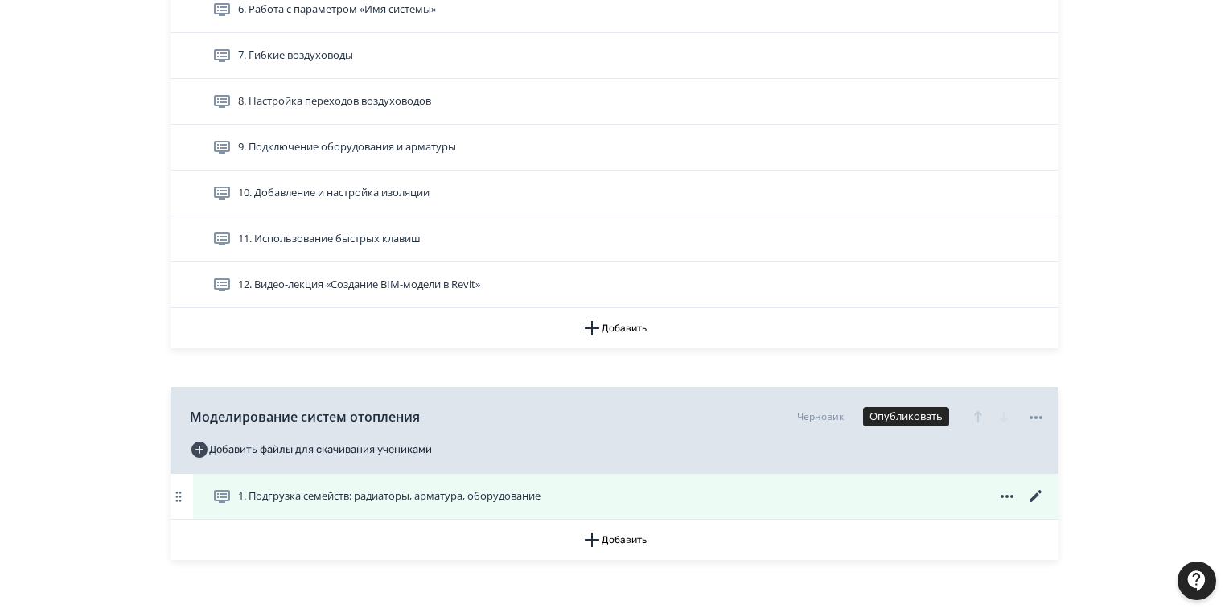
scroll to position [1173, 0]
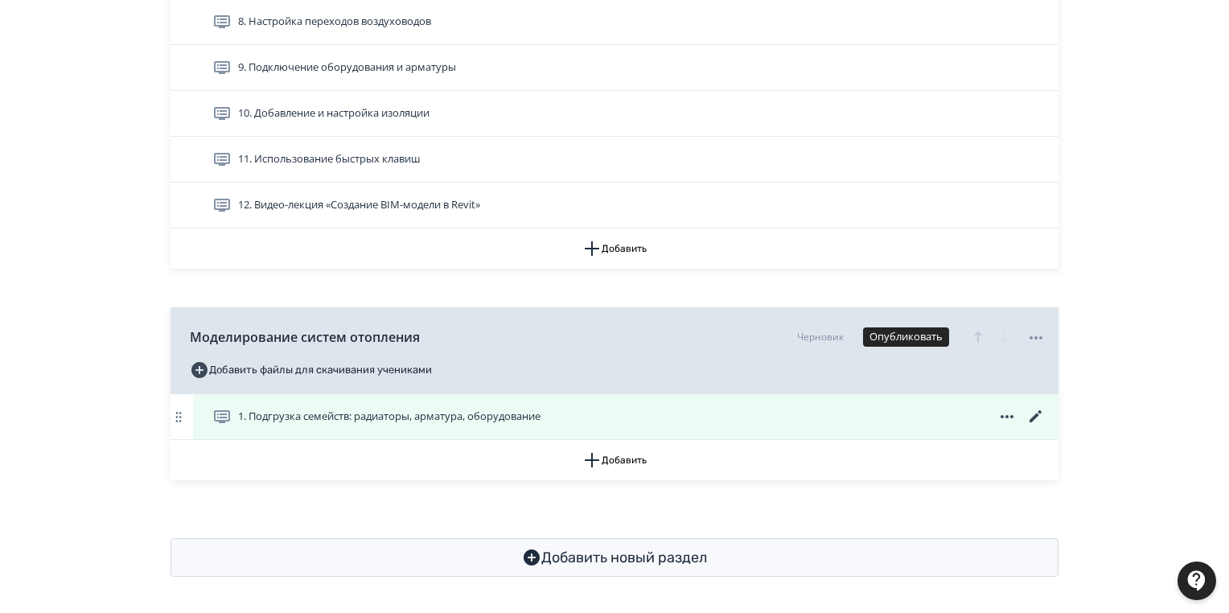
click at [1026, 421] on icon at bounding box center [1035, 416] width 19 height 19
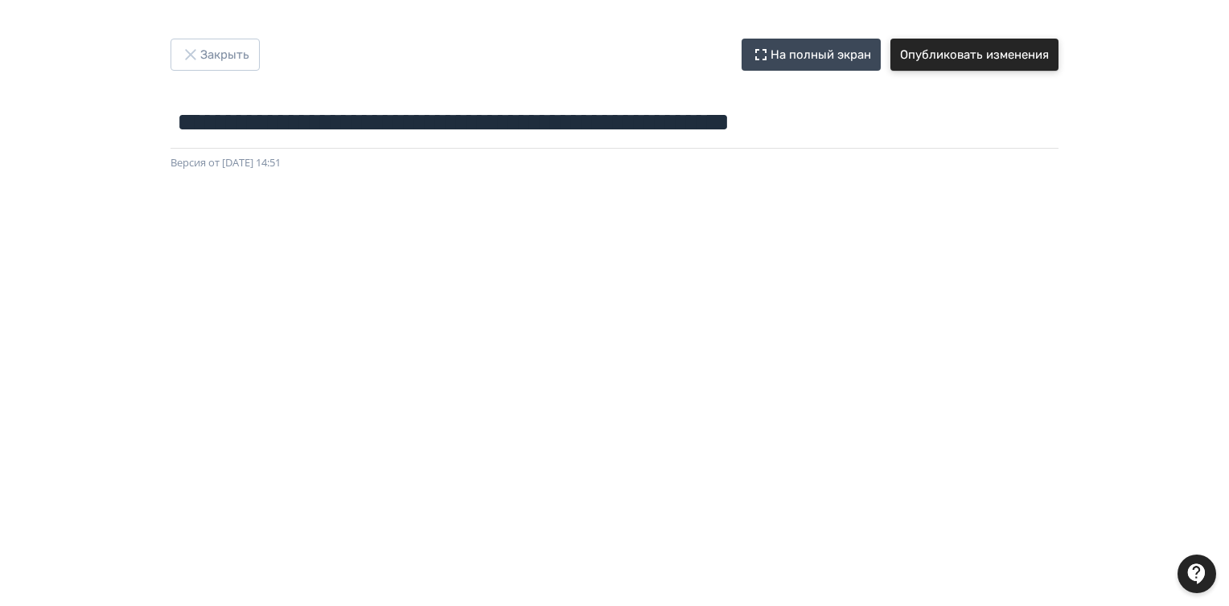
click at [994, 61] on button "Опубликовать изменения" at bounding box center [974, 55] width 168 height 32
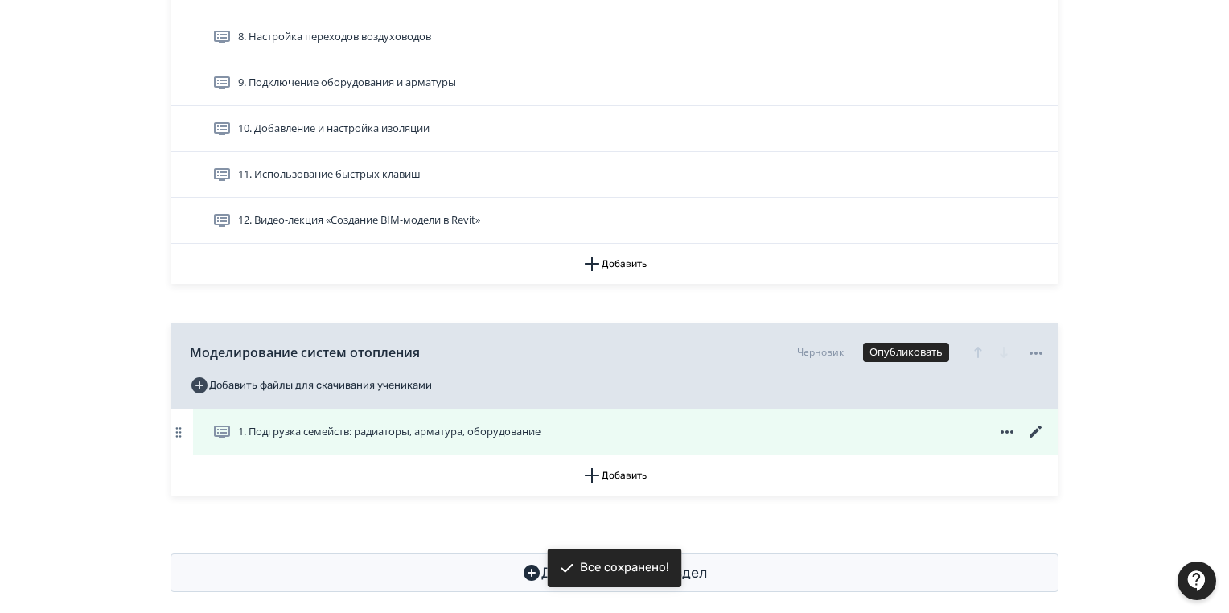
scroll to position [1173, 0]
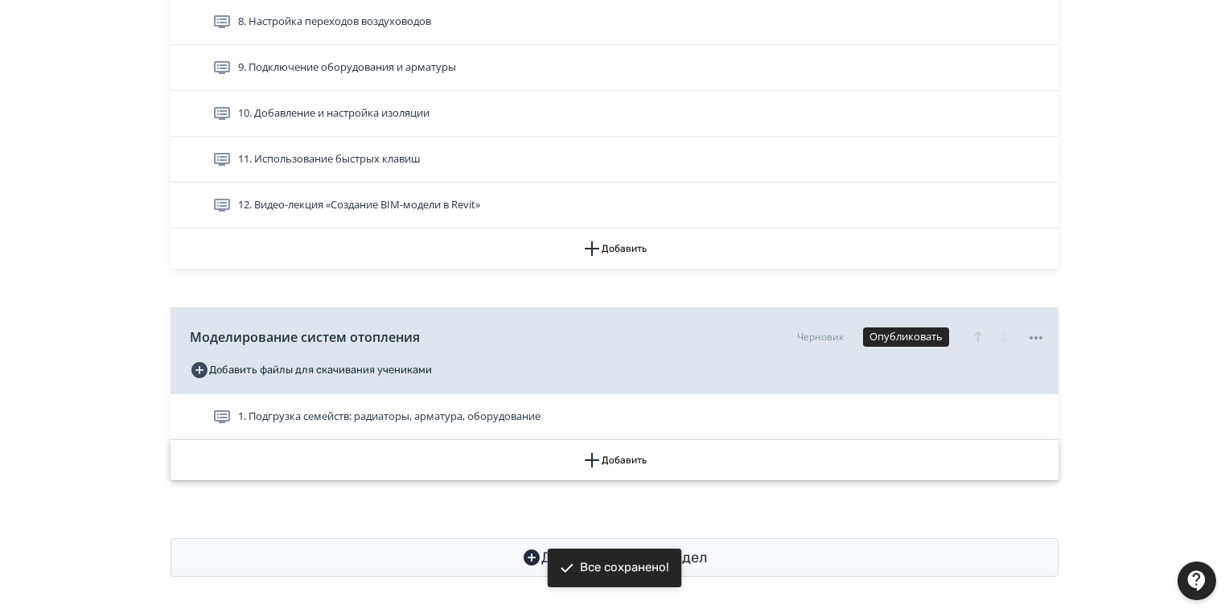
click at [638, 455] on button "Добавить" at bounding box center [614, 460] width 888 height 40
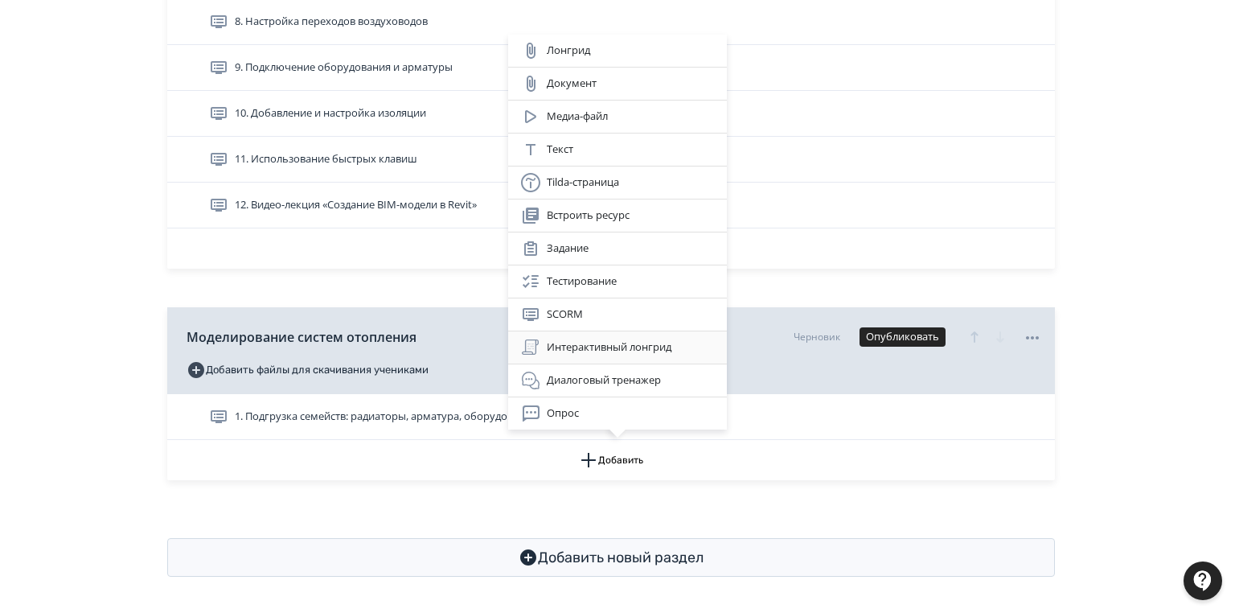
click at [619, 343] on div "Интерактивный лонгрид" at bounding box center [617, 347] width 193 height 19
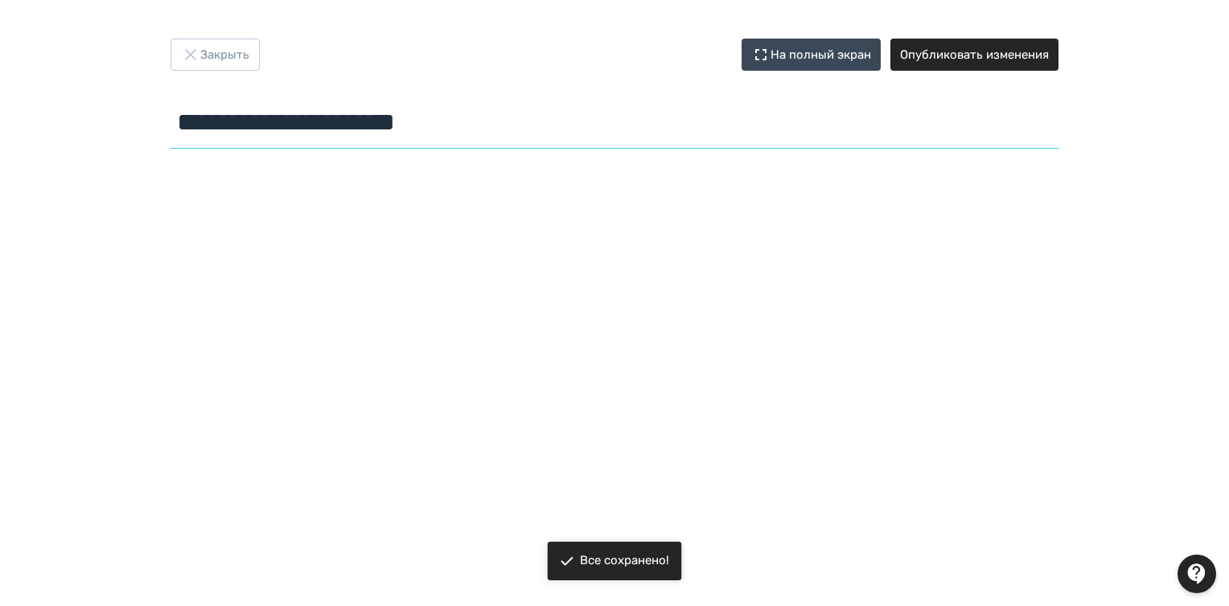
drag, startPoint x: 490, startPoint y: 132, endPoint x: 181, endPoint y: 130, distance: 309.6
click at [181, 130] on input "**********" at bounding box center [614, 122] width 888 height 52
paste input "**********"
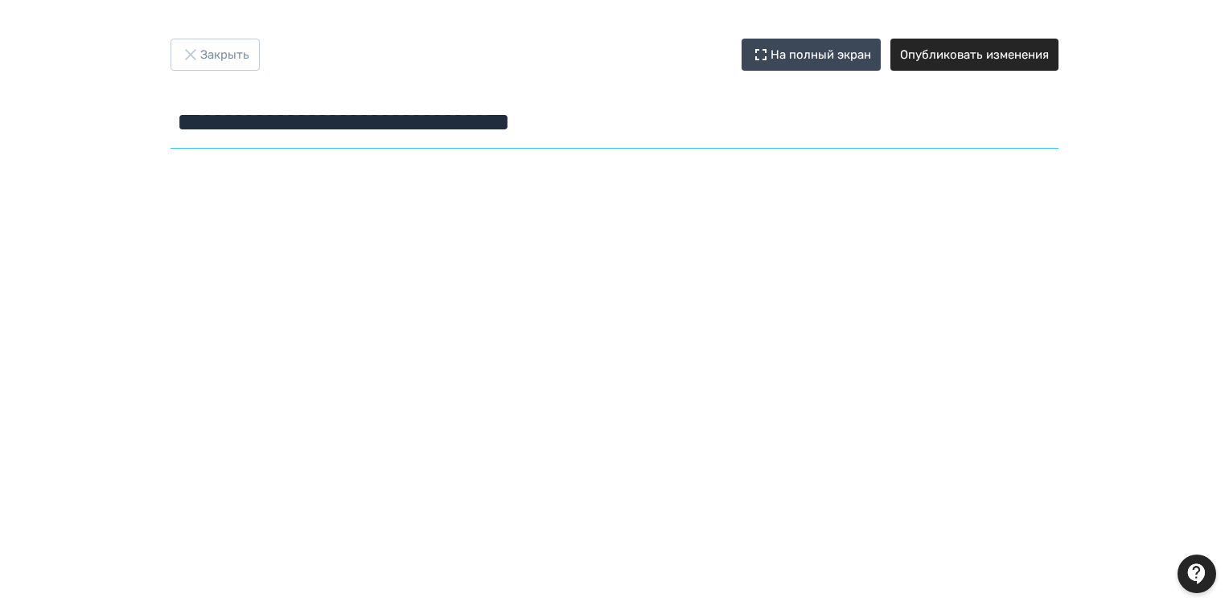
type input "**********"
click at [1024, 47] on button "Опубликовать изменения" at bounding box center [974, 55] width 168 height 32
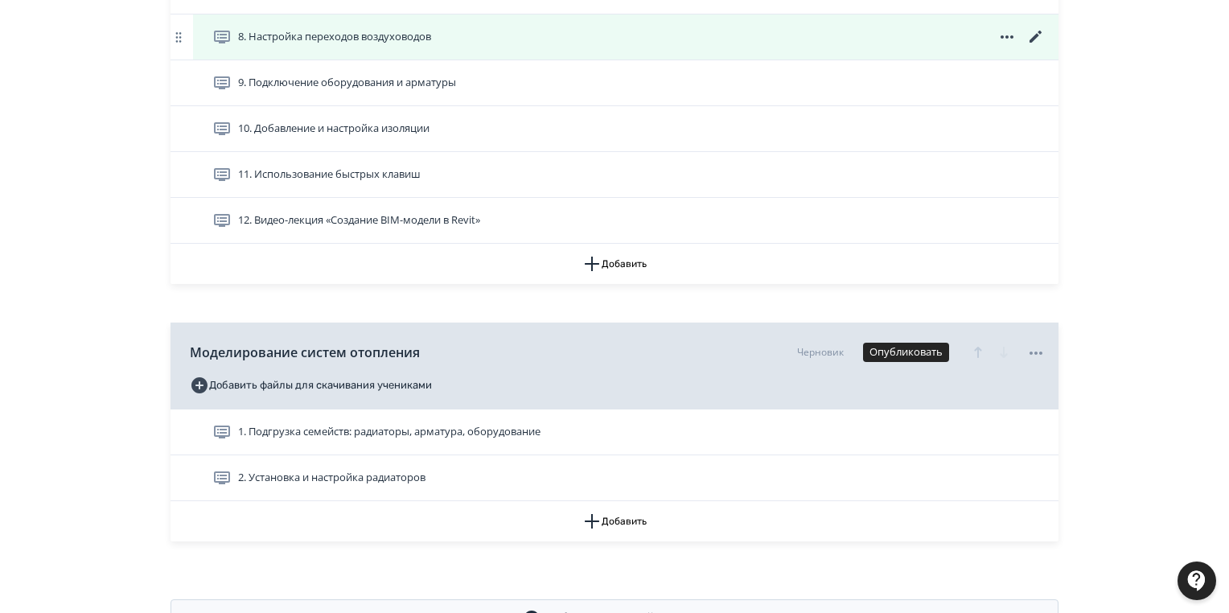
scroll to position [1219, 0]
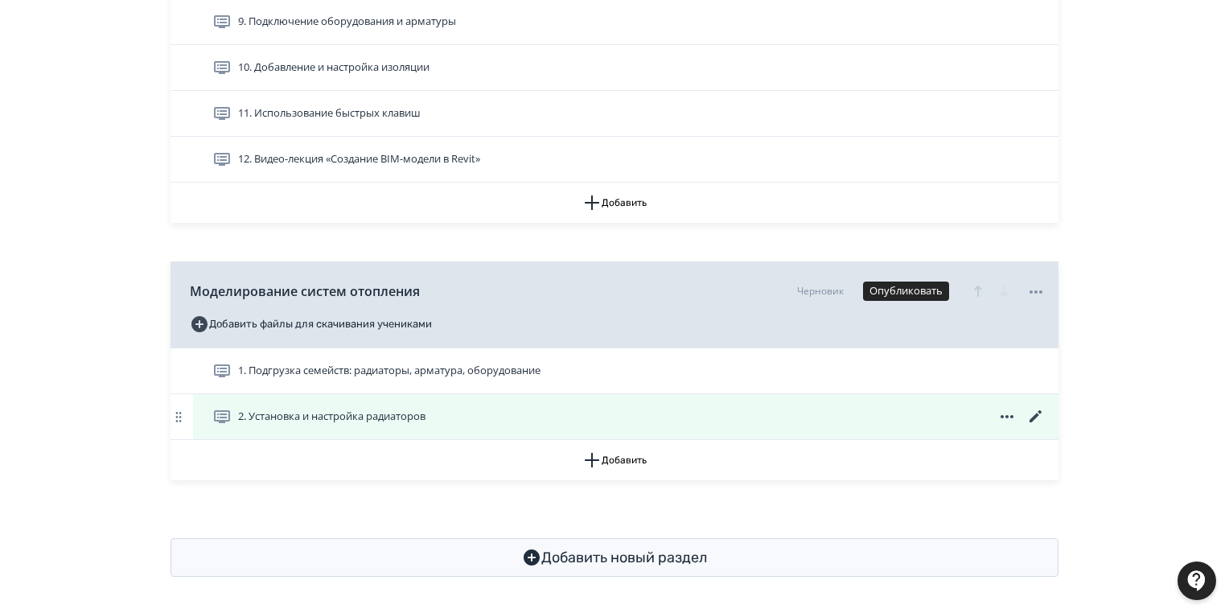
click at [1032, 411] on icon at bounding box center [1035, 416] width 19 height 19
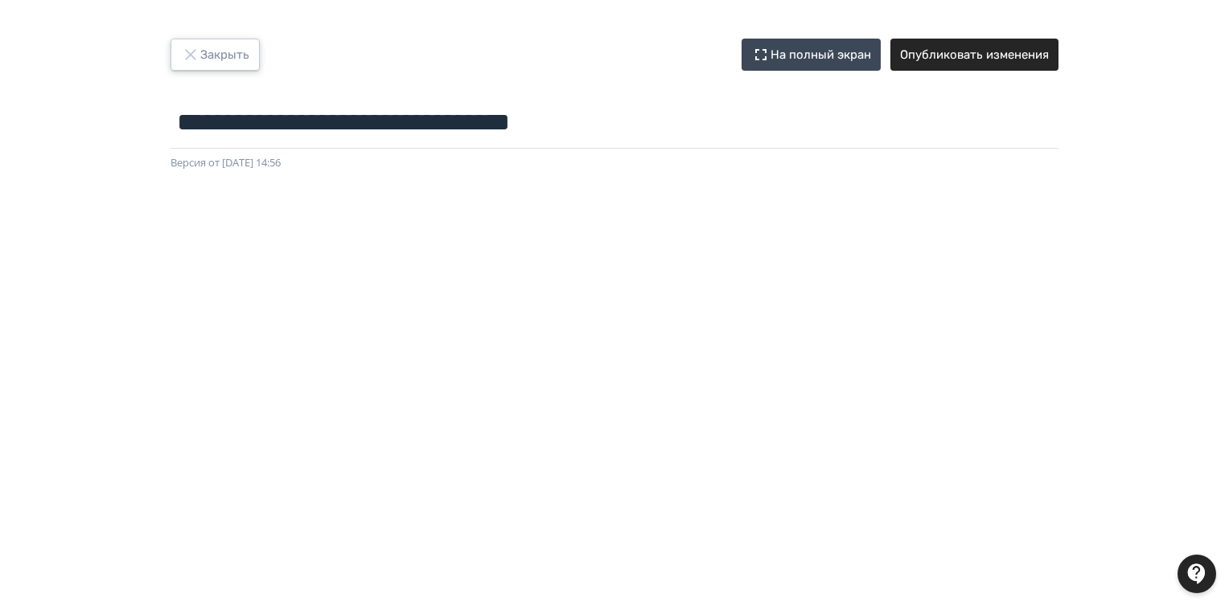
click at [231, 51] on button "Закрыть" at bounding box center [214, 55] width 89 height 32
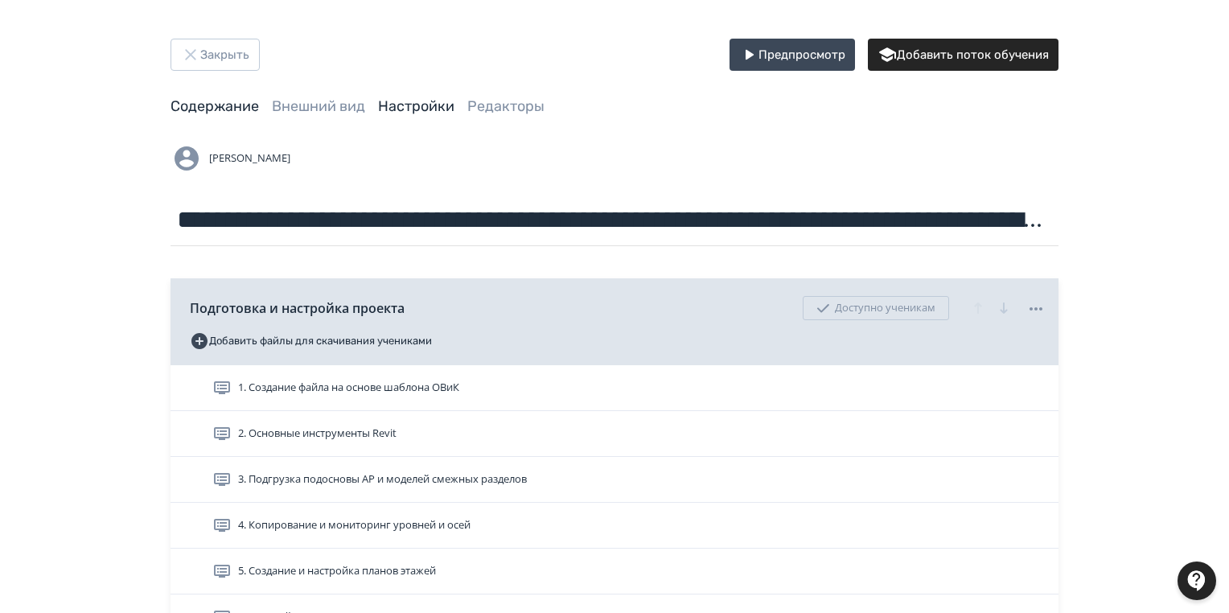
click at [427, 100] on link "Настройки" at bounding box center [416, 106] width 76 height 18
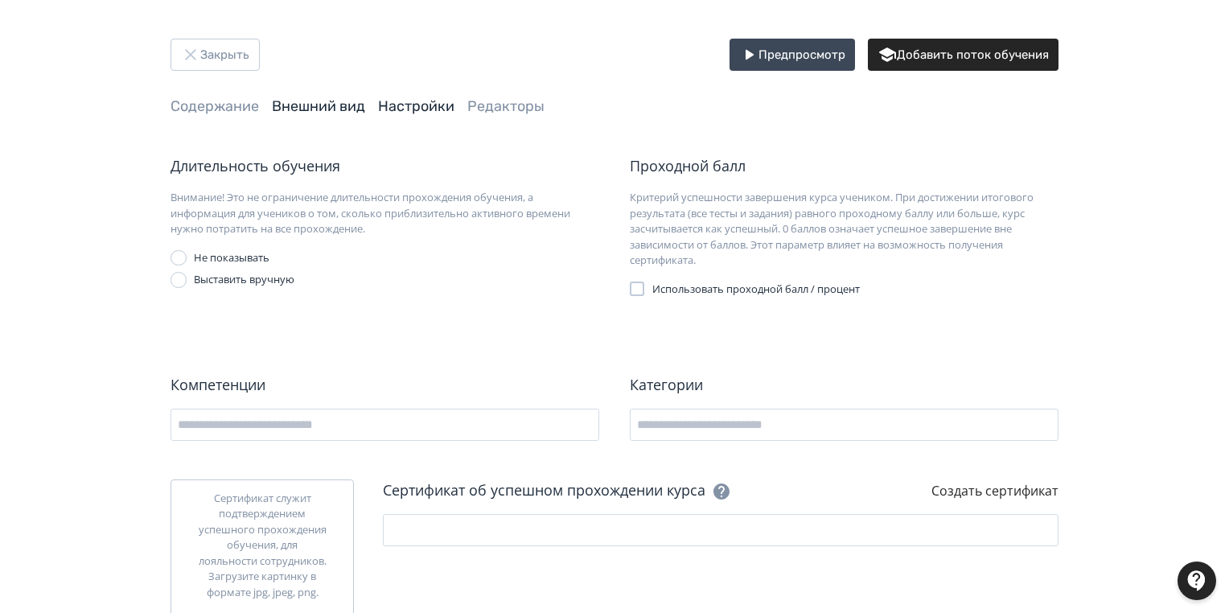
click at [309, 110] on link "Внешний вид" at bounding box center [318, 106] width 93 height 18
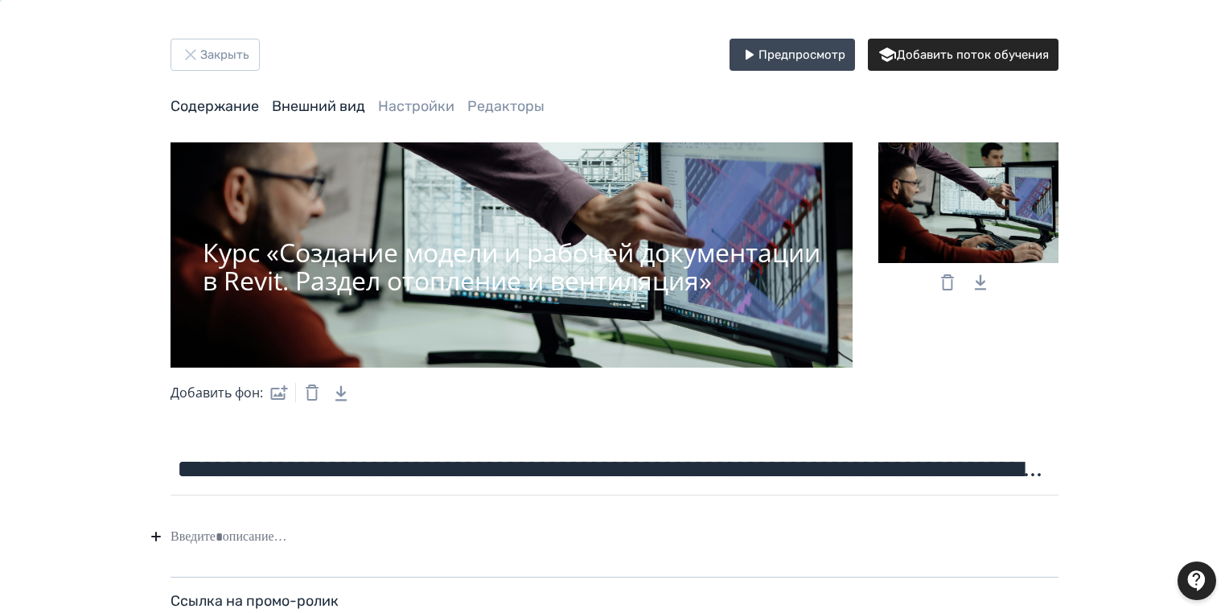
click at [209, 109] on link "Содержание" at bounding box center [214, 106] width 88 height 18
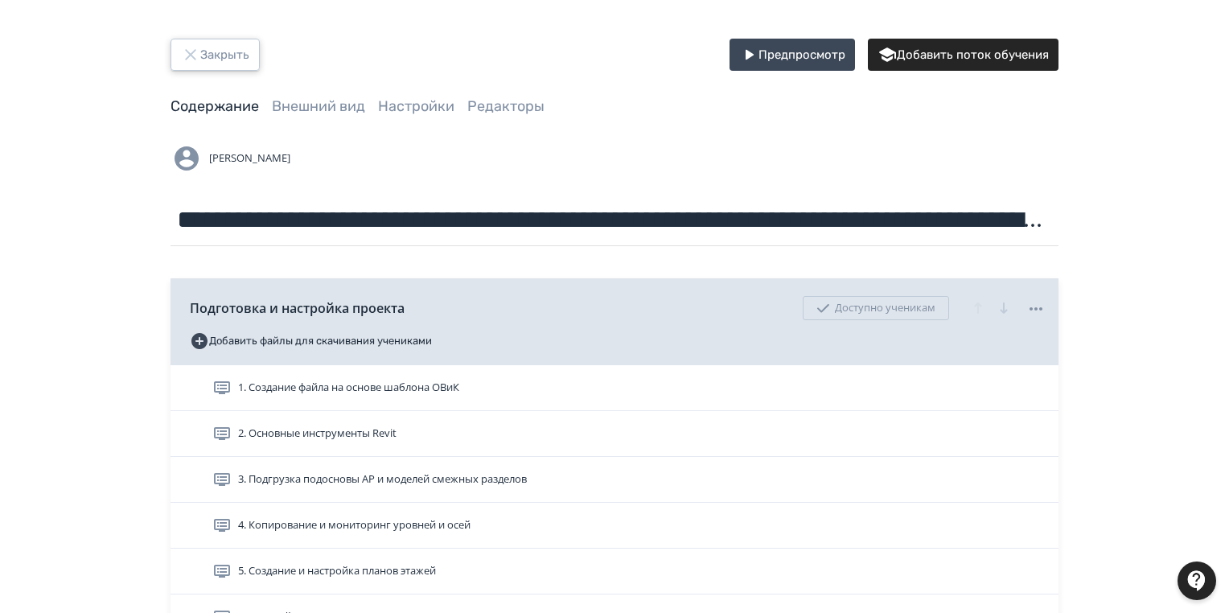
click at [222, 64] on button "Закрыть" at bounding box center [214, 55] width 89 height 32
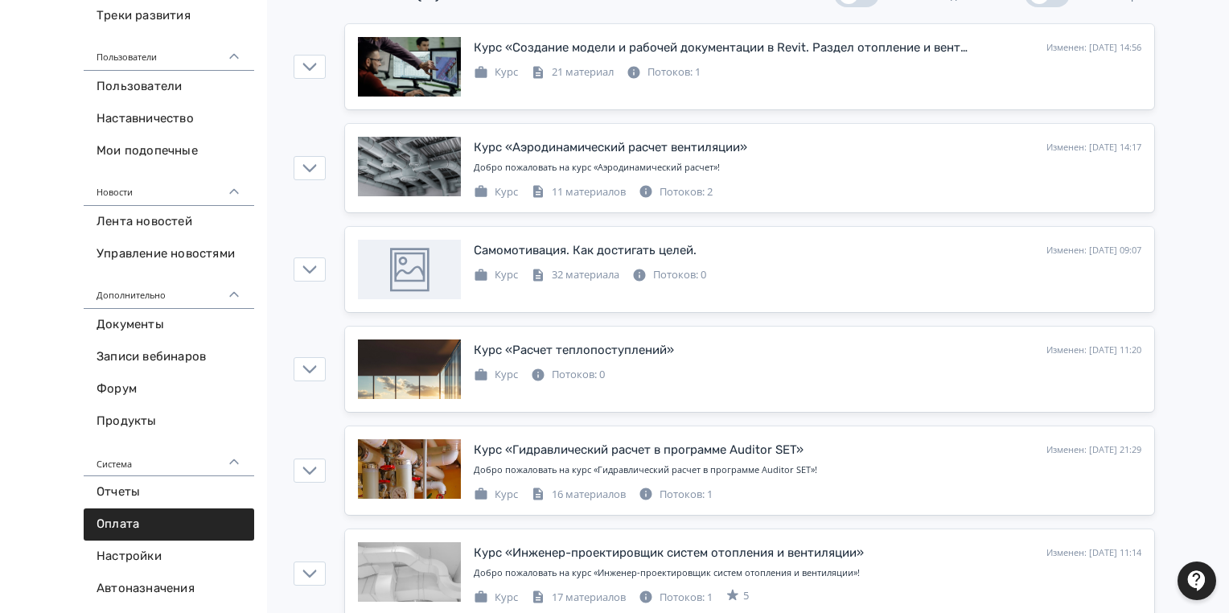
scroll to position [386, 0]
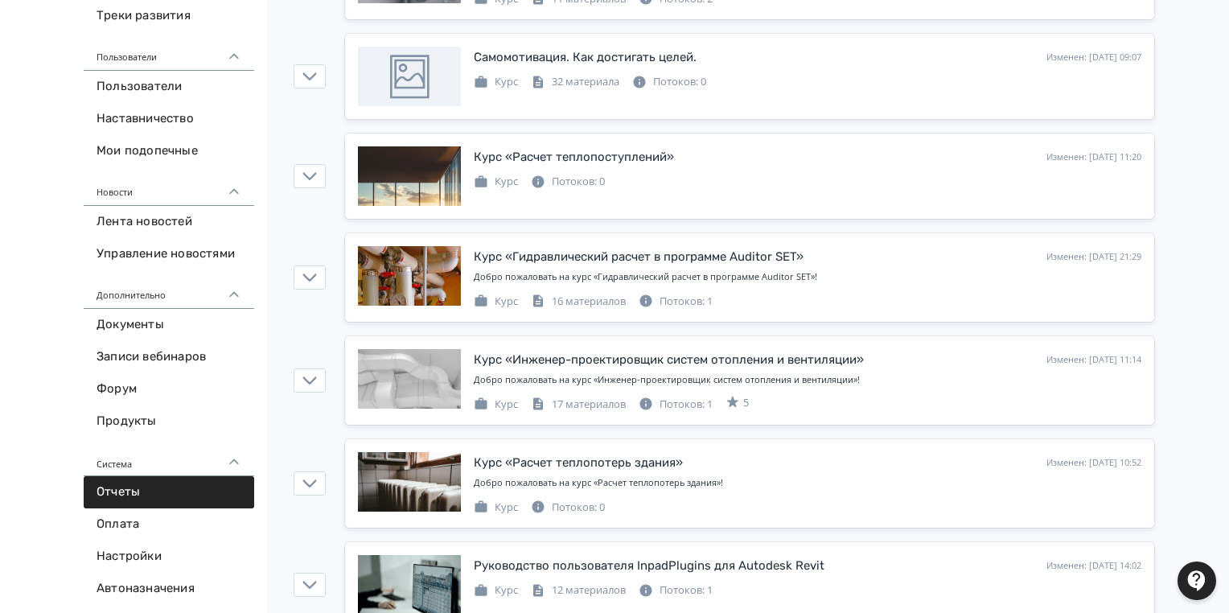
click at [146, 490] on link "Отчеты" at bounding box center [169, 492] width 170 height 32
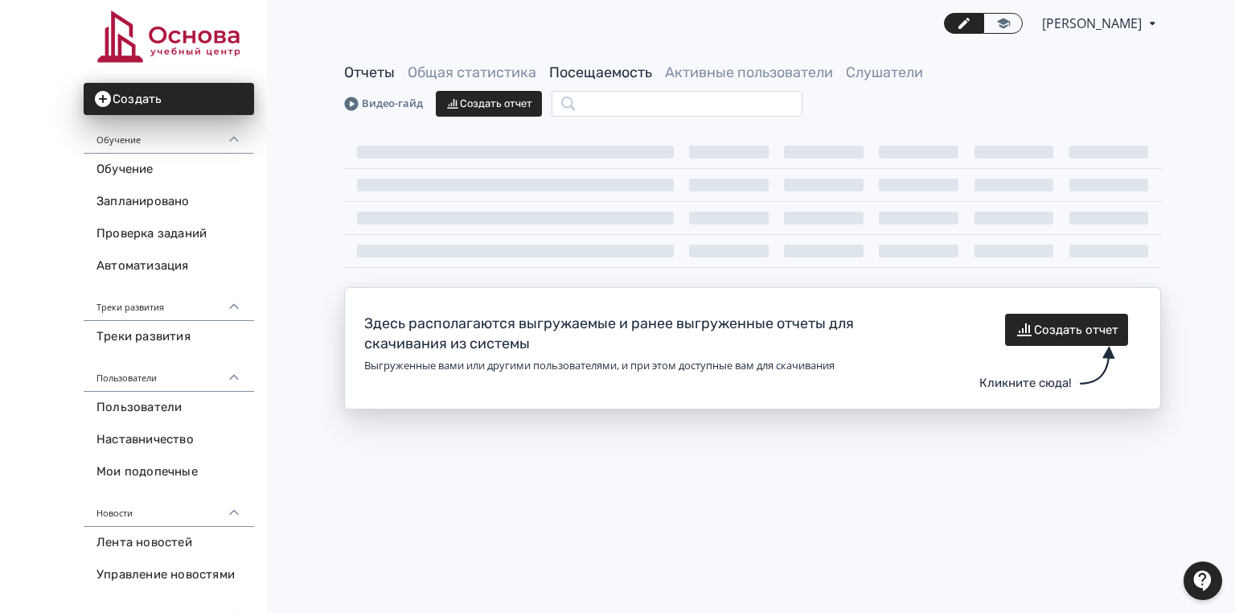
click at [572, 71] on link "Посещаемость" at bounding box center [600, 73] width 103 height 18
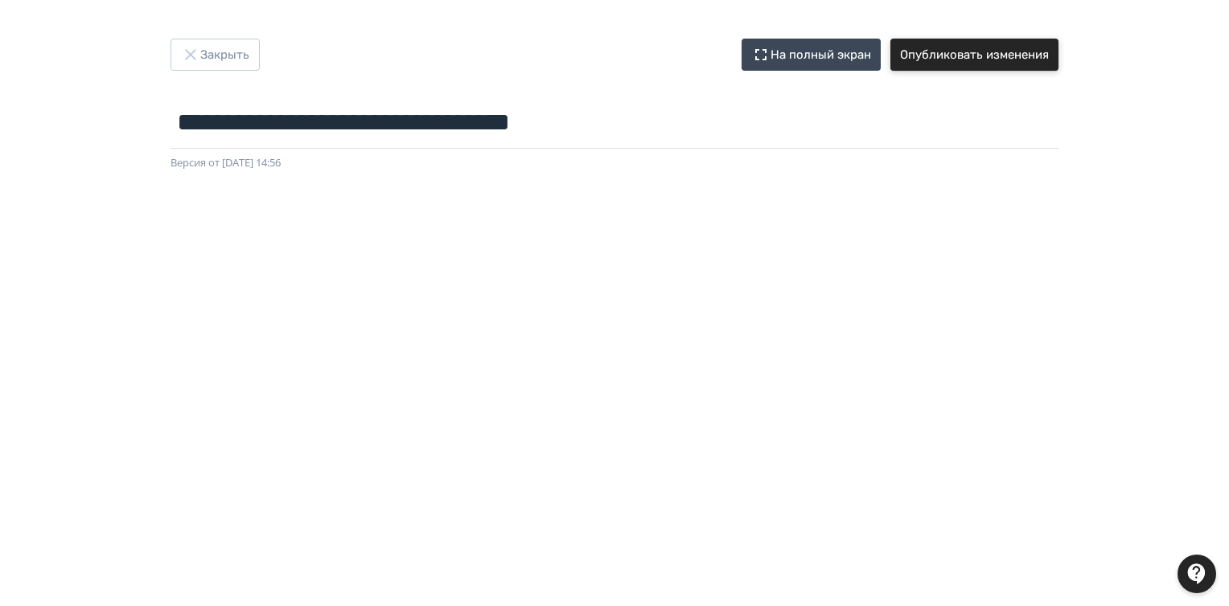
click at [965, 56] on button "Опубликовать изменения" at bounding box center [974, 55] width 168 height 32
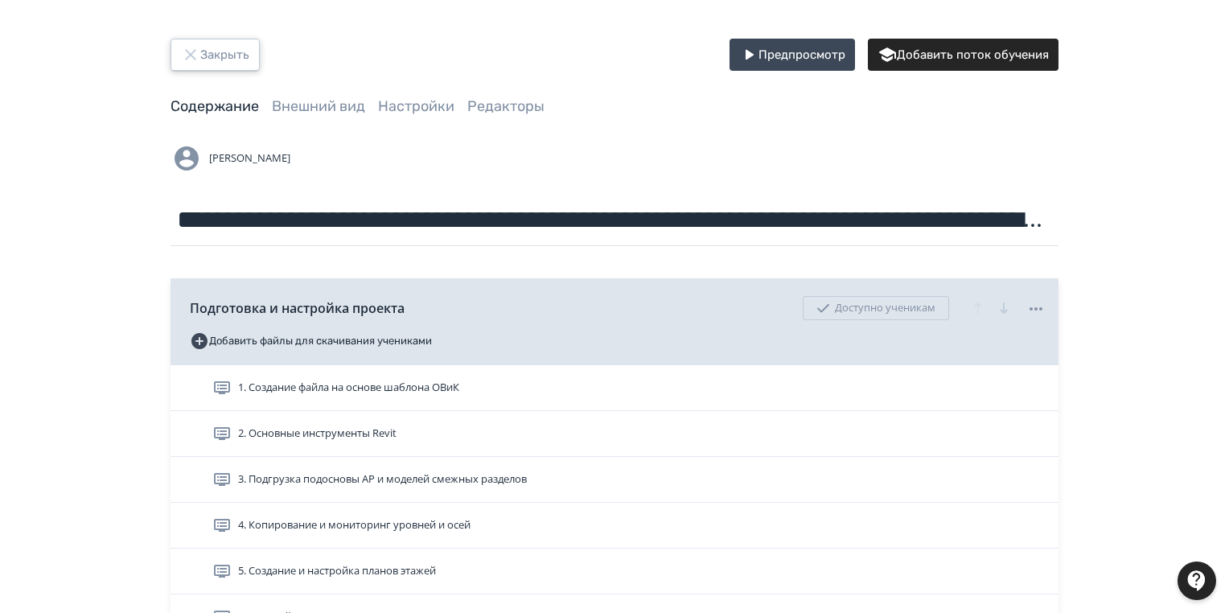
click at [220, 47] on button "Закрыть" at bounding box center [214, 55] width 89 height 32
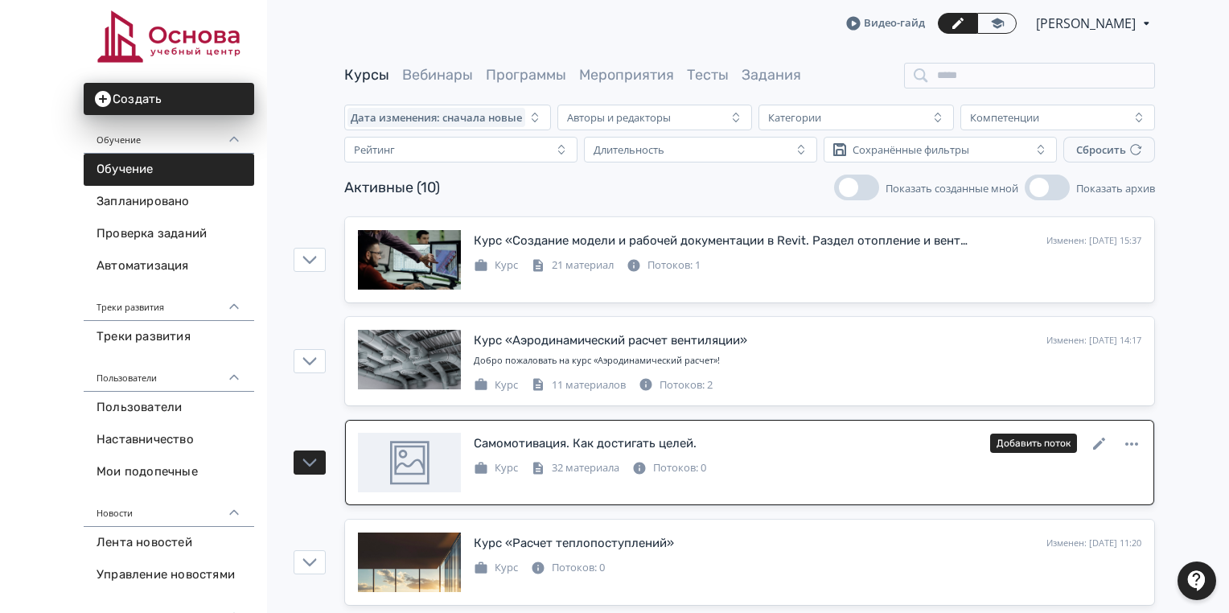
scroll to position [193, 0]
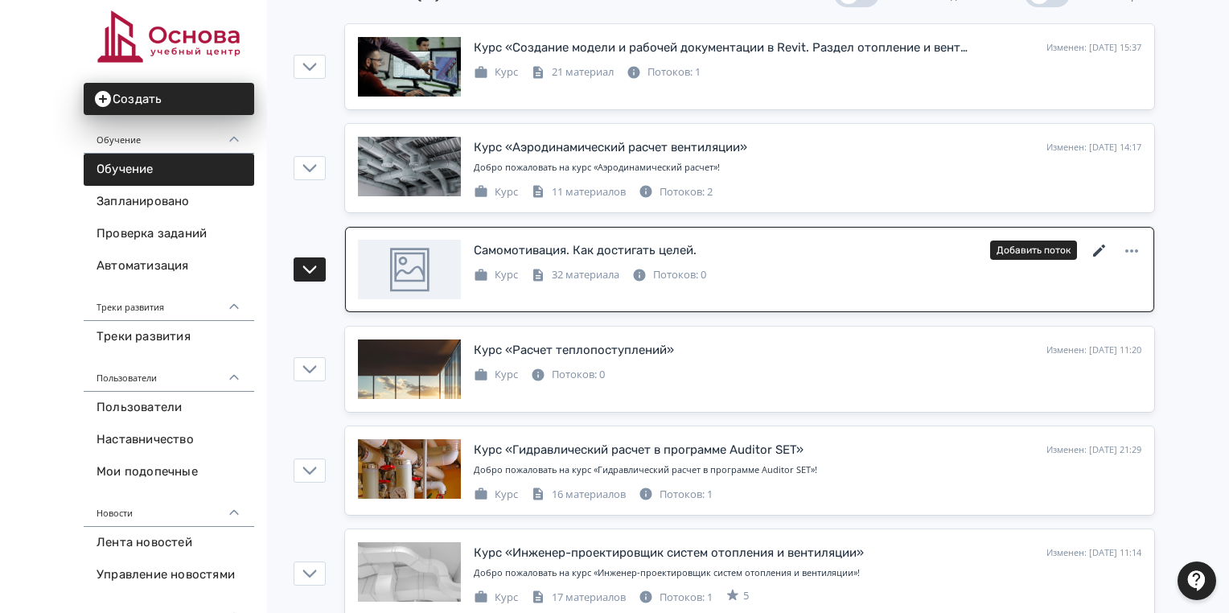
click at [1098, 244] on icon at bounding box center [1099, 250] width 19 height 19
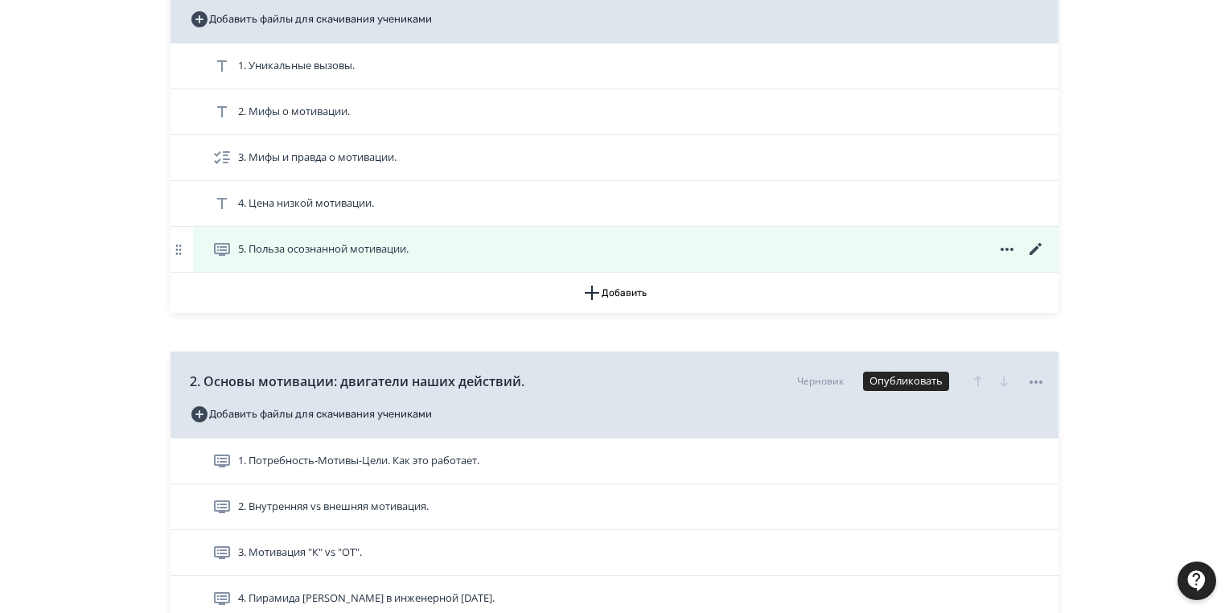
scroll to position [257, 0]
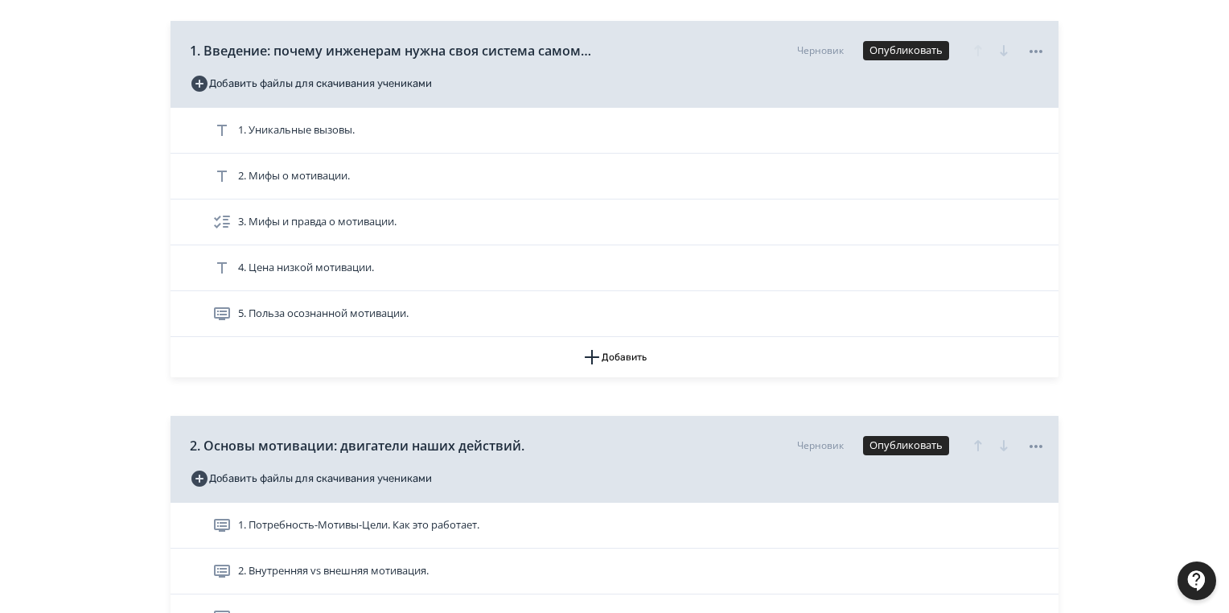
click at [306, 115] on div "1. Уникальные вызовы." at bounding box center [625, 130] width 865 height 45
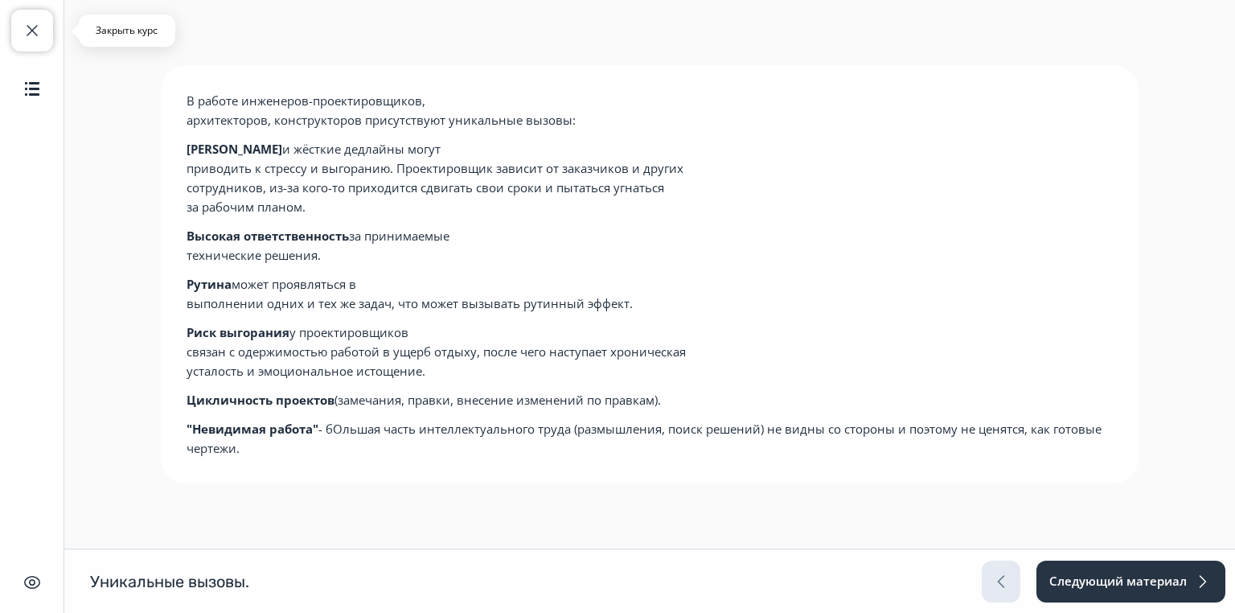
click at [28, 29] on span "button" at bounding box center [32, 30] width 19 height 19
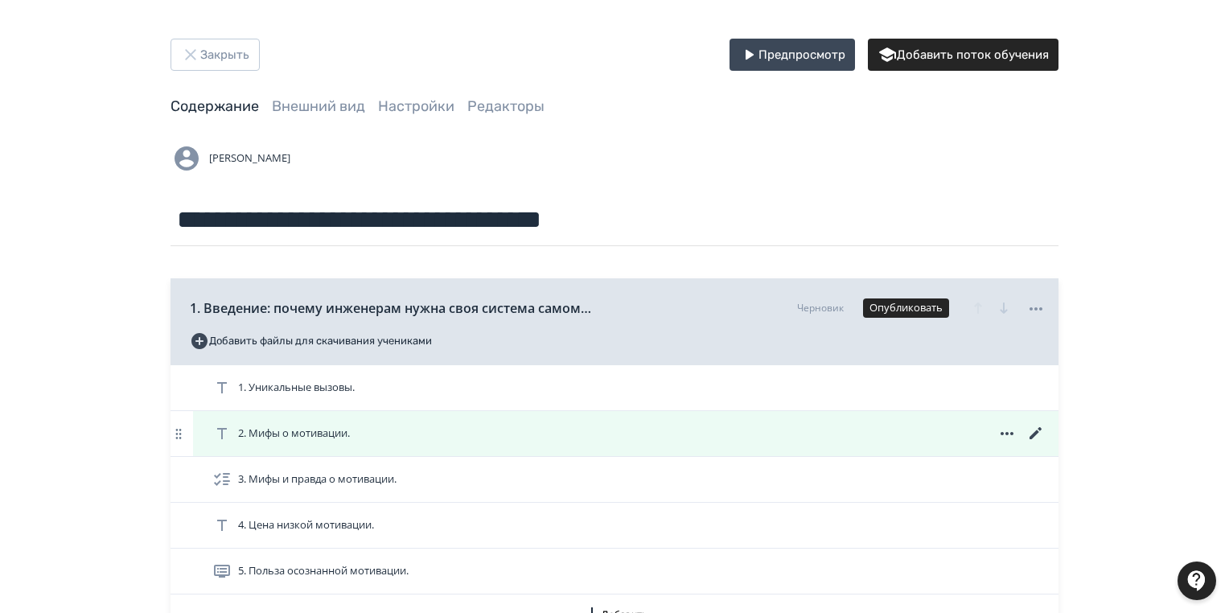
scroll to position [129, 0]
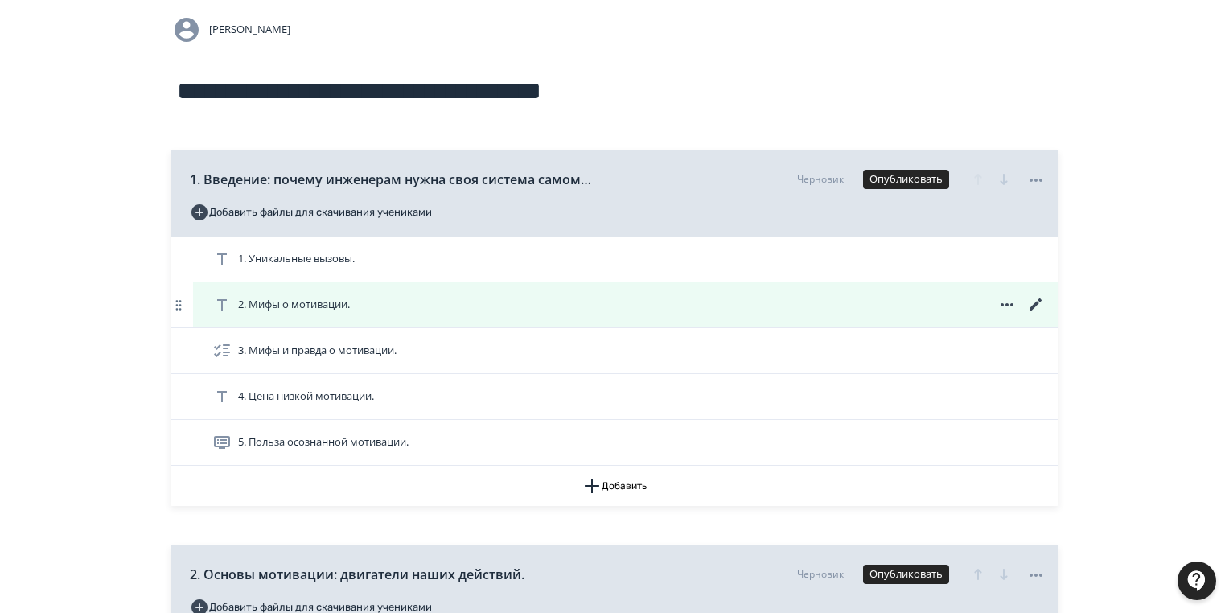
click at [350, 310] on span "2. Мифы о мотивации." at bounding box center [294, 305] width 112 height 16
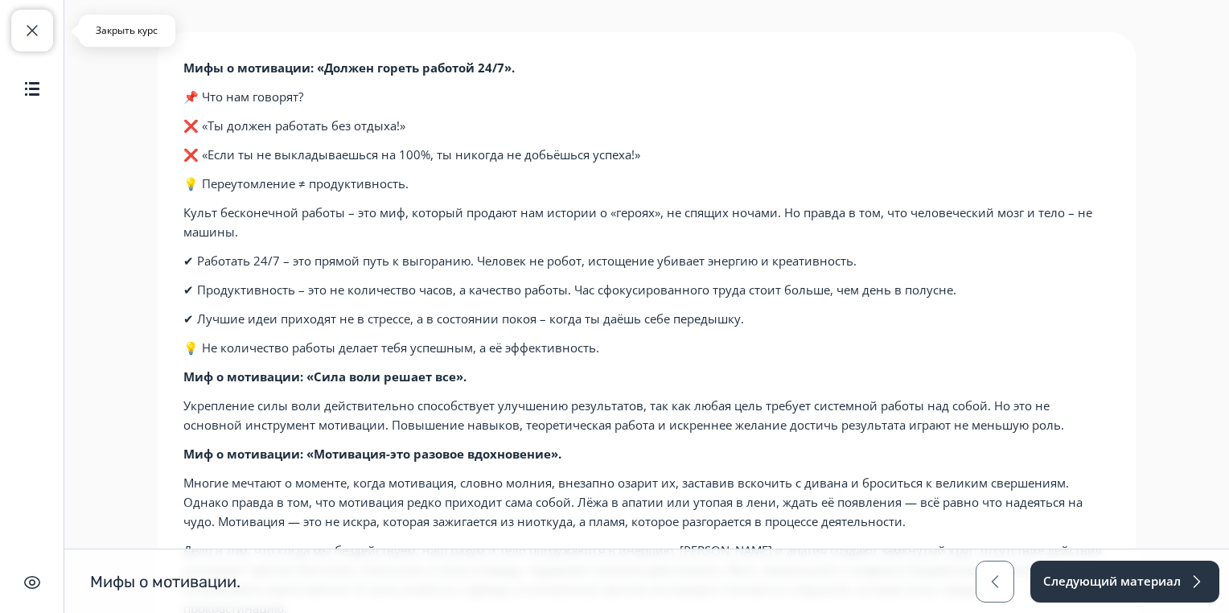
click at [27, 29] on span "button" at bounding box center [32, 30] width 19 height 19
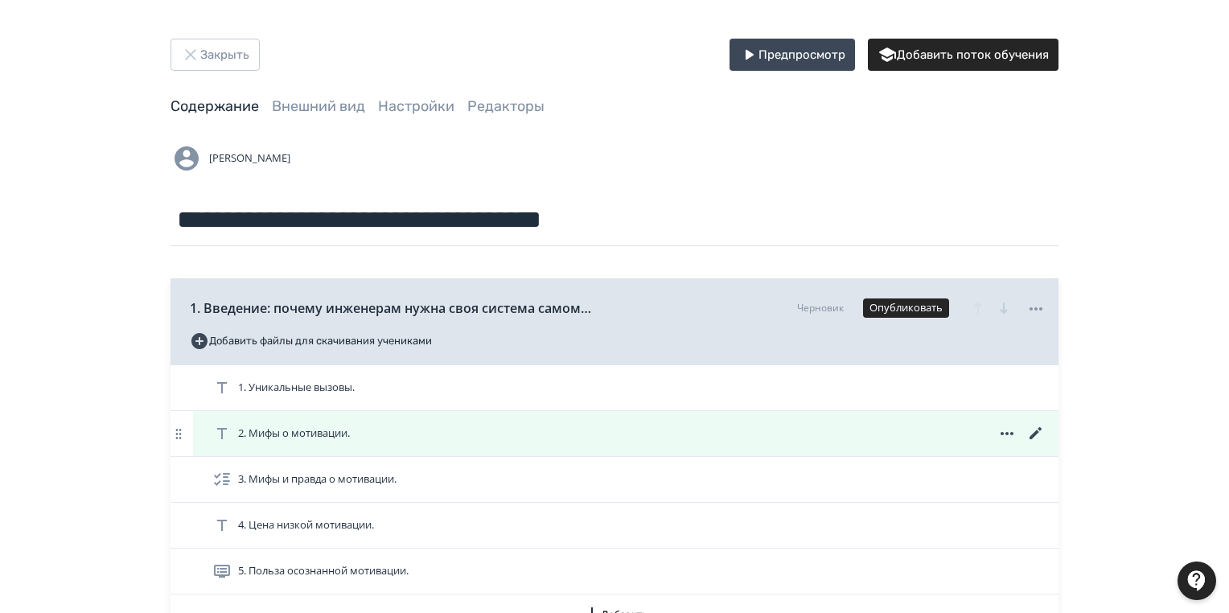
click at [314, 433] on span "2. Мифы о мотивации." at bounding box center [294, 433] width 112 height 16
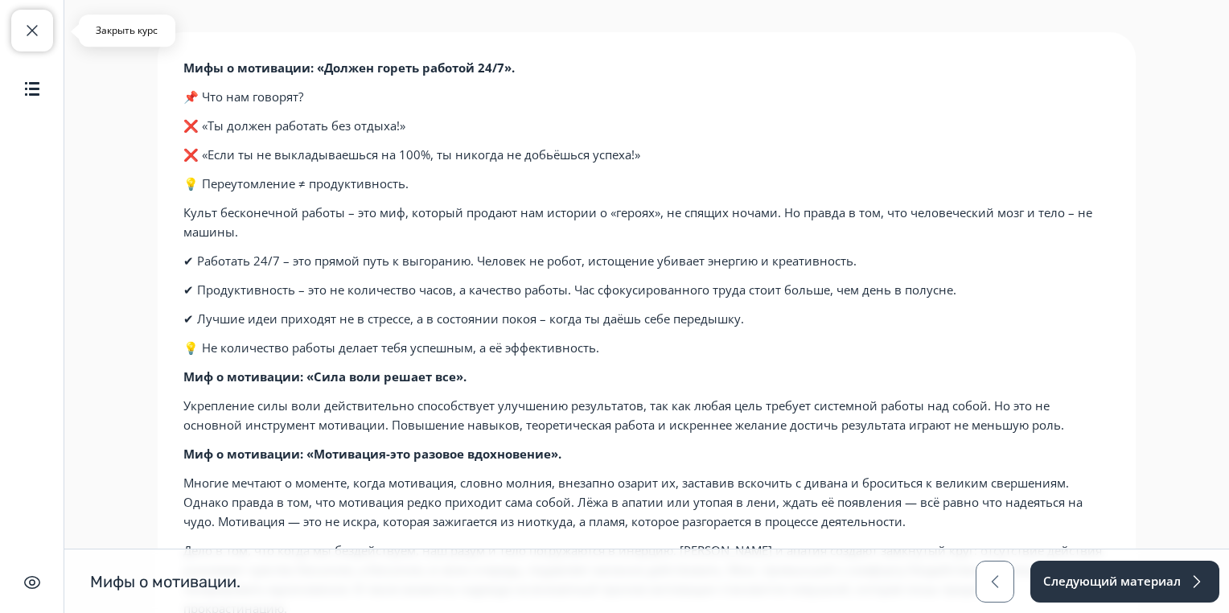
click at [35, 34] on span "button" at bounding box center [32, 30] width 19 height 19
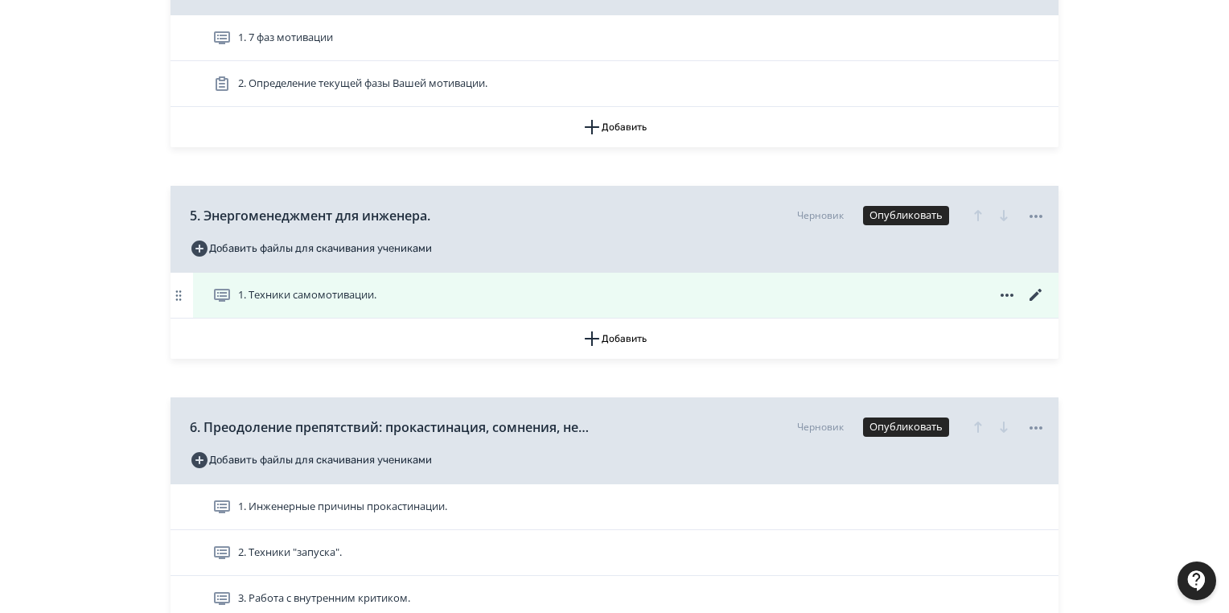
scroll to position [1479, 0]
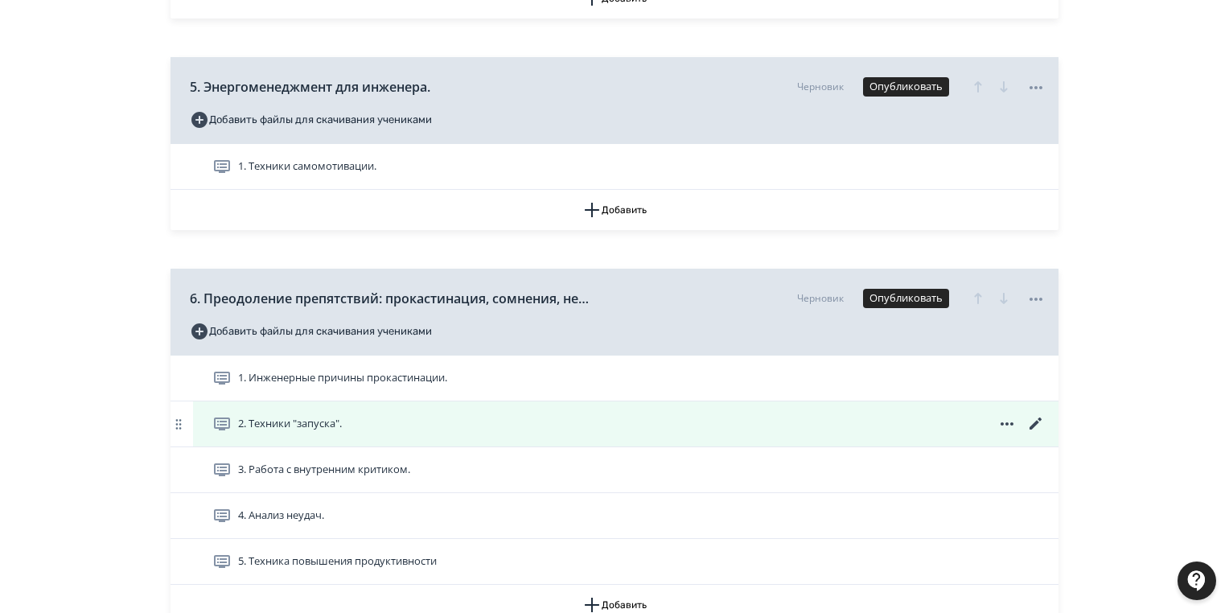
click at [362, 425] on div "2. Техники "запуска"." at bounding box center [628, 423] width 833 height 19
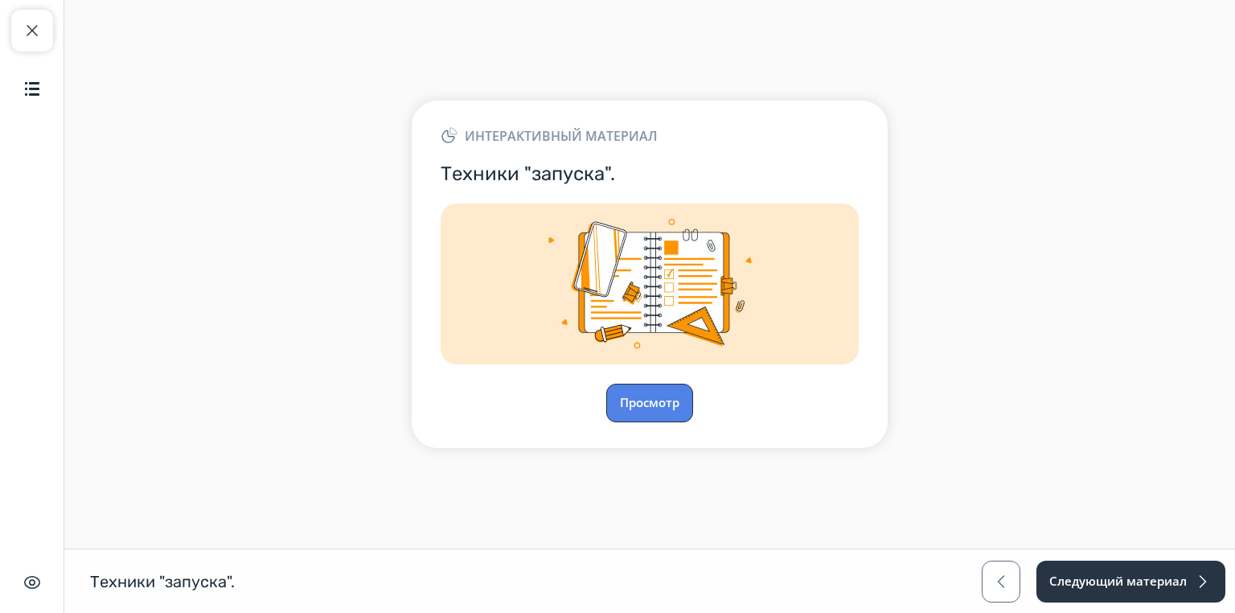
click at [680, 408] on button "Просмотр" at bounding box center [649, 403] width 87 height 39
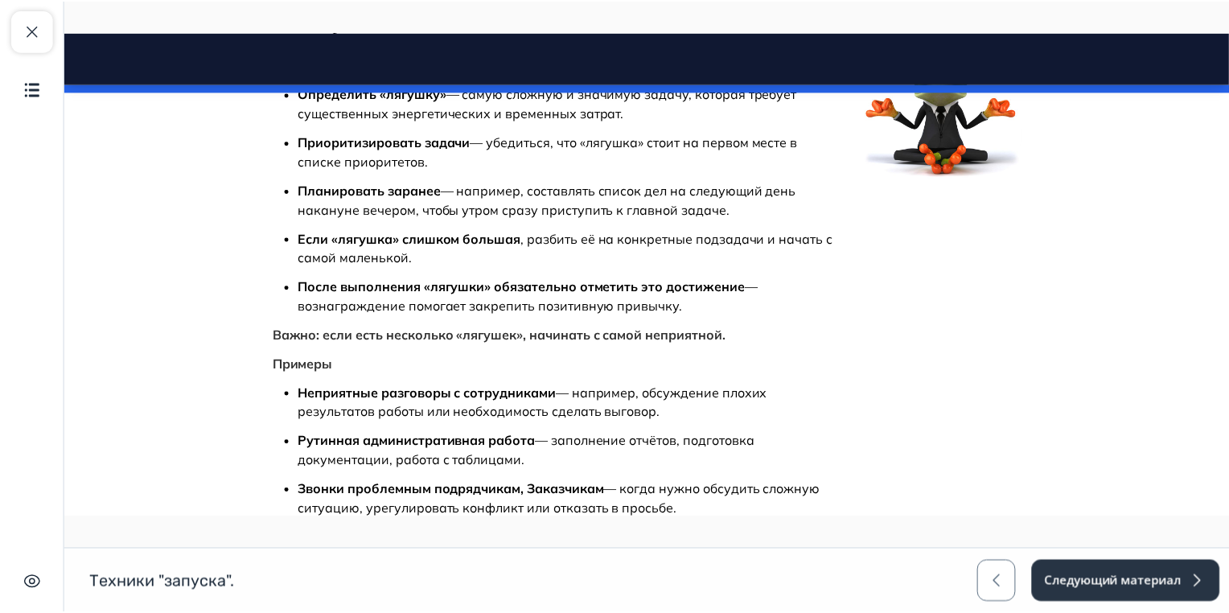
scroll to position [1181, 0]
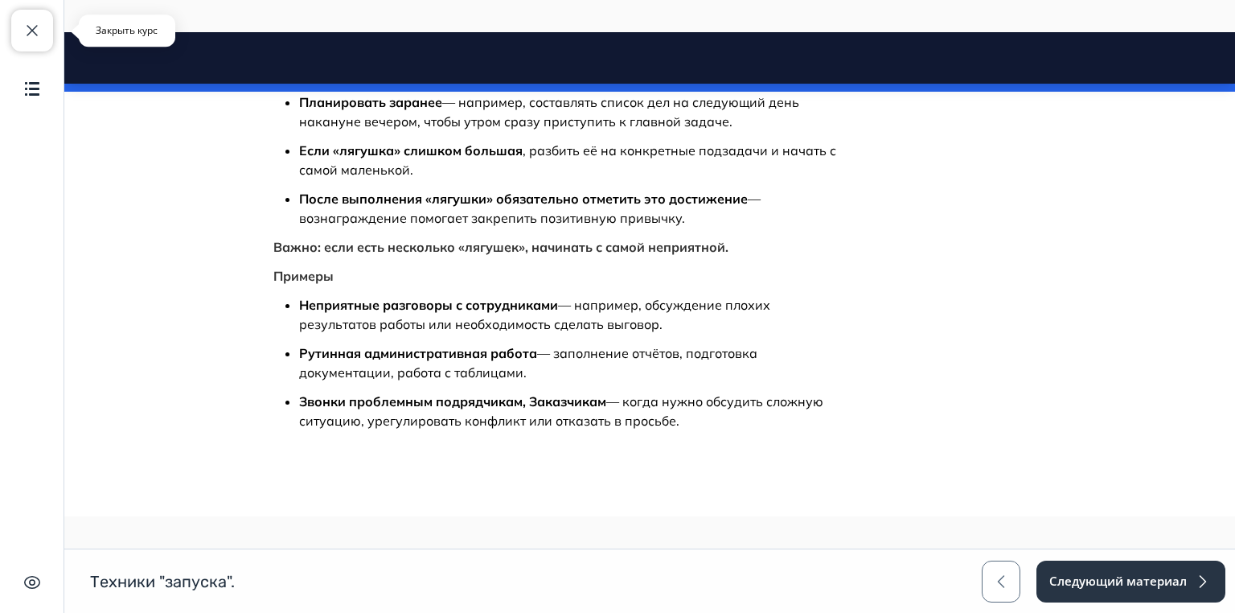
click at [35, 18] on button "Закрыть курс" at bounding box center [32, 31] width 42 height 42
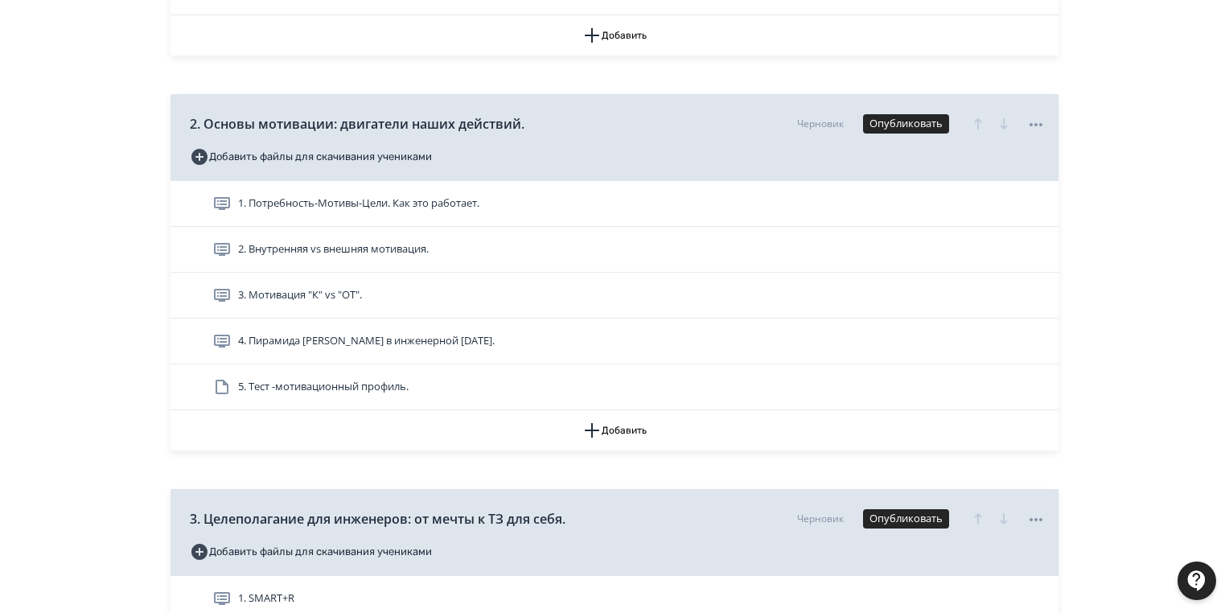
scroll to position [450, 0]
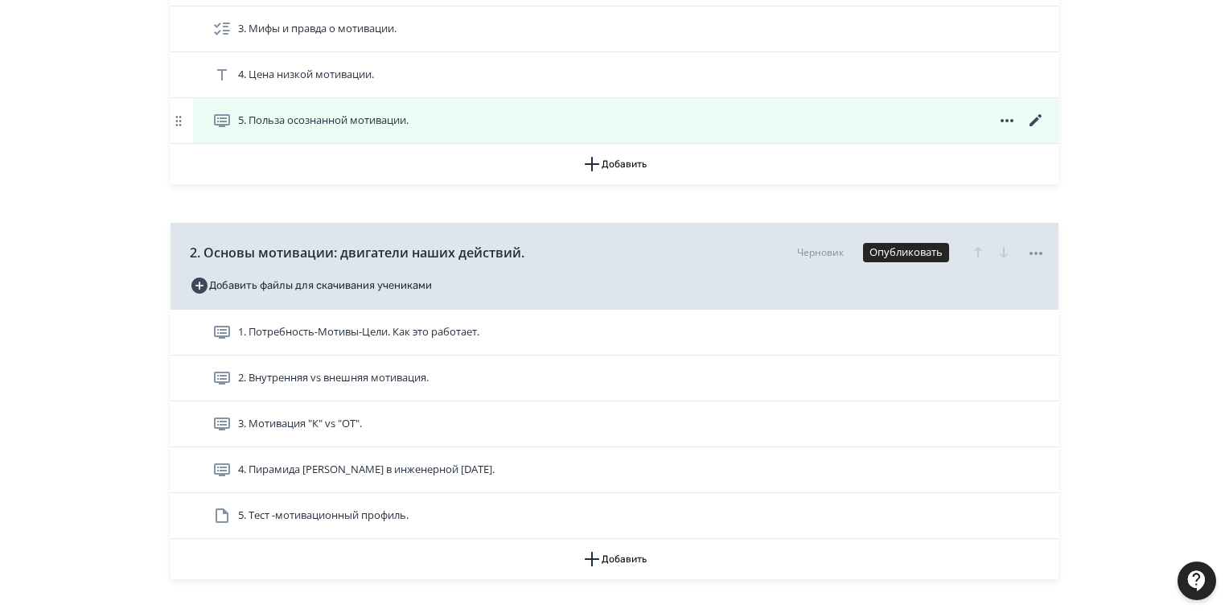
click at [302, 113] on span "5. Польза осознанной мотивации." at bounding box center [323, 121] width 170 height 16
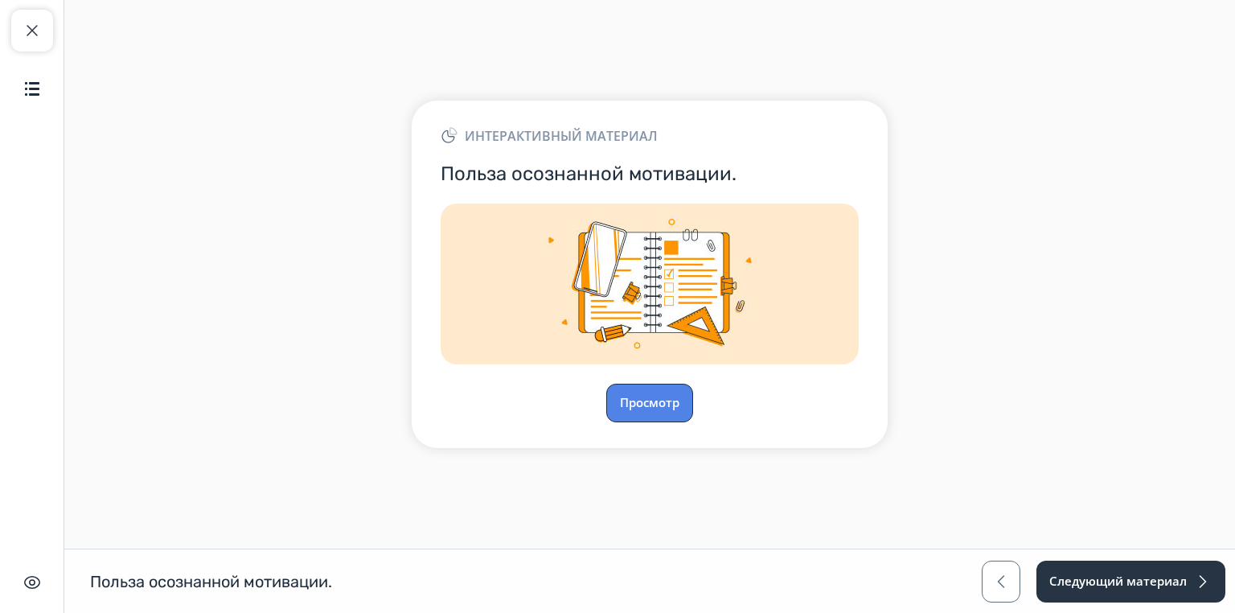
click at [617, 389] on button "Просмотр" at bounding box center [649, 403] width 87 height 39
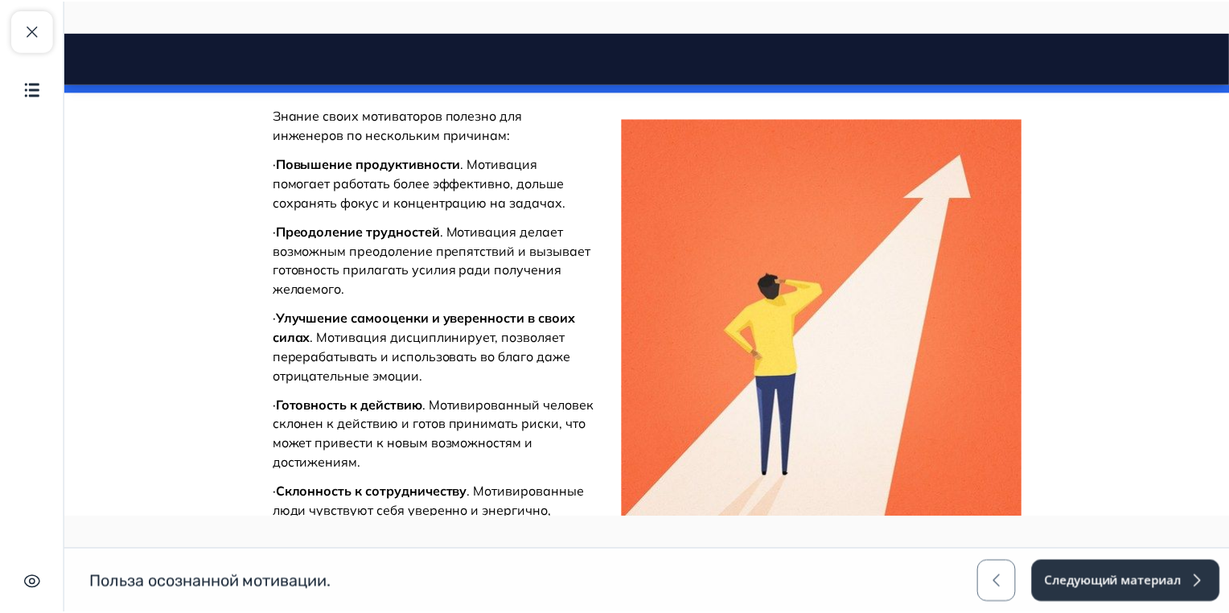
scroll to position [432, 0]
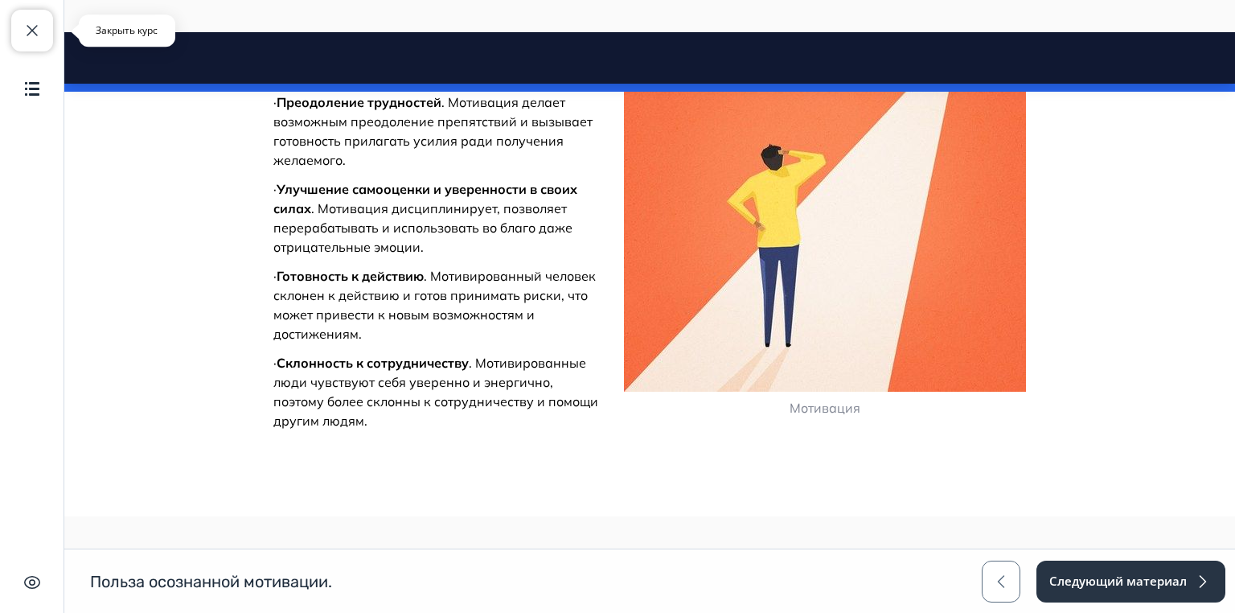
click at [29, 38] on span "button" at bounding box center [32, 30] width 19 height 19
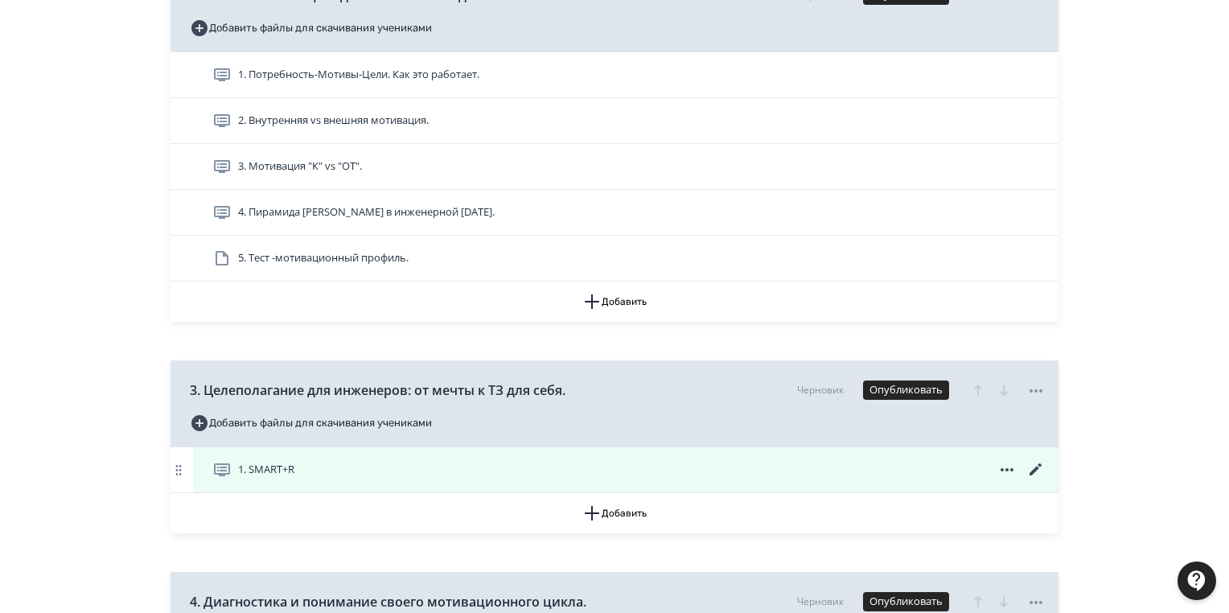
scroll to position [772, 0]
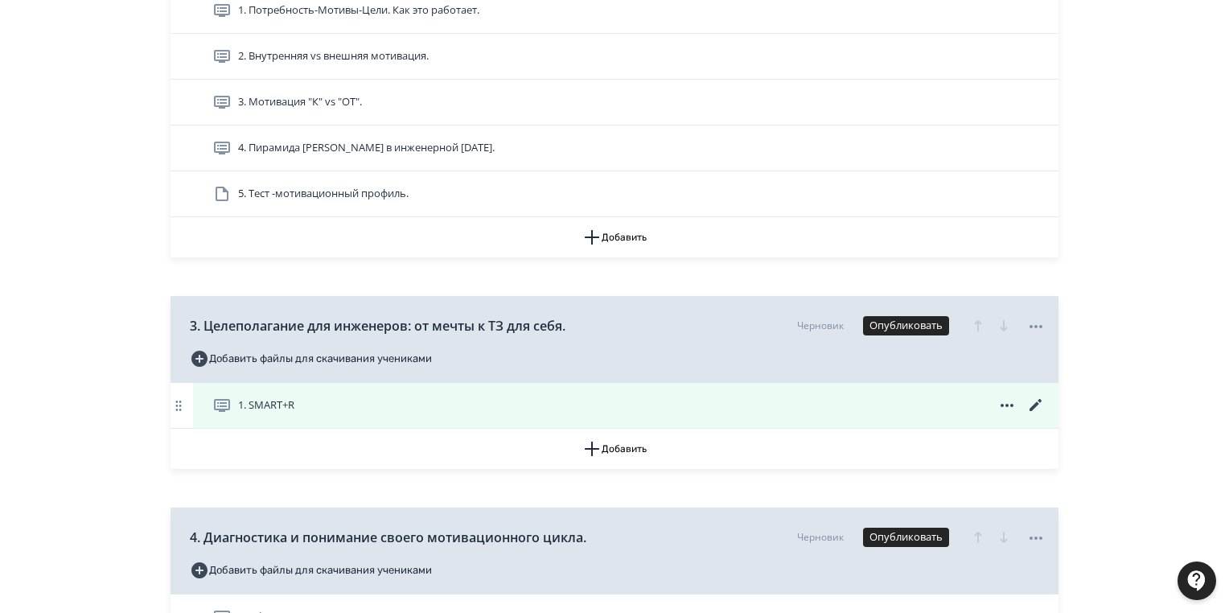
click at [245, 408] on span "1. SMART+R" at bounding box center [266, 405] width 56 height 16
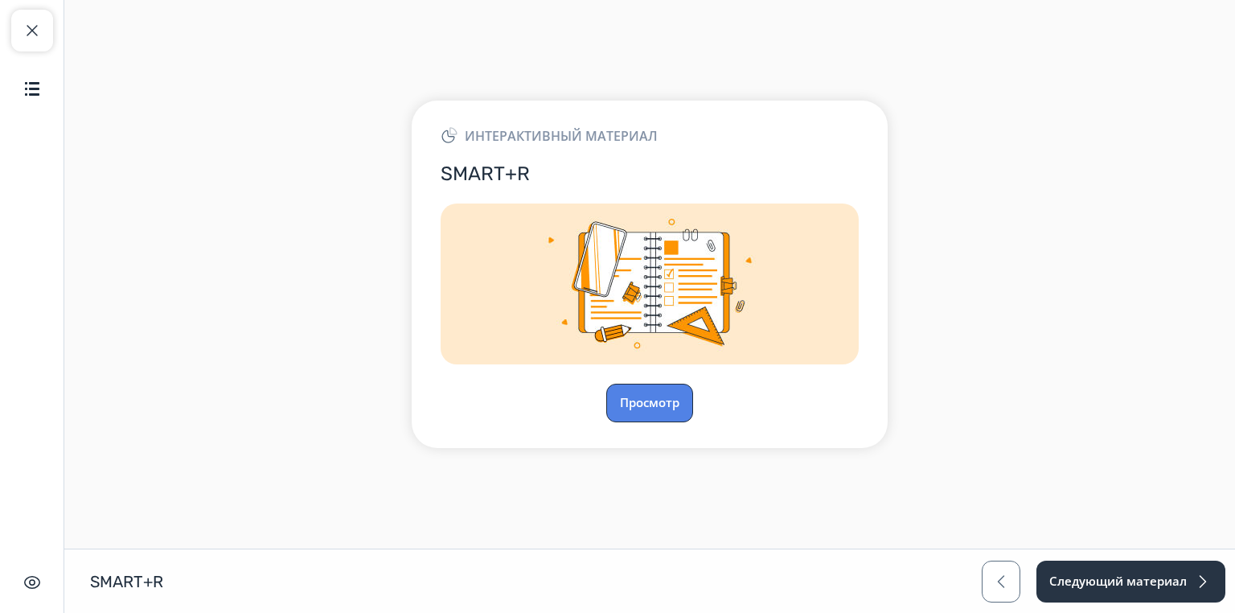
click at [669, 400] on button "Просмотр" at bounding box center [649, 403] width 87 height 39
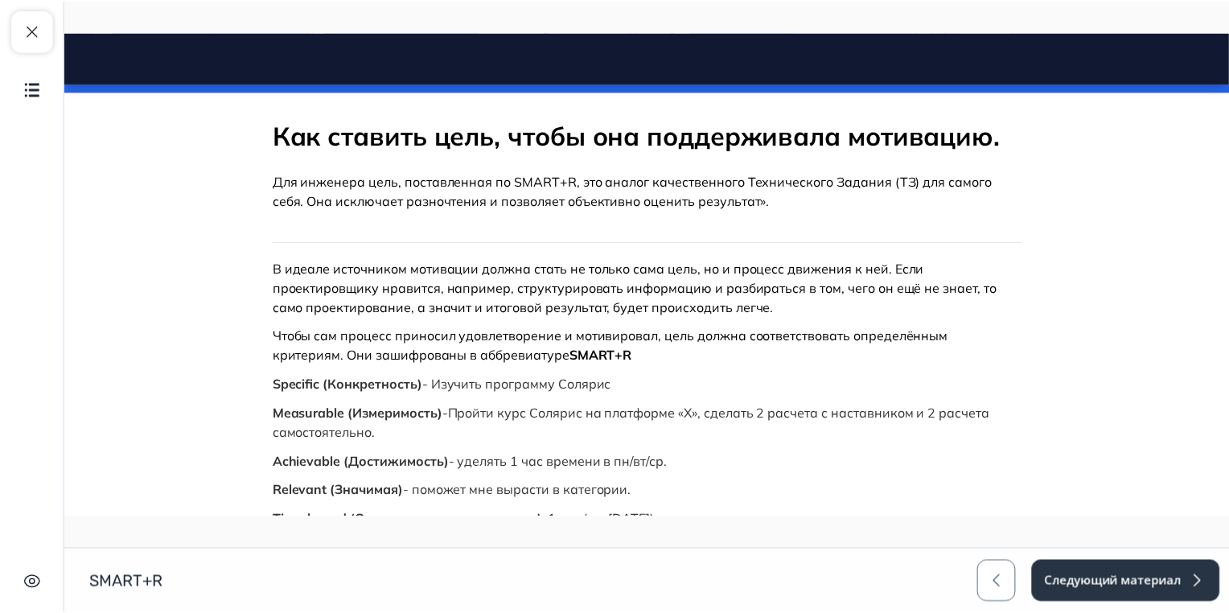
scroll to position [386, 0]
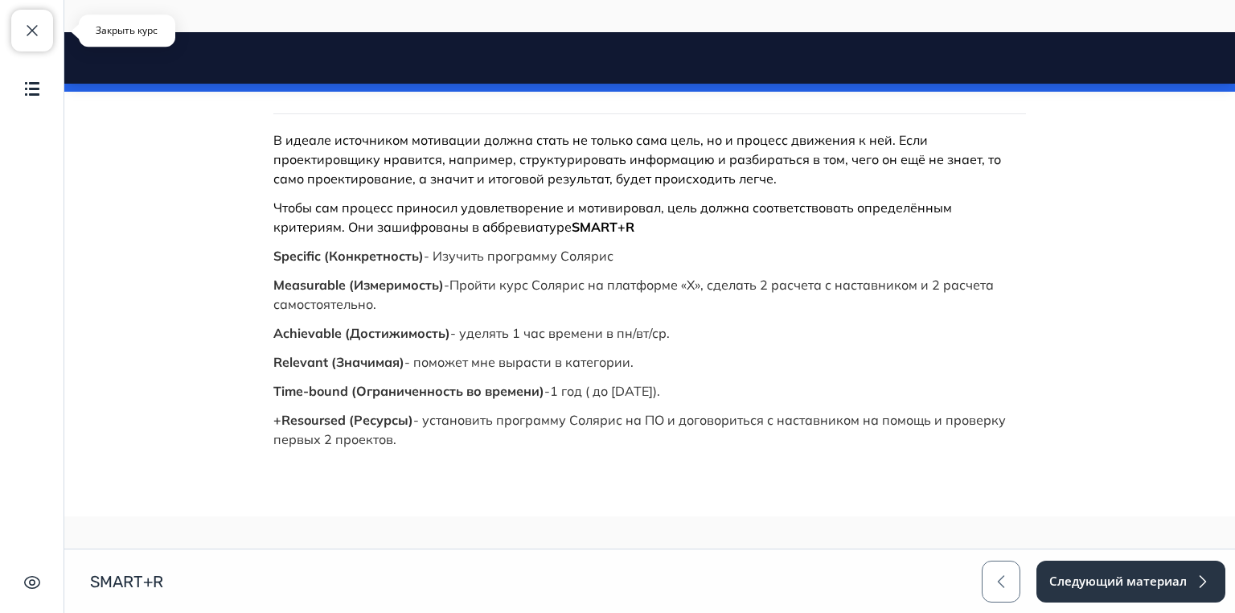
click at [14, 17] on button "Закрыть курс" at bounding box center [32, 31] width 42 height 42
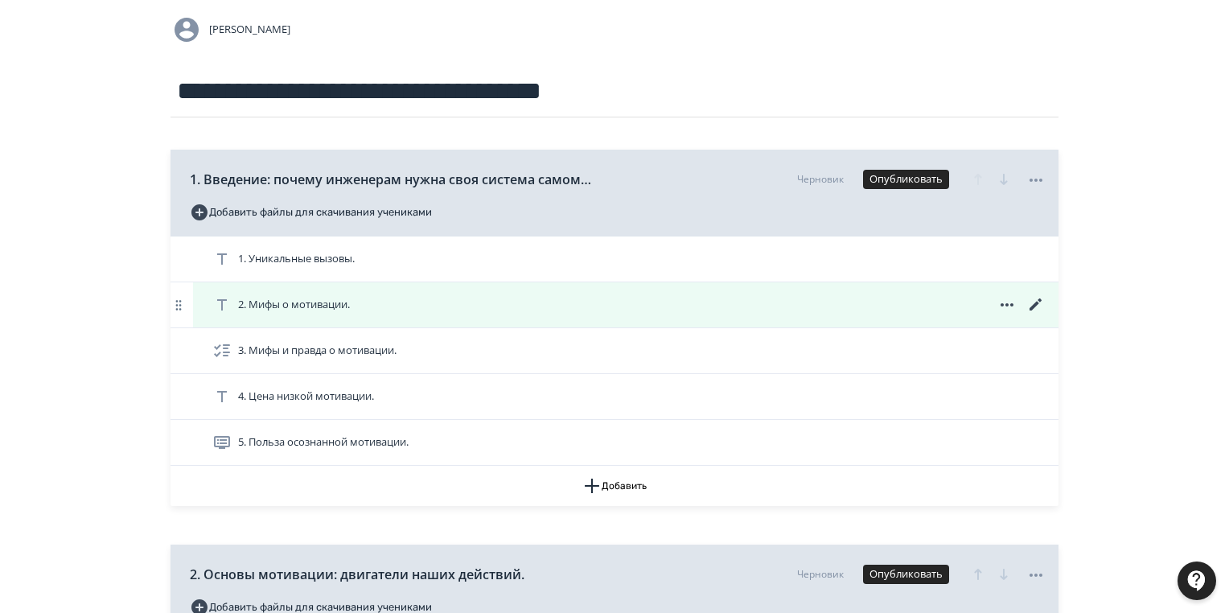
scroll to position [193, 0]
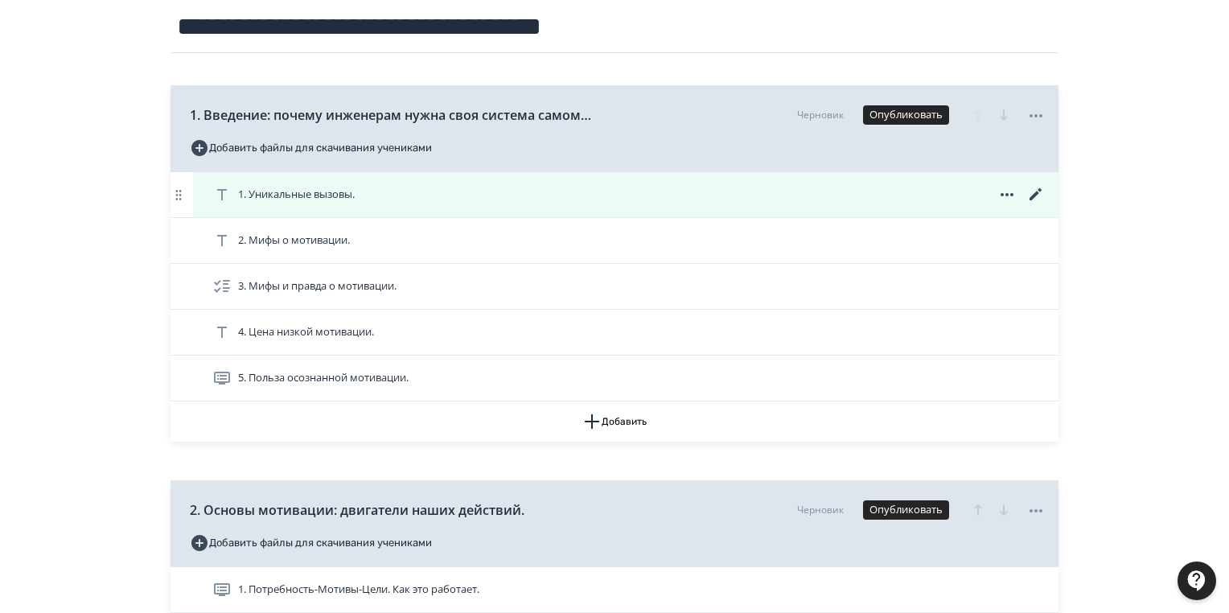
drag, startPoint x: 1032, startPoint y: 191, endPoint x: 1028, endPoint y: 184, distance: 8.7
click at [1029, 187] on div "1. Уникальные вызовы. 2. Мифы о мотивации. 3. Мифы и правда о мотивации. 4. Цен…" at bounding box center [614, 286] width 888 height 229
click at [1035, 196] on icon at bounding box center [1035, 194] width 12 height 12
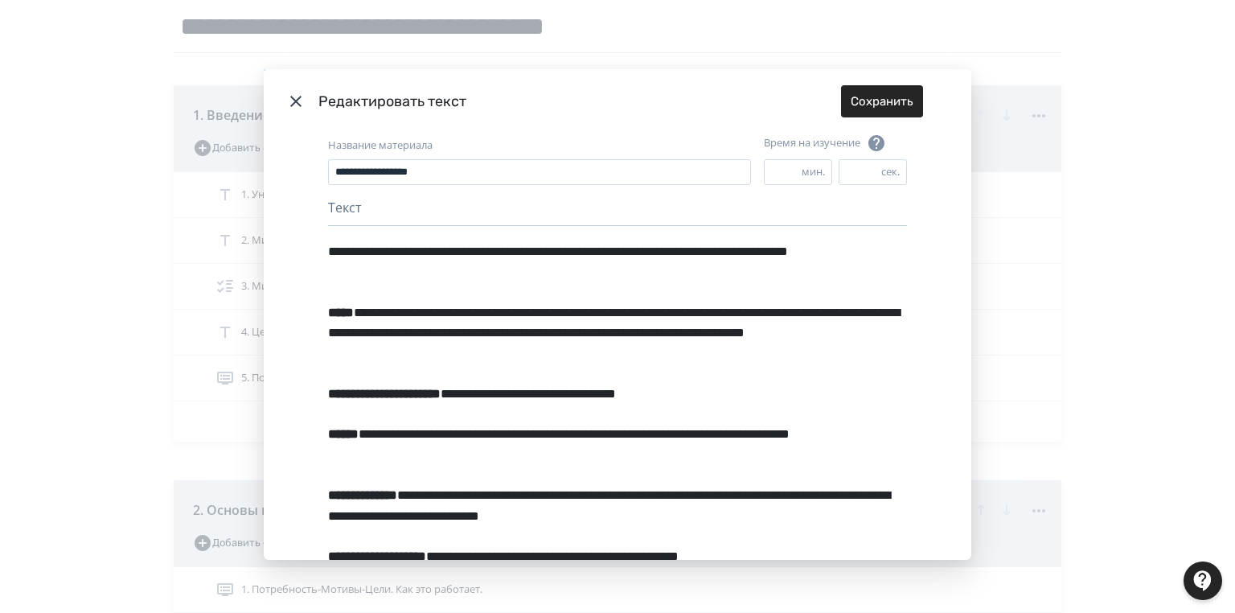
click at [296, 100] on icon "Modal" at bounding box center [295, 101] width 19 height 19
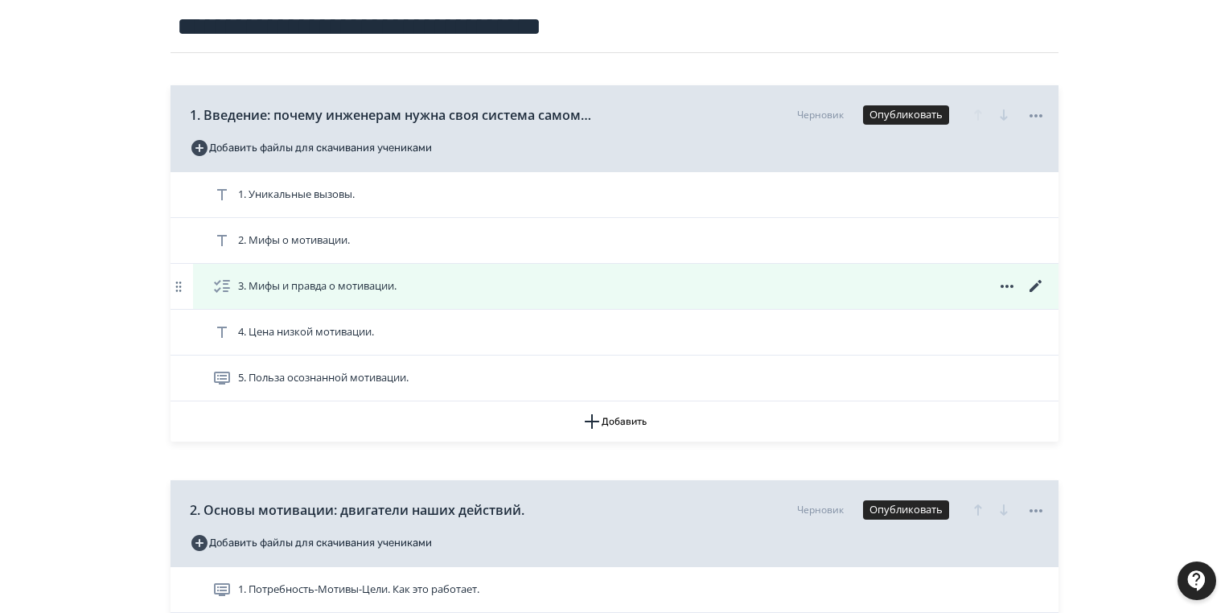
click at [1028, 289] on icon at bounding box center [1035, 286] width 19 height 19
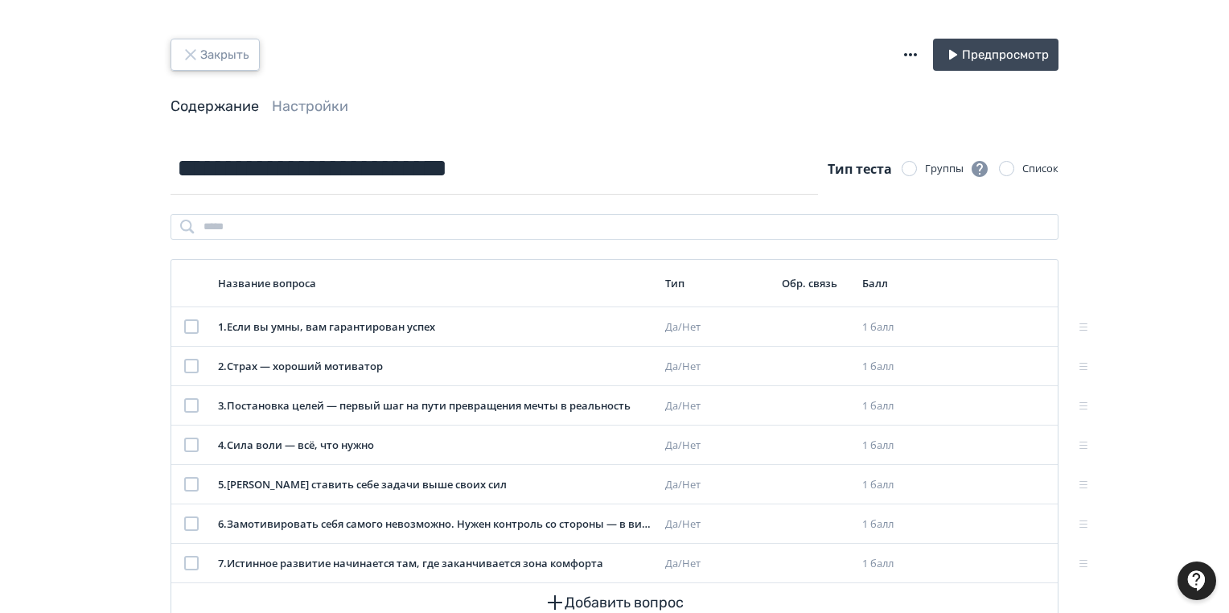
click at [208, 55] on button "Закрыть" at bounding box center [214, 55] width 89 height 32
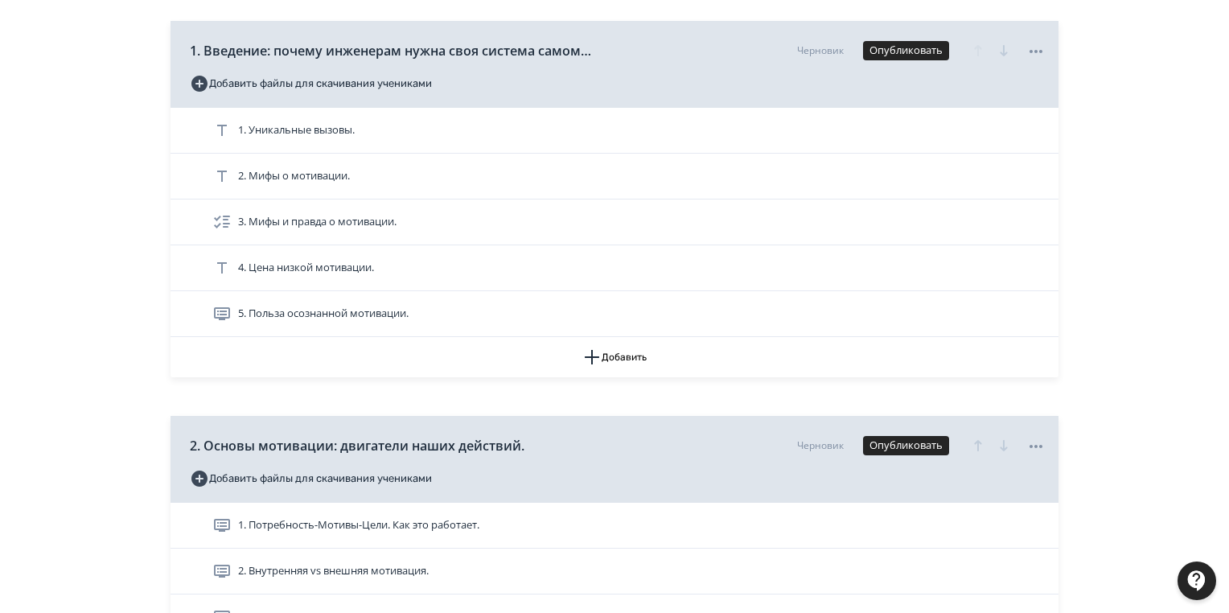
scroll to position [450, 0]
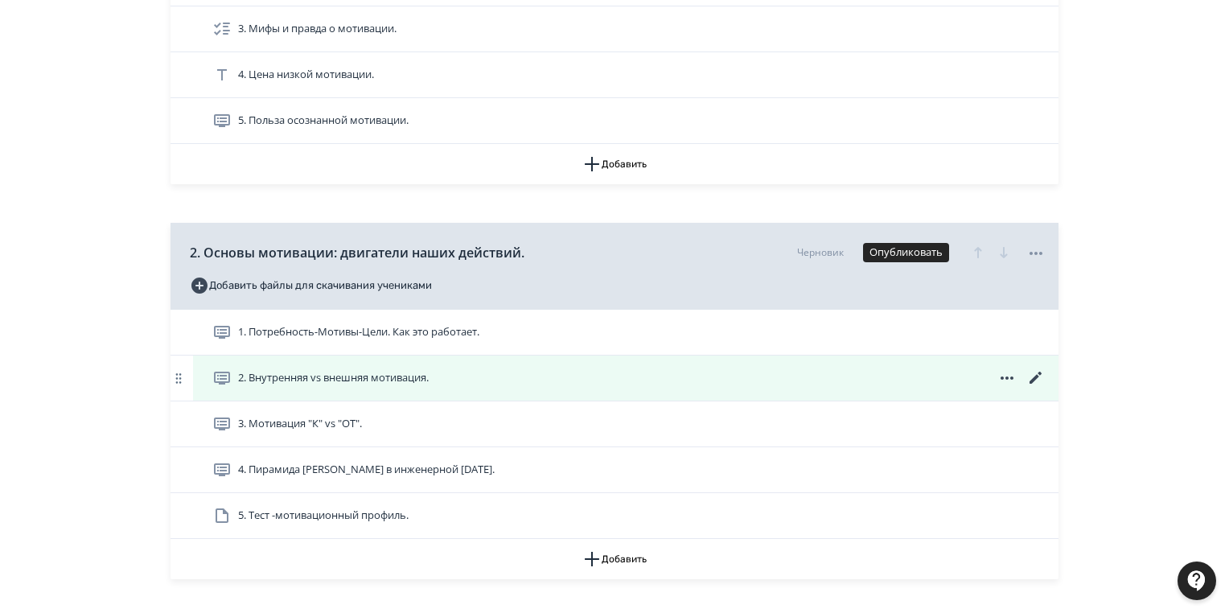
click at [1028, 380] on icon at bounding box center [1035, 377] width 19 height 19
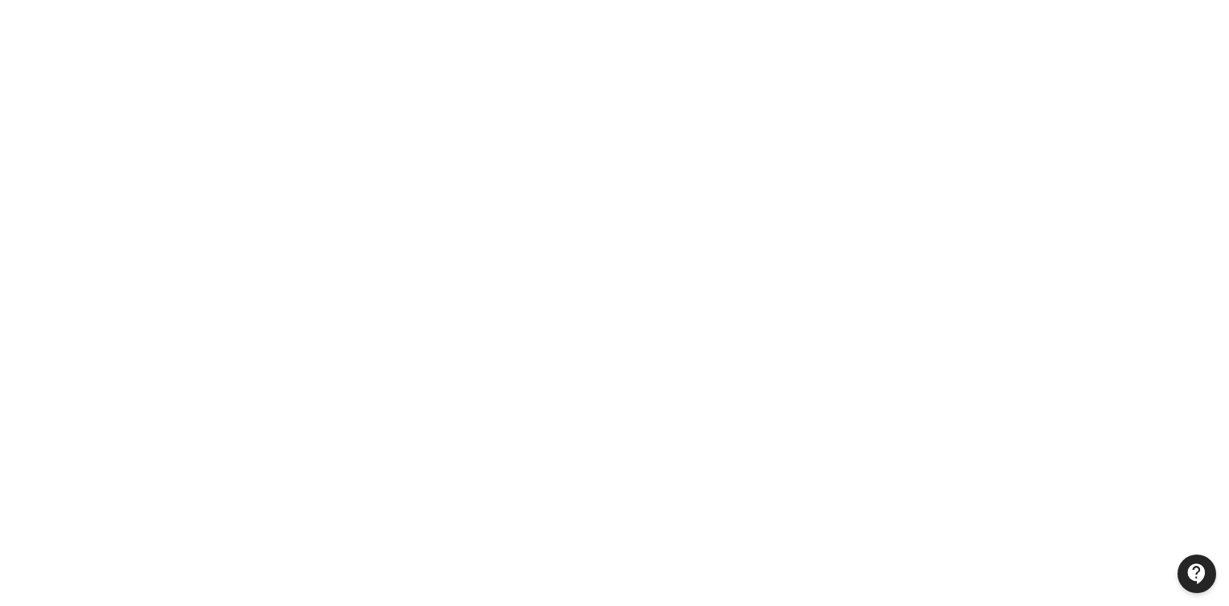
scroll to position [319, 0]
